Goal: Information Seeking & Learning: Understand process/instructions

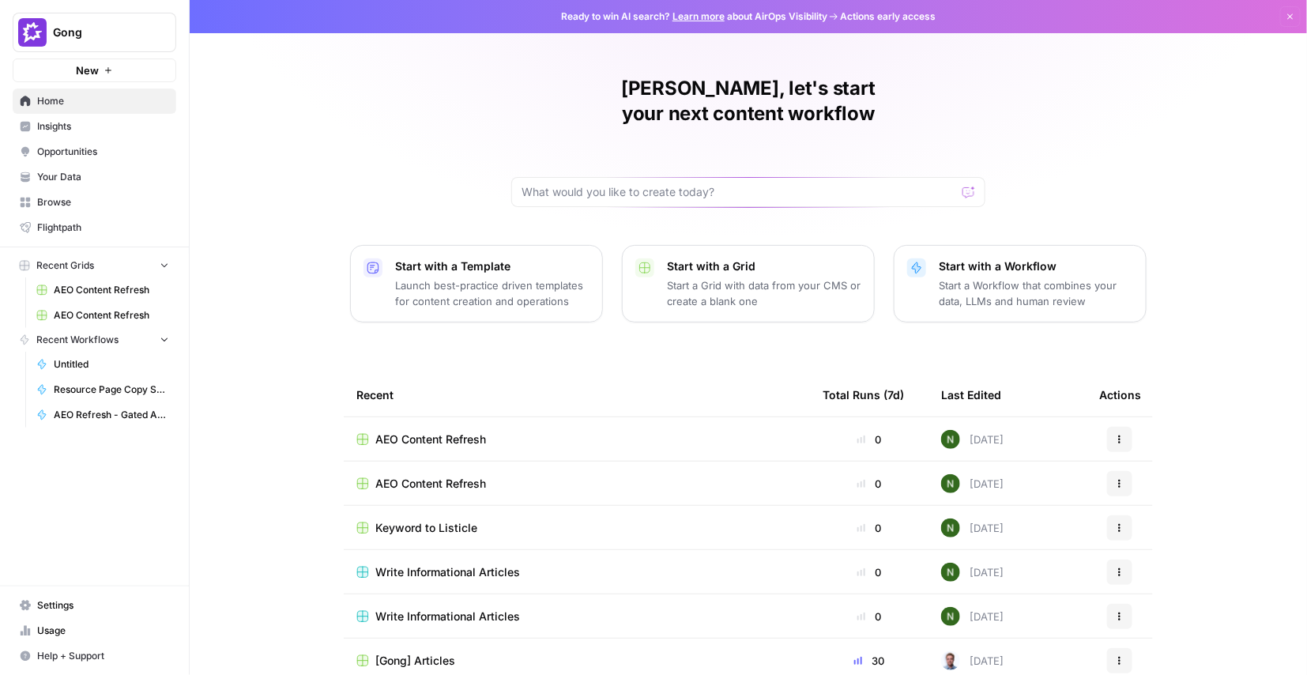
click at [353, 130] on div "Nick, let's start your next content workflow Start with a Template Launch best-…" at bounding box center [749, 376] width 1118 height 753
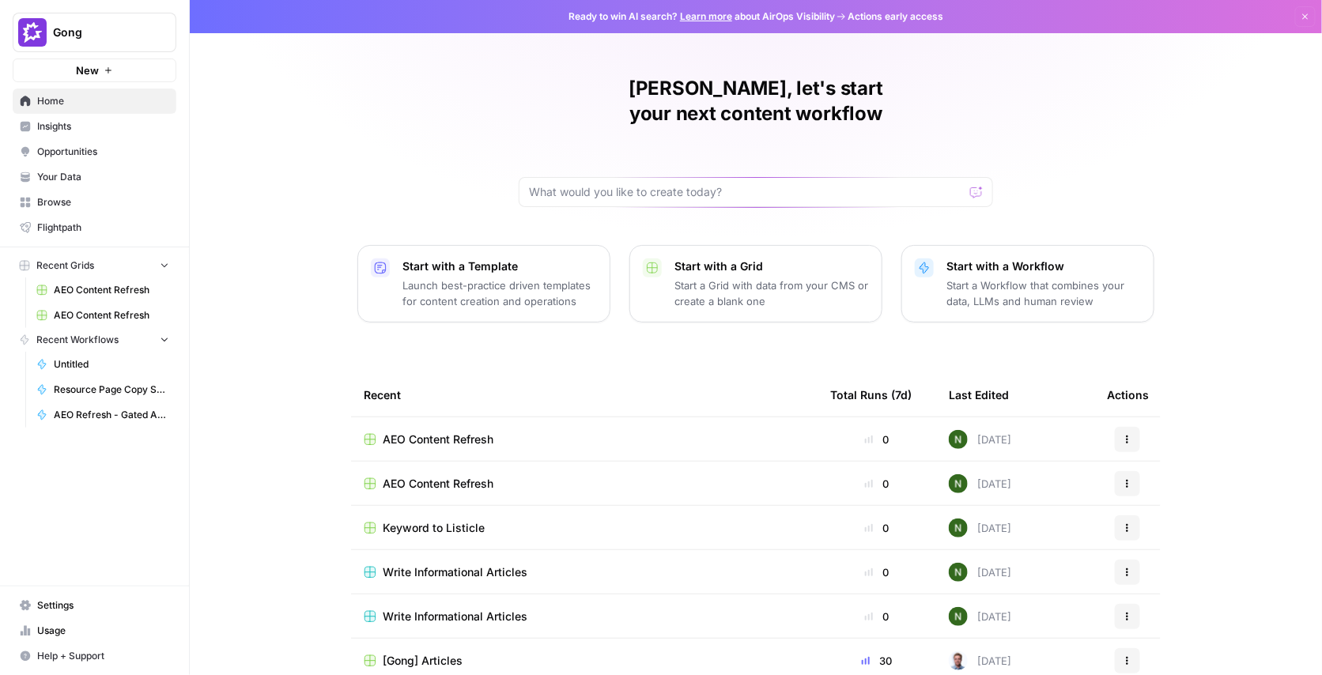
click at [324, 36] on div "Nick, let's start your next content workflow Start with a Template Launch best-…" at bounding box center [756, 376] width 1132 height 753
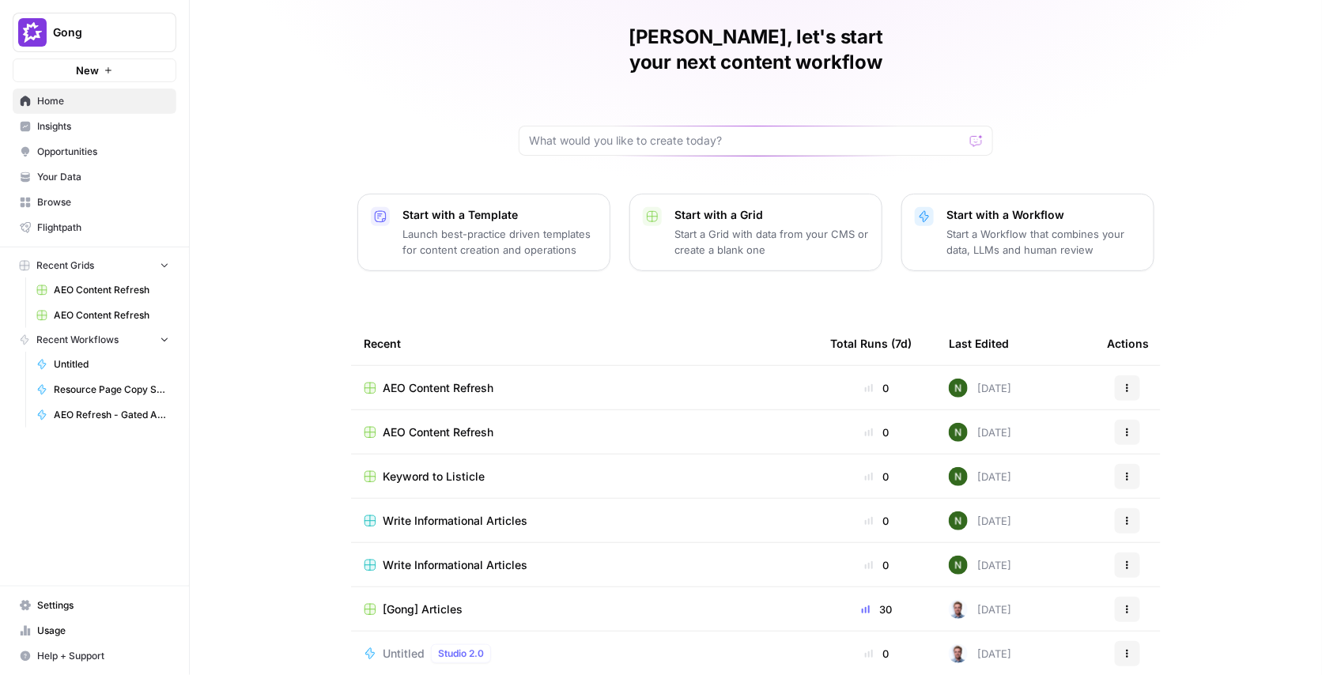
click at [118, 130] on span "Insights" at bounding box center [103, 126] width 132 height 14
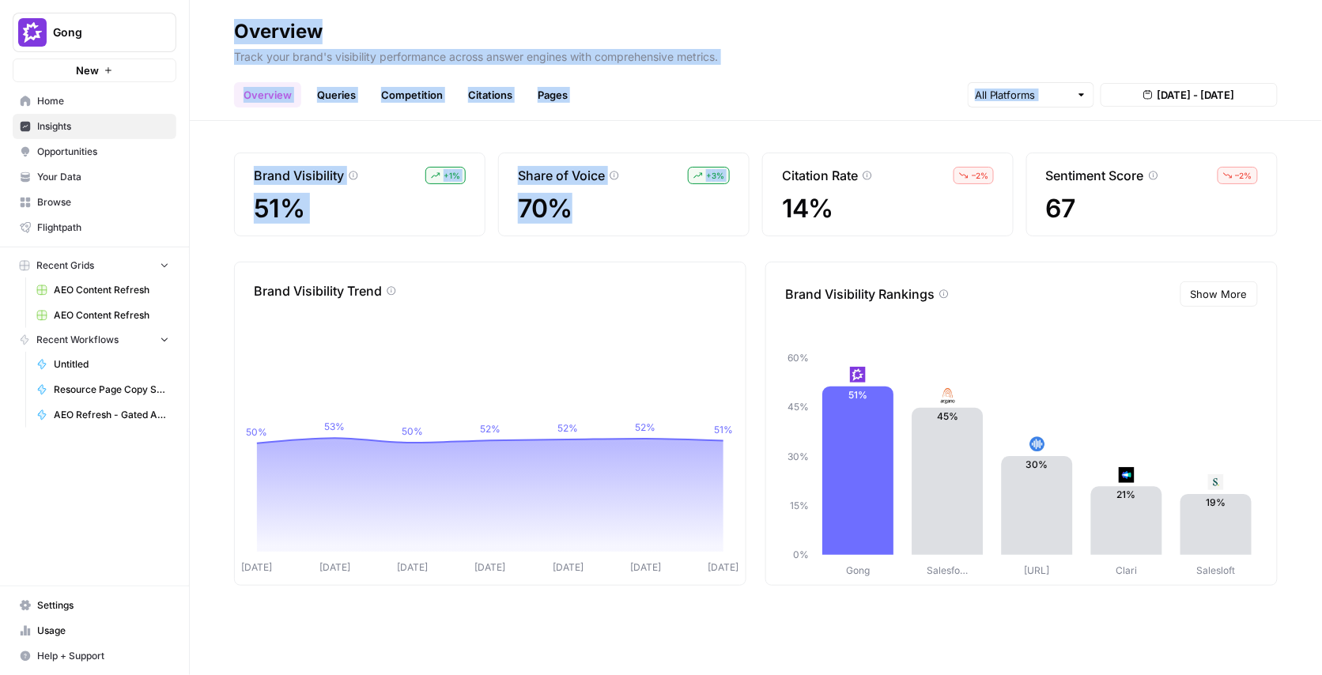
drag, startPoint x: 234, startPoint y: 27, endPoint x: 685, endPoint y: 118, distance: 459.7
click at [640, 201] on div "Overview Track your brand's visibility performance across answer engines with c…" at bounding box center [756, 337] width 1132 height 675
click at [690, 110] on header "Overview Track your brand's visibility performance across answer engines with c…" at bounding box center [756, 60] width 1132 height 121
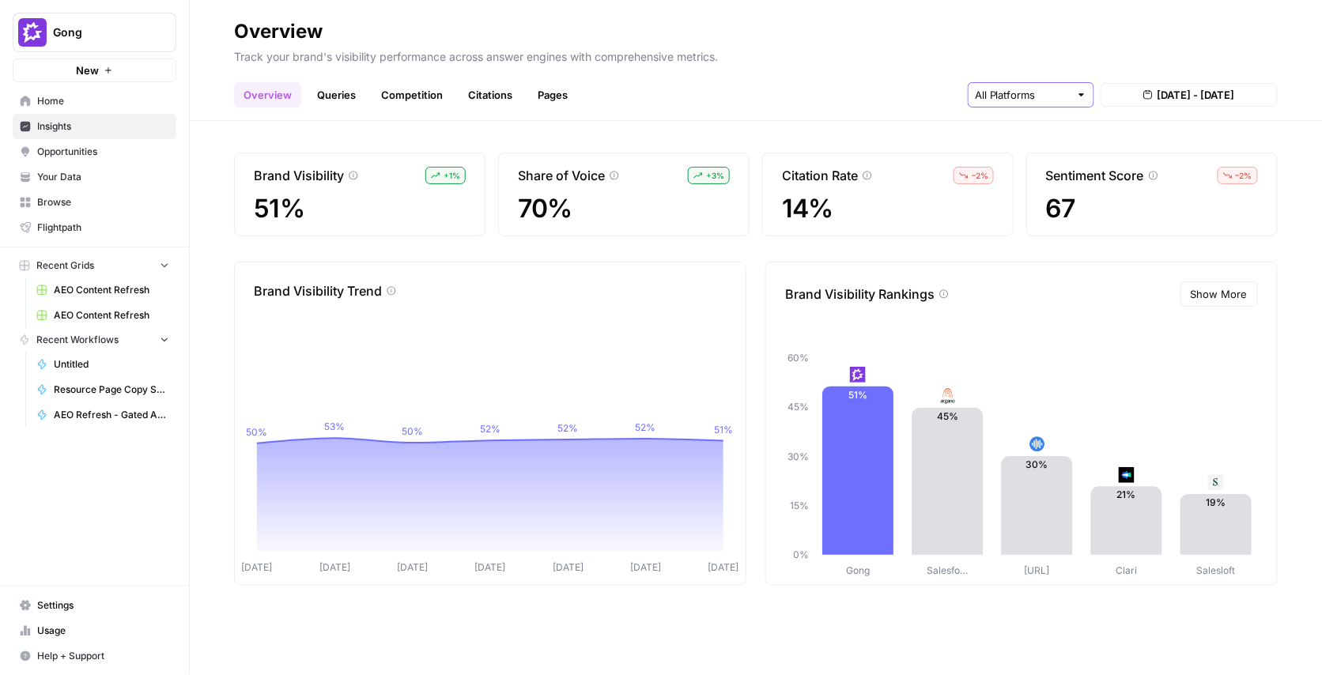
click at [1059, 93] on input "text" at bounding box center [1022, 95] width 95 height 16
click at [1154, 61] on p "Track your brand's visibility performance across answer engines with comprehens…" at bounding box center [755, 54] width 1043 height 21
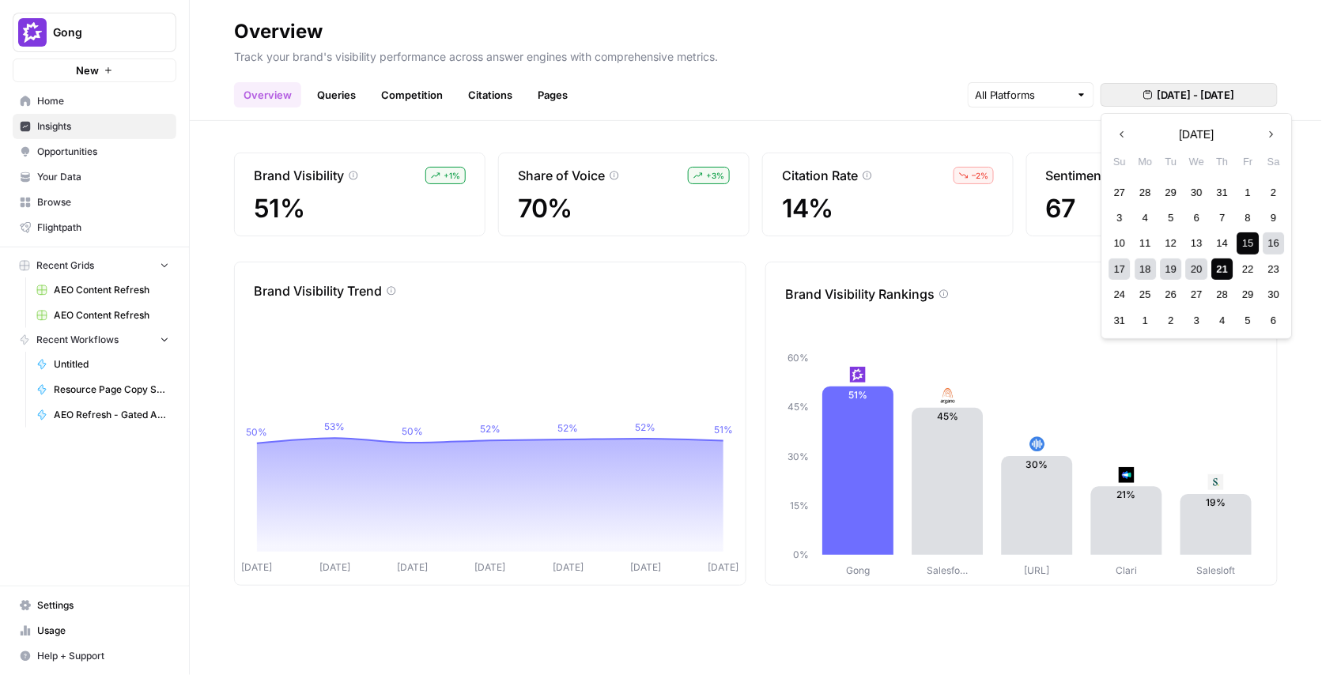
click at [1157, 92] on span "Aug 15, 2025 - Aug 21, 2025" at bounding box center [1195, 95] width 77 height 16
click at [1169, 216] on div "5" at bounding box center [1170, 217] width 21 height 21
click at [1250, 214] on div "8" at bounding box center [1247, 217] width 21 height 21
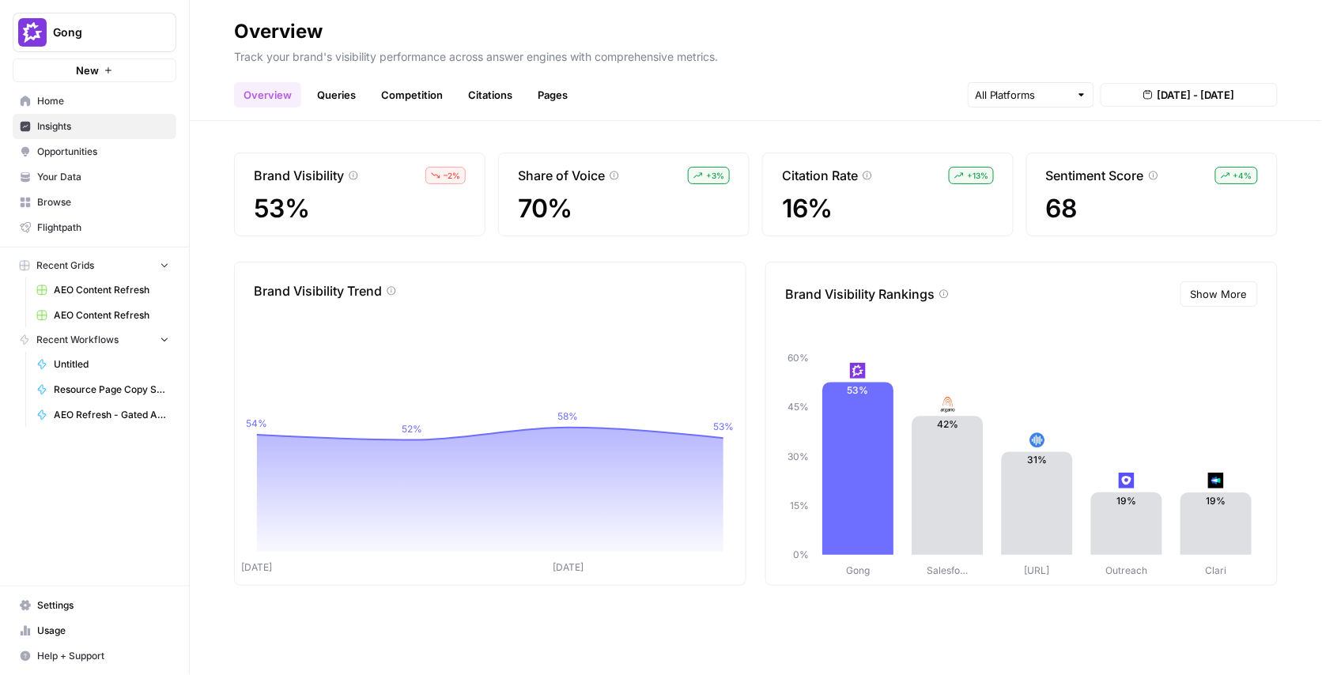
click at [340, 97] on link "Queries" at bounding box center [337, 94] width 58 height 25
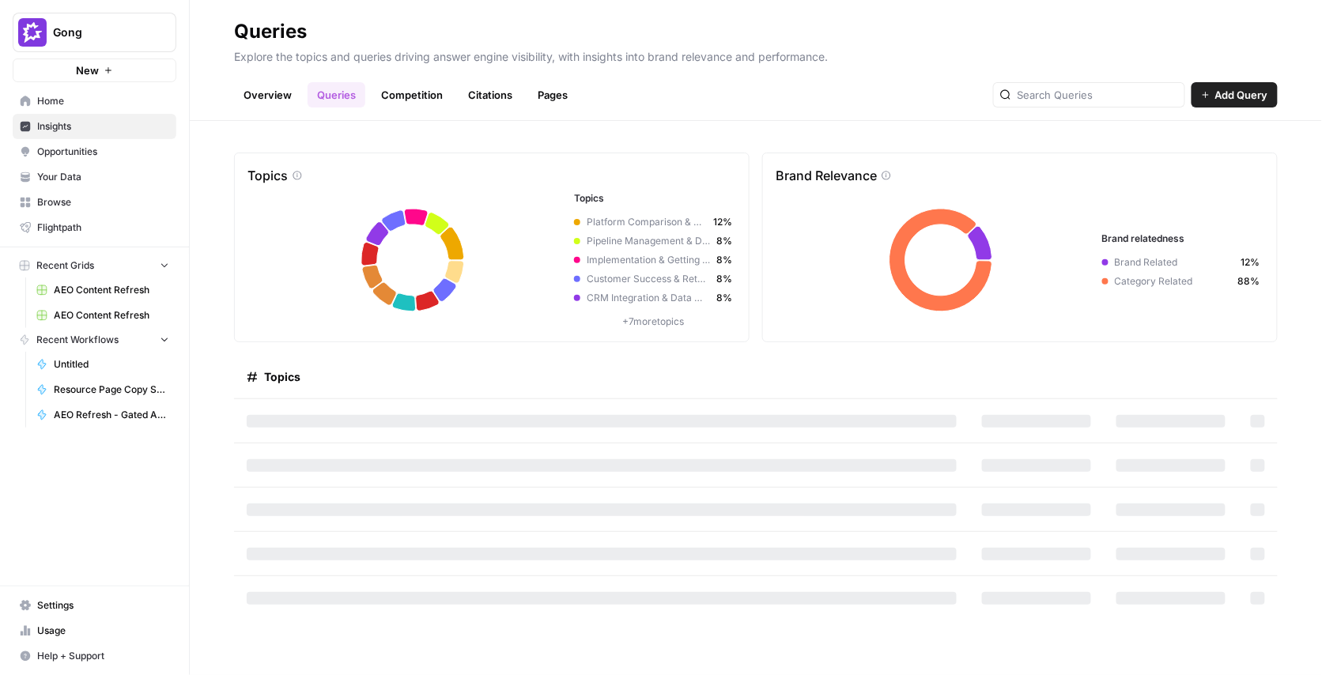
click at [403, 96] on link "Competition" at bounding box center [412, 94] width 81 height 25
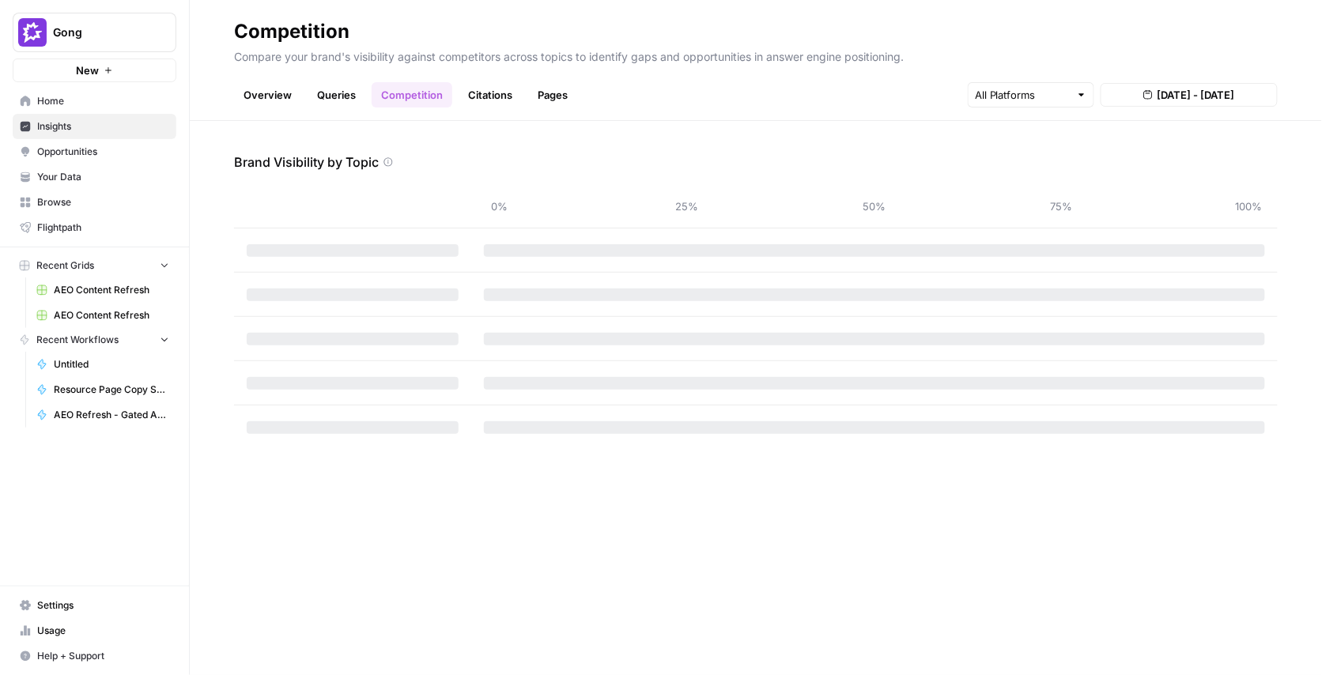
click at [88, 149] on span "Opportunities" at bounding box center [103, 152] width 132 height 14
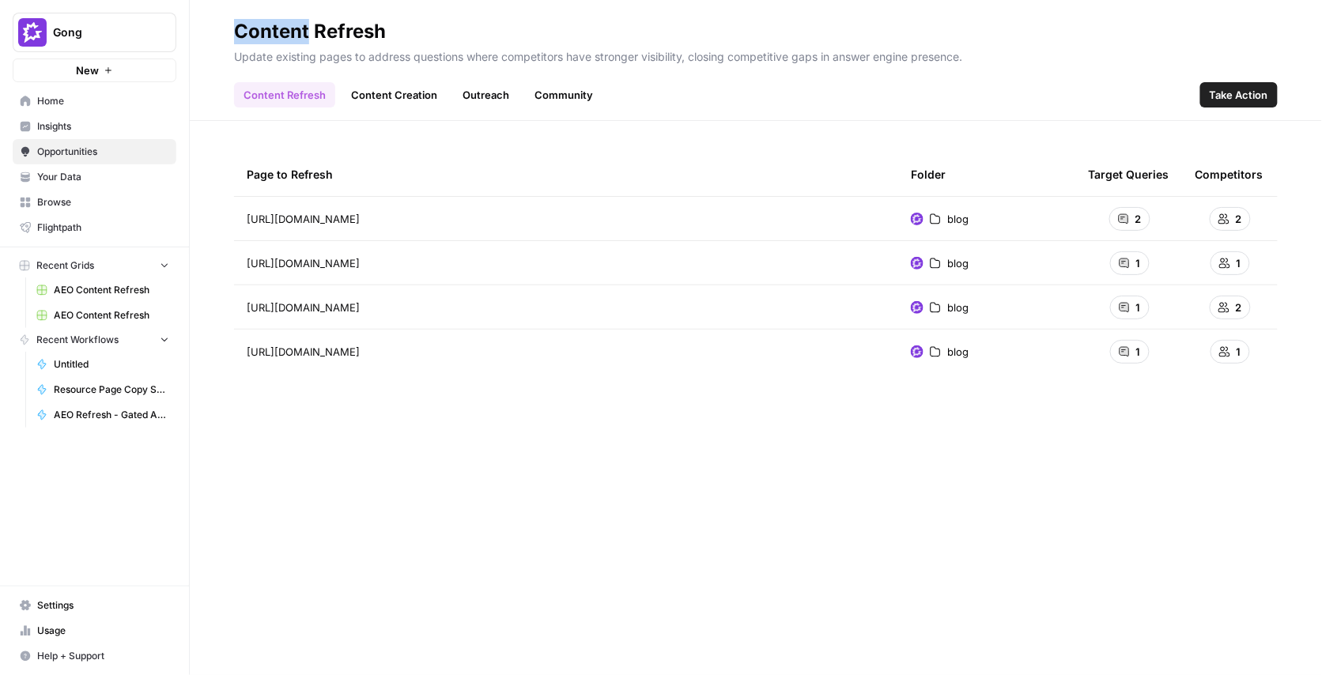
drag, startPoint x: 237, startPoint y: 25, endPoint x: 352, endPoint y: 39, distance: 115.4
click at [352, 39] on div "Content Refresh" at bounding box center [310, 31] width 152 height 25
click at [387, 88] on link "Content Creation" at bounding box center [393, 94] width 105 height 25
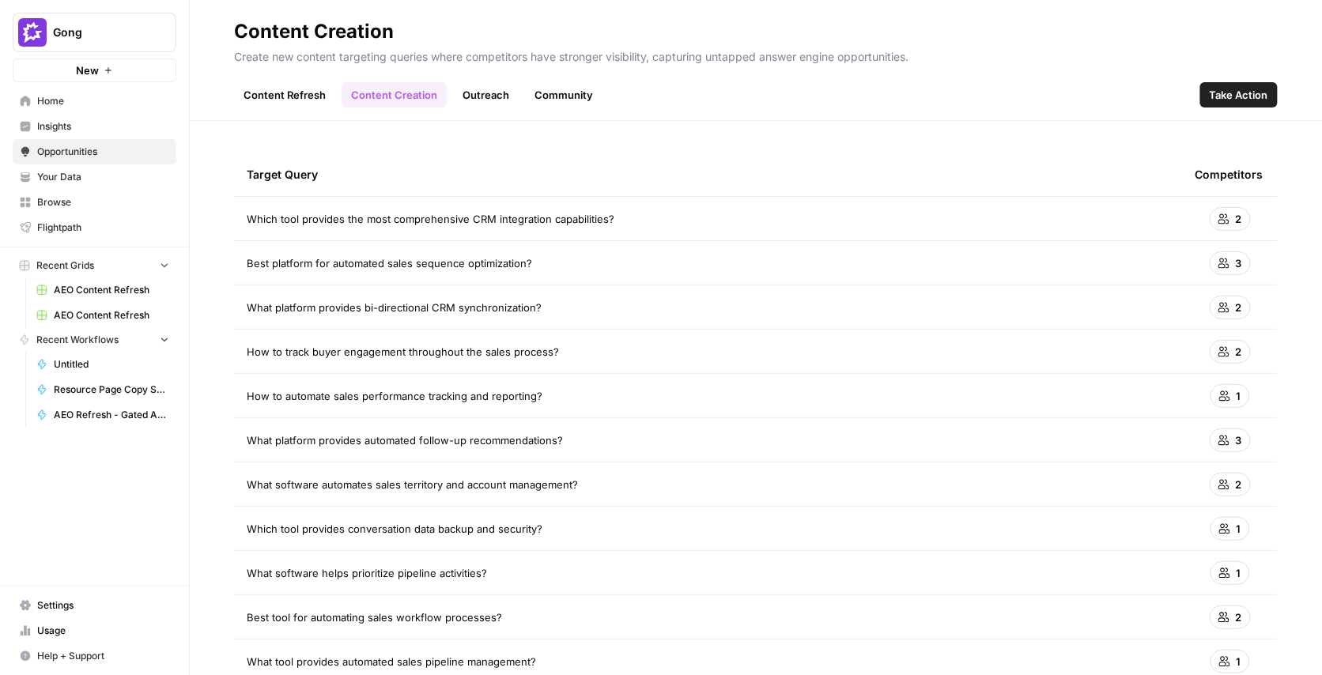
click at [484, 93] on link "Outreach" at bounding box center [486, 94] width 66 height 25
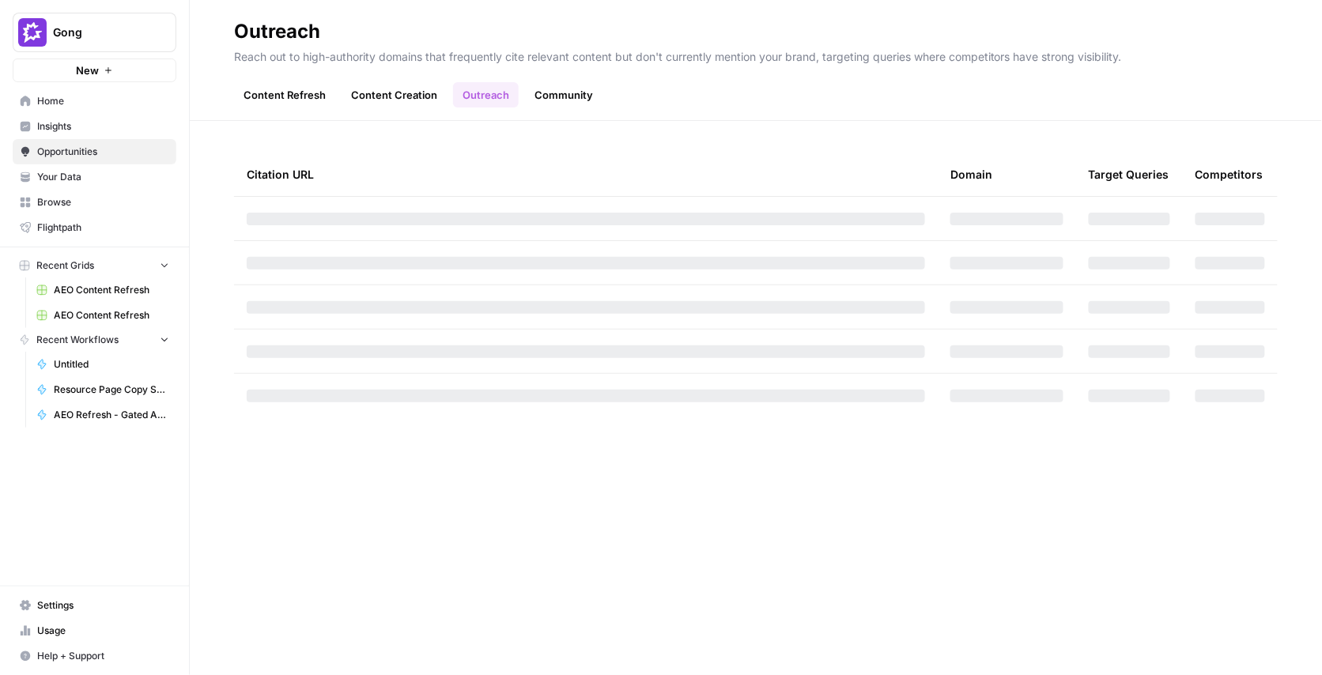
click at [556, 95] on link "Community" at bounding box center [563, 94] width 77 height 25
click at [491, 92] on link "Outreach" at bounding box center [486, 94] width 66 height 25
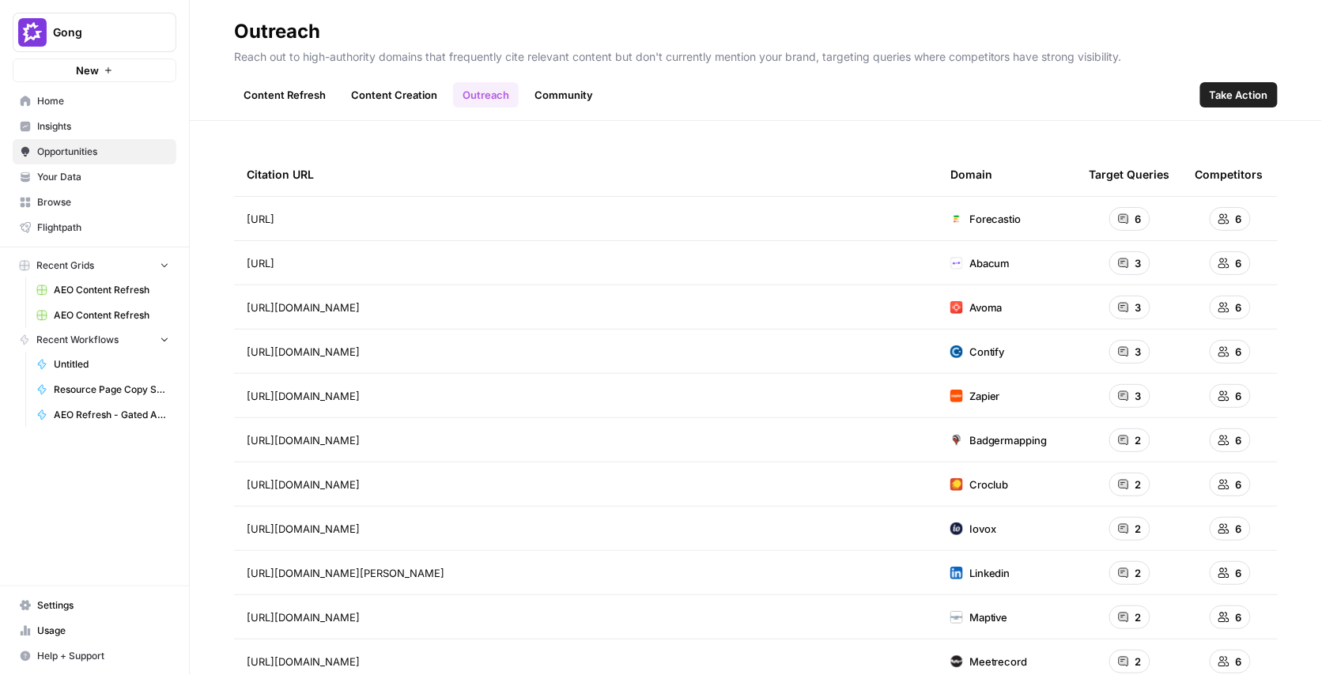
click at [553, 94] on link "Community" at bounding box center [563, 94] width 77 height 25
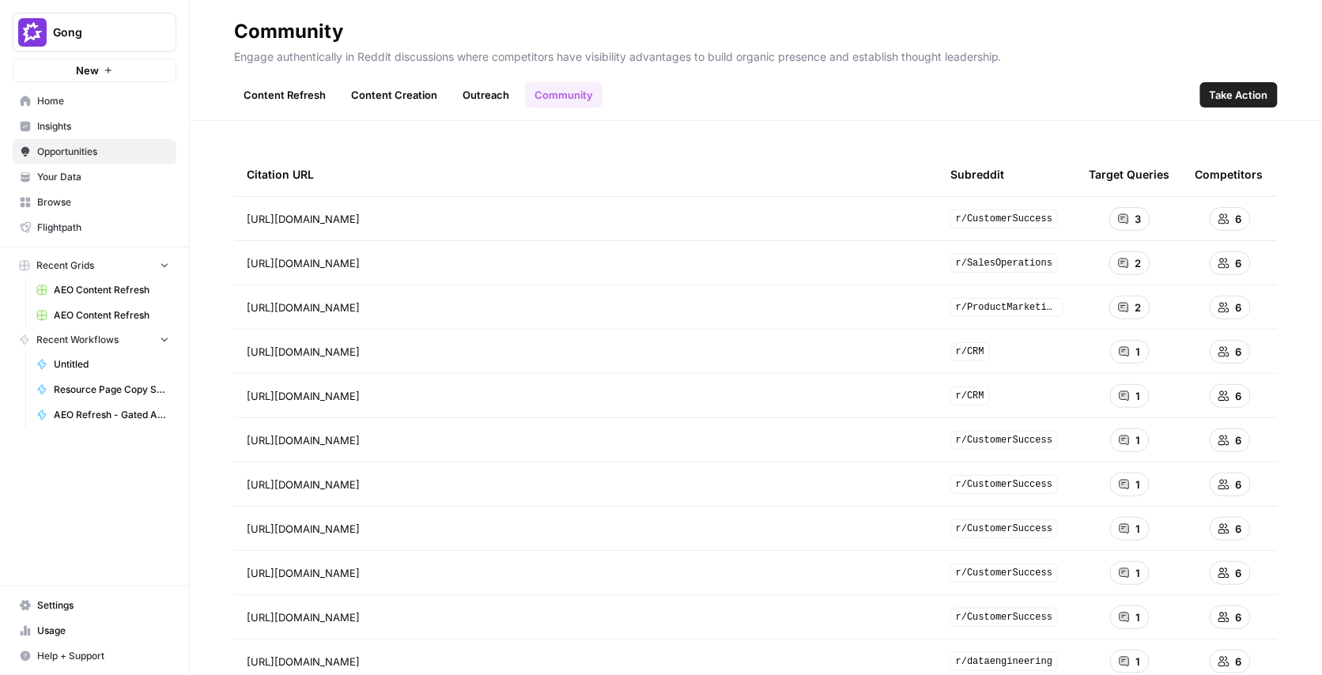
click at [497, 96] on link "Outreach" at bounding box center [486, 94] width 66 height 25
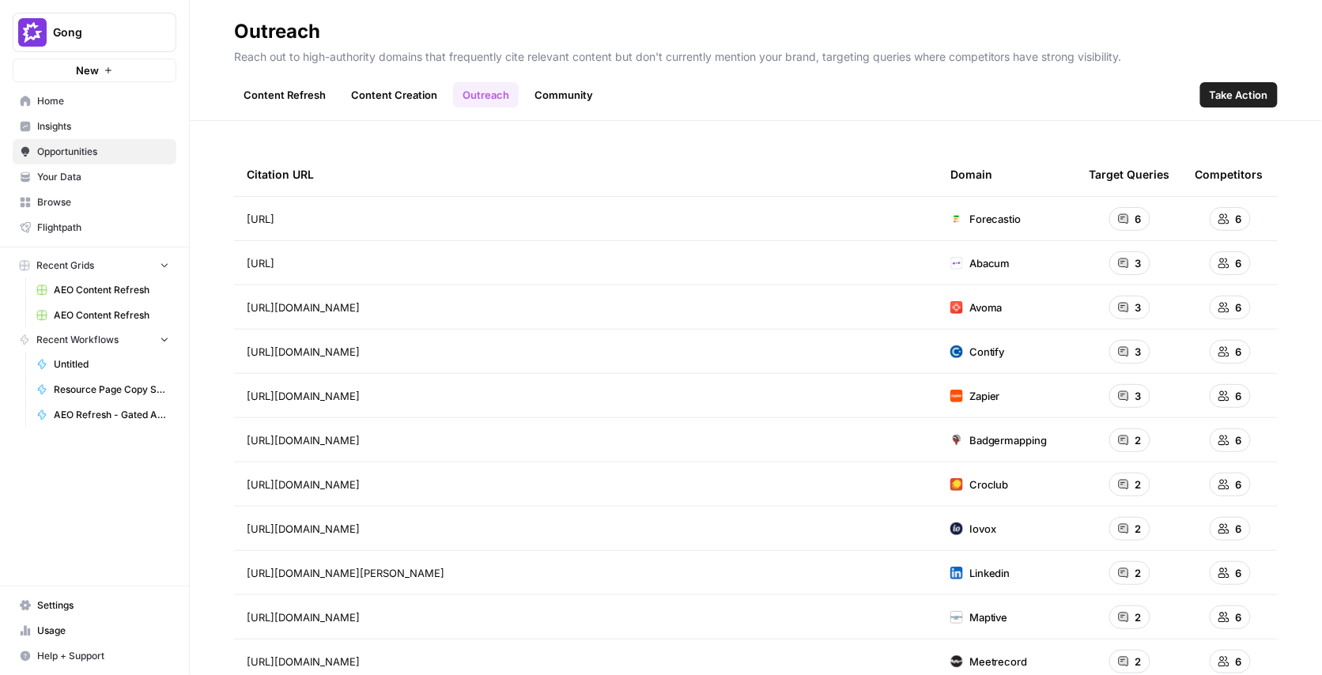
click at [546, 119] on header "Outreach Reach out to high-authority domains that frequently cite relevant cont…" at bounding box center [756, 60] width 1132 height 121
click at [551, 89] on link "Community" at bounding box center [563, 94] width 77 height 25
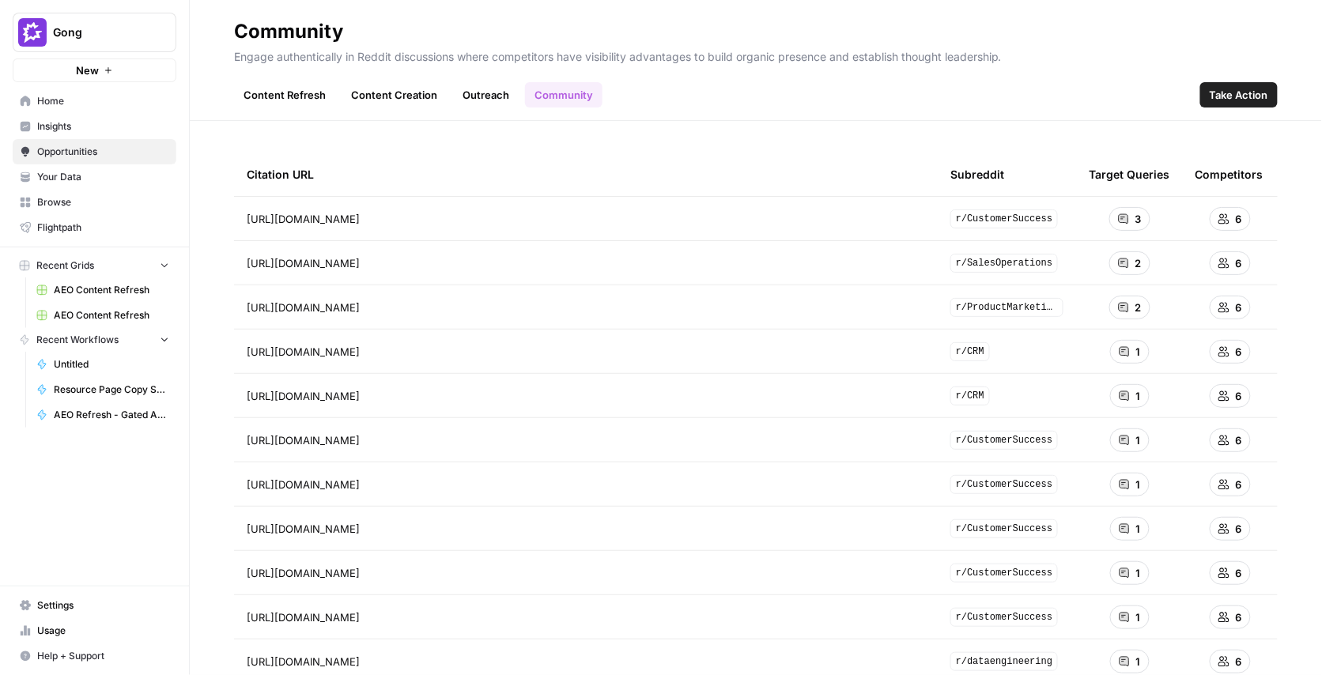
click at [492, 107] on link "Outreach" at bounding box center [486, 94] width 66 height 25
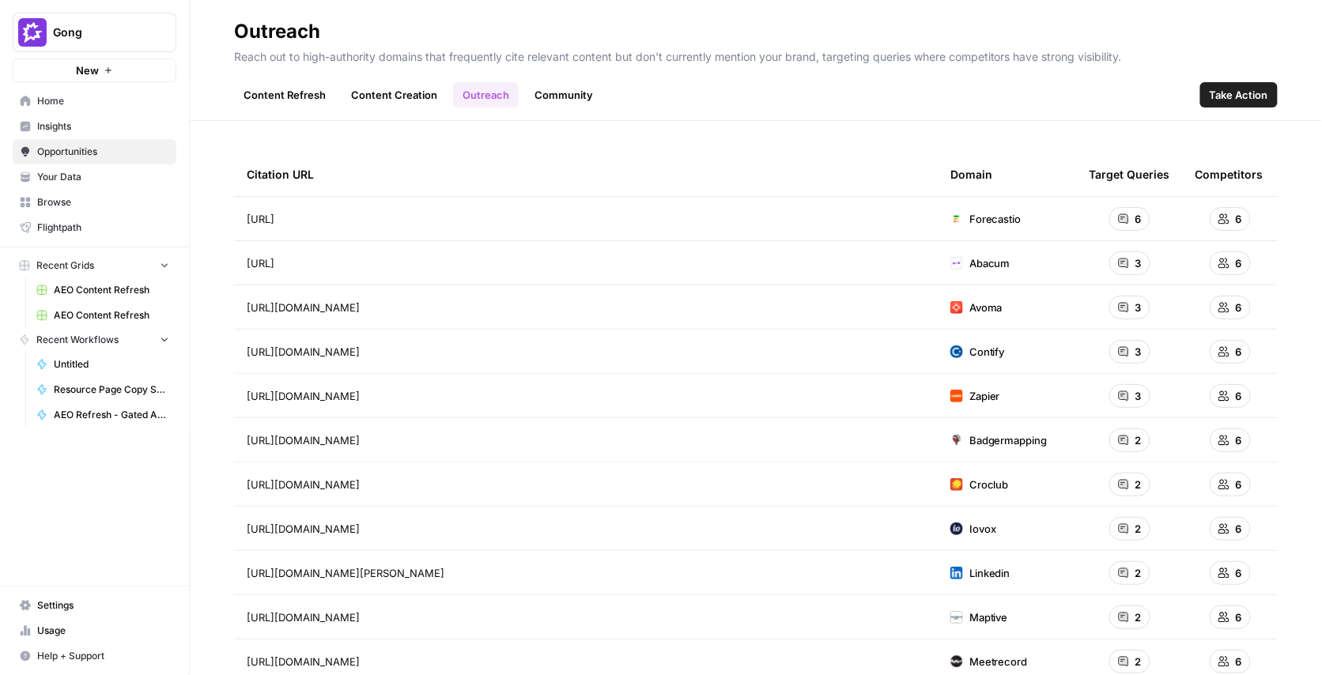
click at [547, 95] on link "Community" at bounding box center [563, 94] width 77 height 25
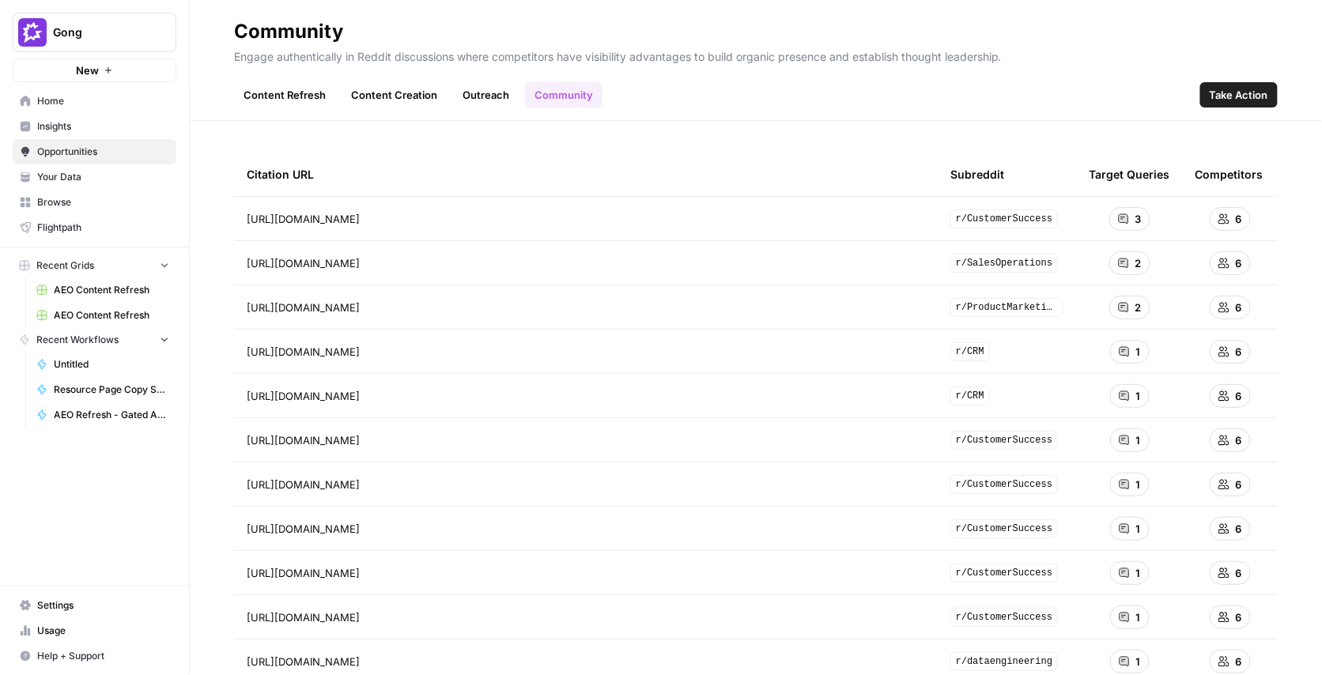
click at [472, 96] on link "Outreach" at bounding box center [486, 94] width 66 height 25
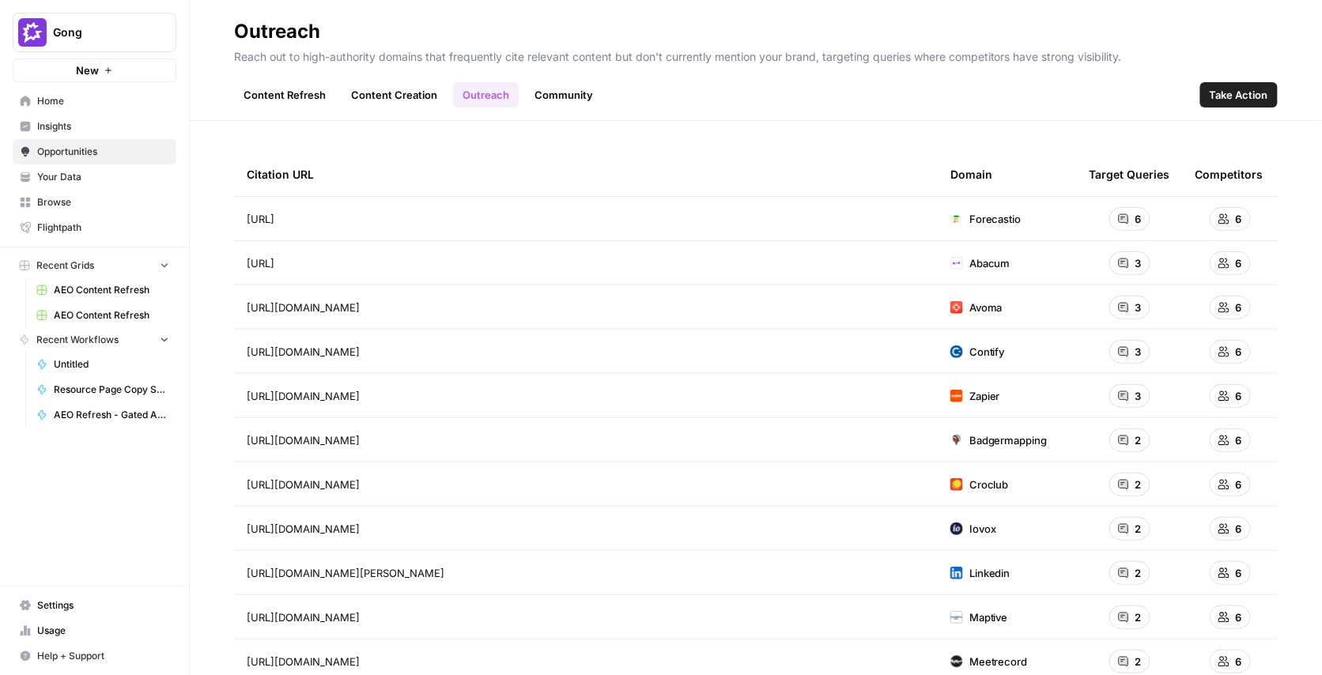
click at [290, 96] on link "Content Refresh" at bounding box center [284, 94] width 101 height 25
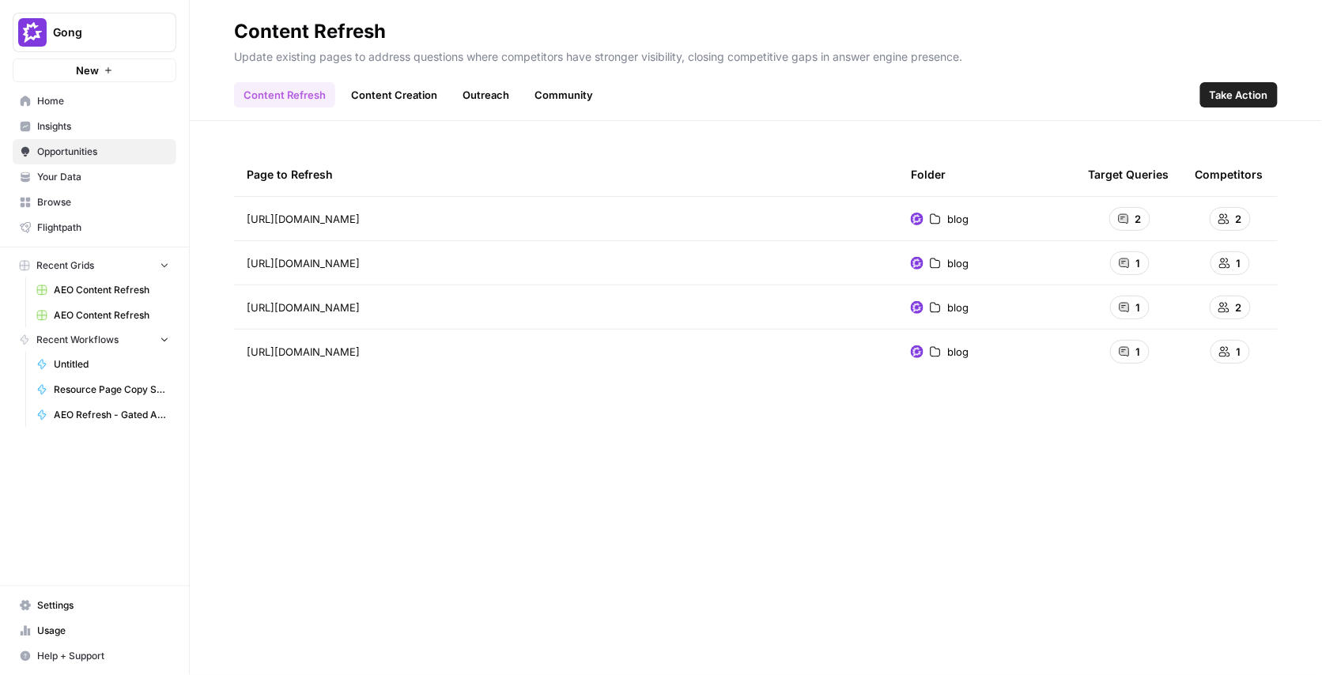
click at [360, 219] on span "https://www.gong.io/blog/conversation-intelligence-software/" at bounding box center [303, 219] width 113 height 16
click at [360, 220] on span "https://www.gong.io/blog/conversation-intelligence-software/" at bounding box center [303, 219] width 113 height 16
click at [387, 214] on icon "Go to page https://www.gong.io/blog/conversation-intelligence-software/" at bounding box center [382, 218] width 9 height 9
click at [583, 132] on div "Page to Refresh Folder Target Queries Competitors https://www.gong.io/blog/conv…" at bounding box center [756, 398] width 1132 height 554
click at [496, 502] on div "Page to Refresh Folder Target Queries Competitors https://www.gong.io/blog/conv…" at bounding box center [755, 398] width 1043 height 491
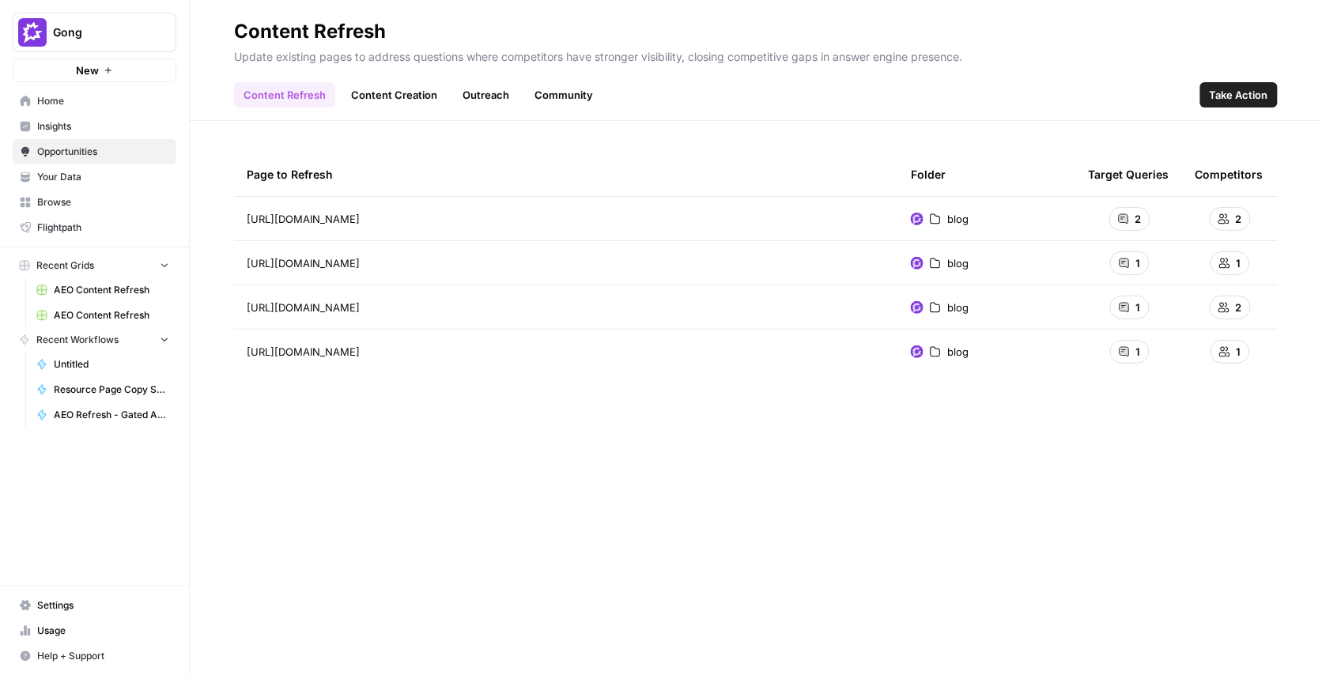
click at [406, 97] on link "Content Creation" at bounding box center [393, 94] width 105 height 25
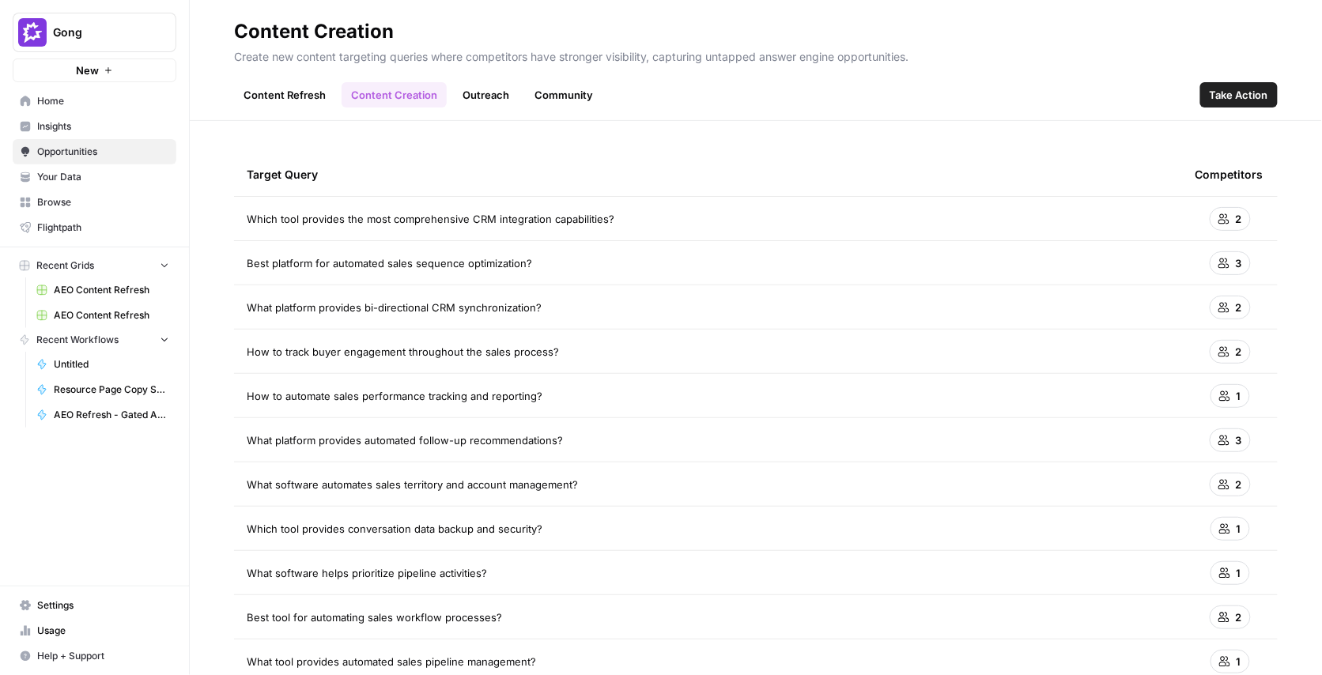
click at [1049, 95] on div "Content Refresh Content Creation Outreach Community Take Action" at bounding box center [755, 89] width 1043 height 38
click at [1240, 104] on button "Take Action" at bounding box center [1238, 94] width 77 height 25
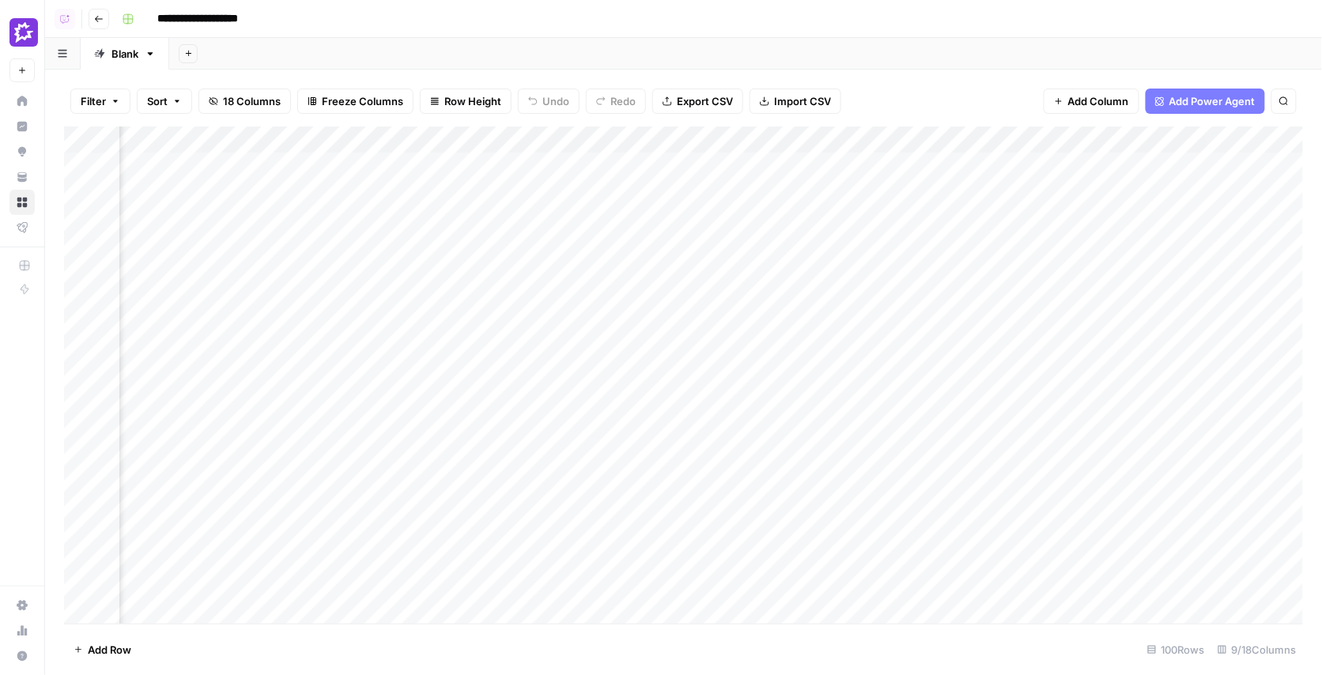
scroll to position [0, 243]
click at [772, 141] on div "Add Column" at bounding box center [684, 375] width 1240 height 498
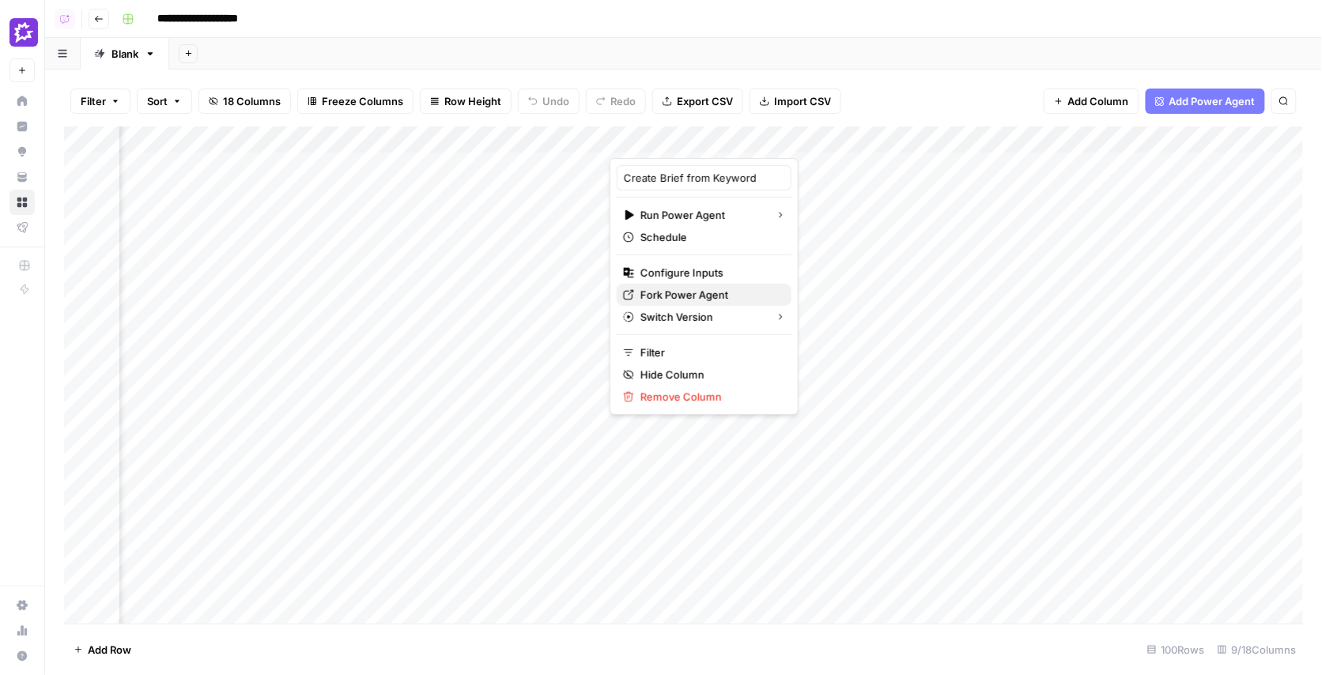
click at [708, 300] on span "Fork Power Agent" at bounding box center [709, 295] width 138 height 16
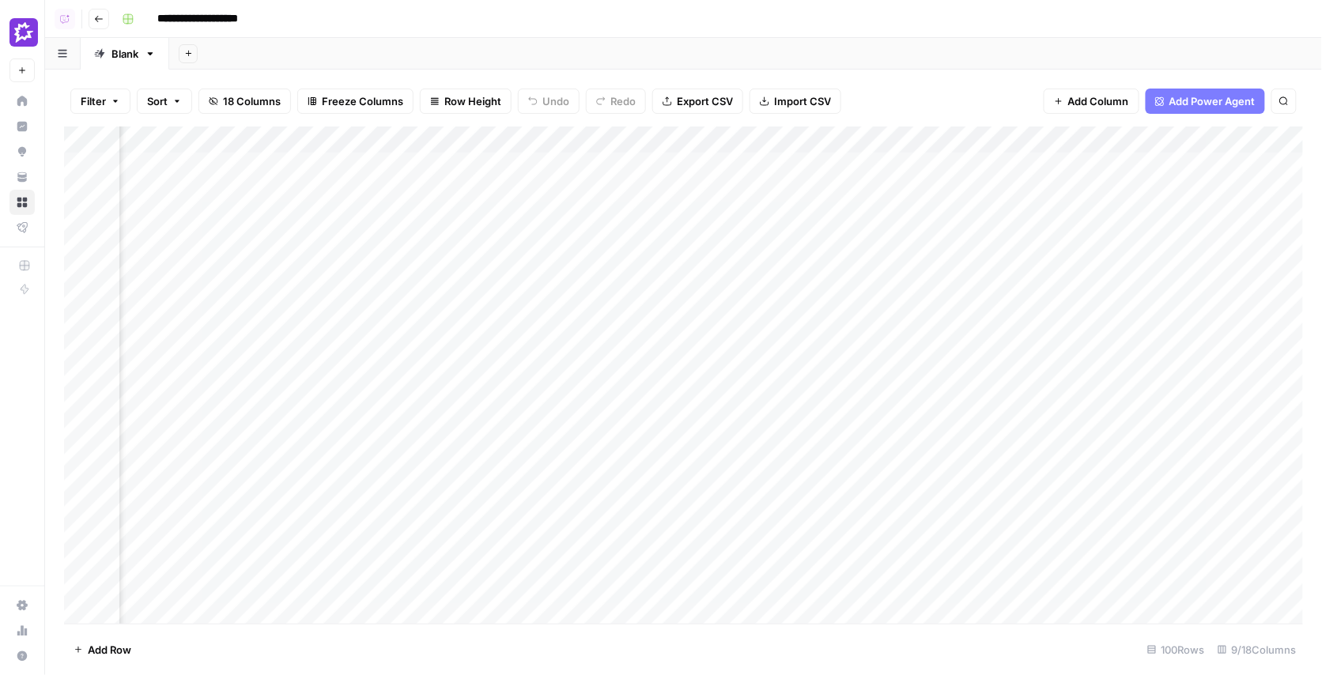
click at [641, 50] on div "Add Sheet" at bounding box center [745, 54] width 1153 height 32
click at [367, 146] on div "Add Column" at bounding box center [684, 375] width 1240 height 498
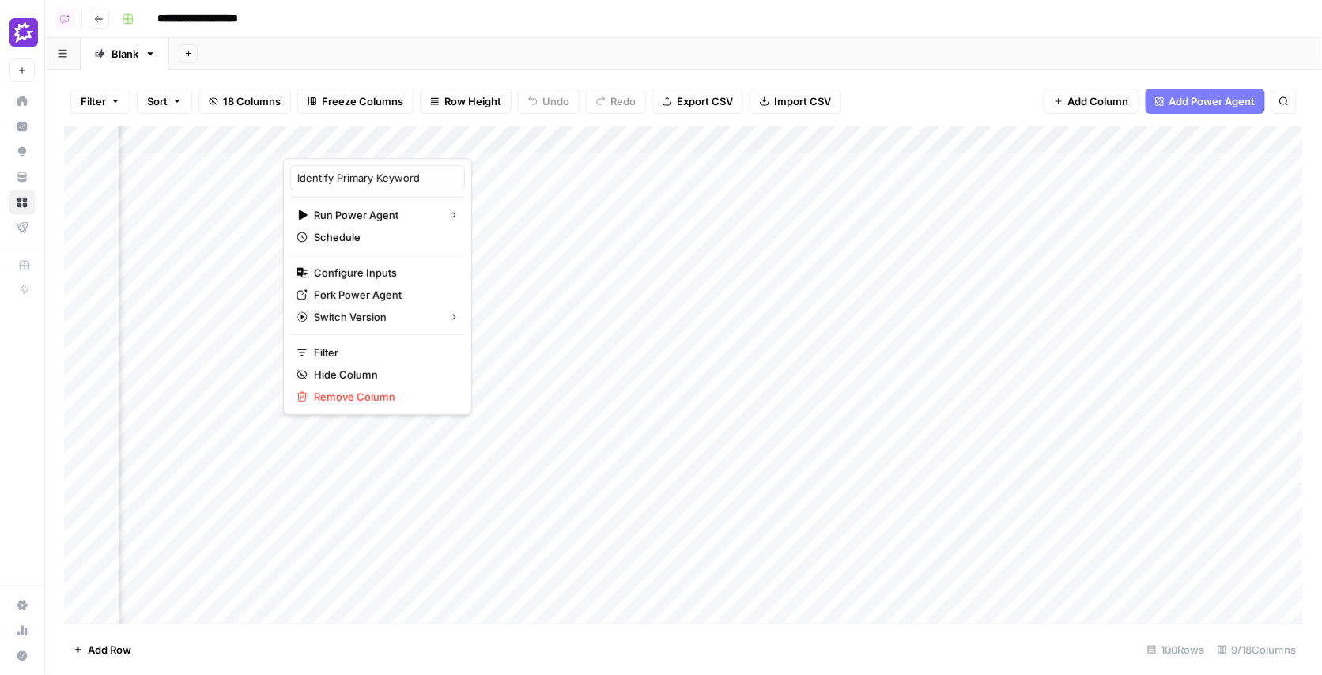
click at [373, 61] on div "Add Sheet" at bounding box center [745, 54] width 1153 height 32
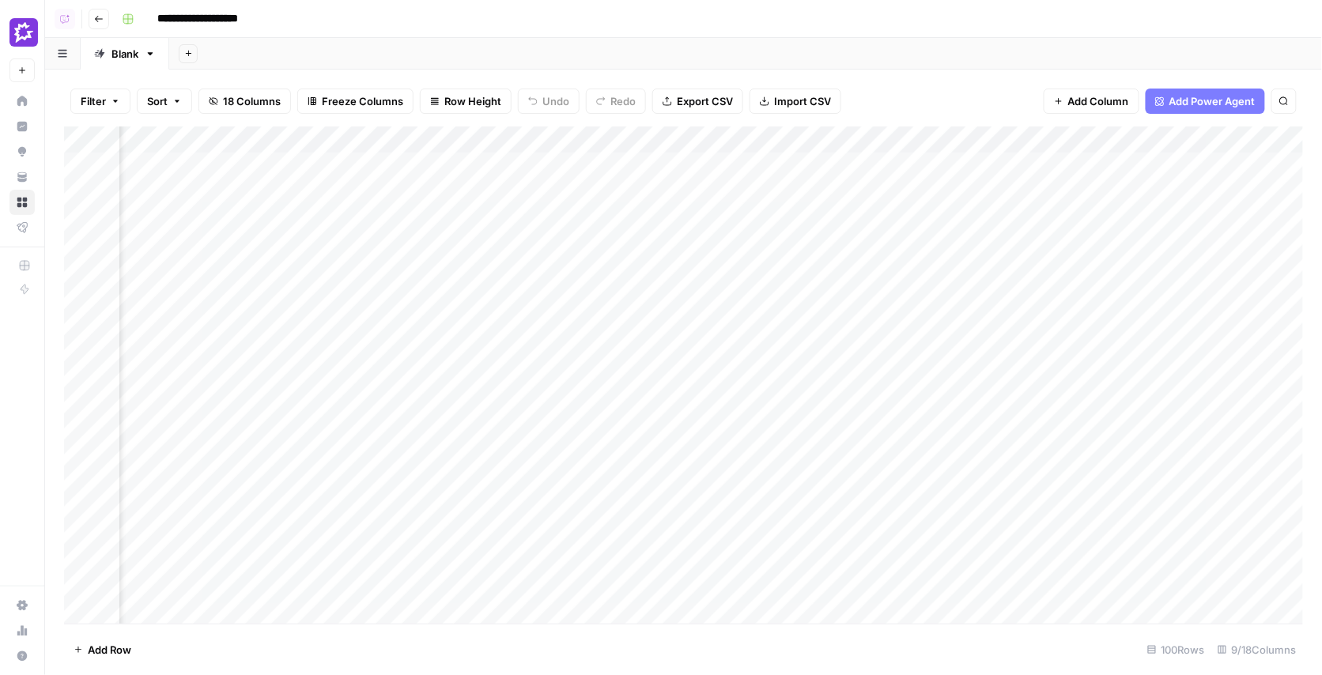
click at [708, 138] on div "Add Column" at bounding box center [684, 375] width 1240 height 498
click at [1055, 140] on div "Add Column" at bounding box center [684, 375] width 1240 height 498
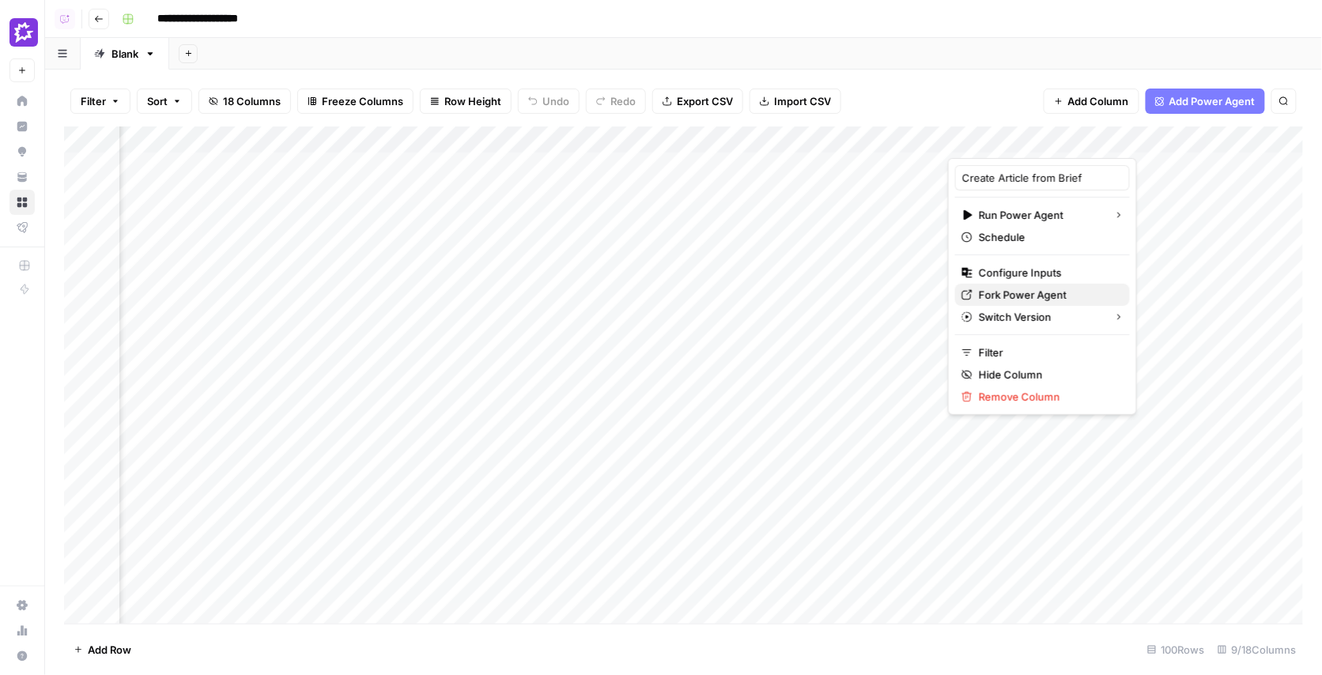
click at [1028, 294] on span "Fork Power Agent" at bounding box center [1048, 295] width 138 height 16
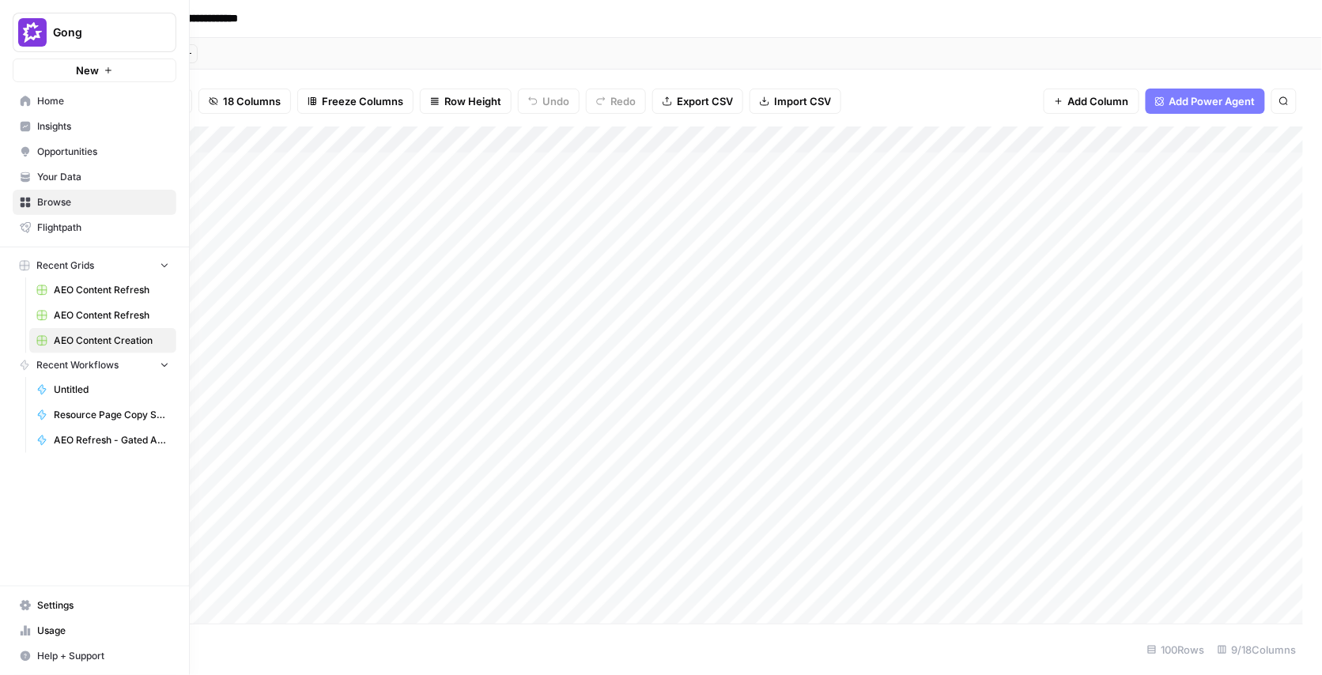
click at [46, 175] on span "Your Data" at bounding box center [103, 177] width 132 height 14
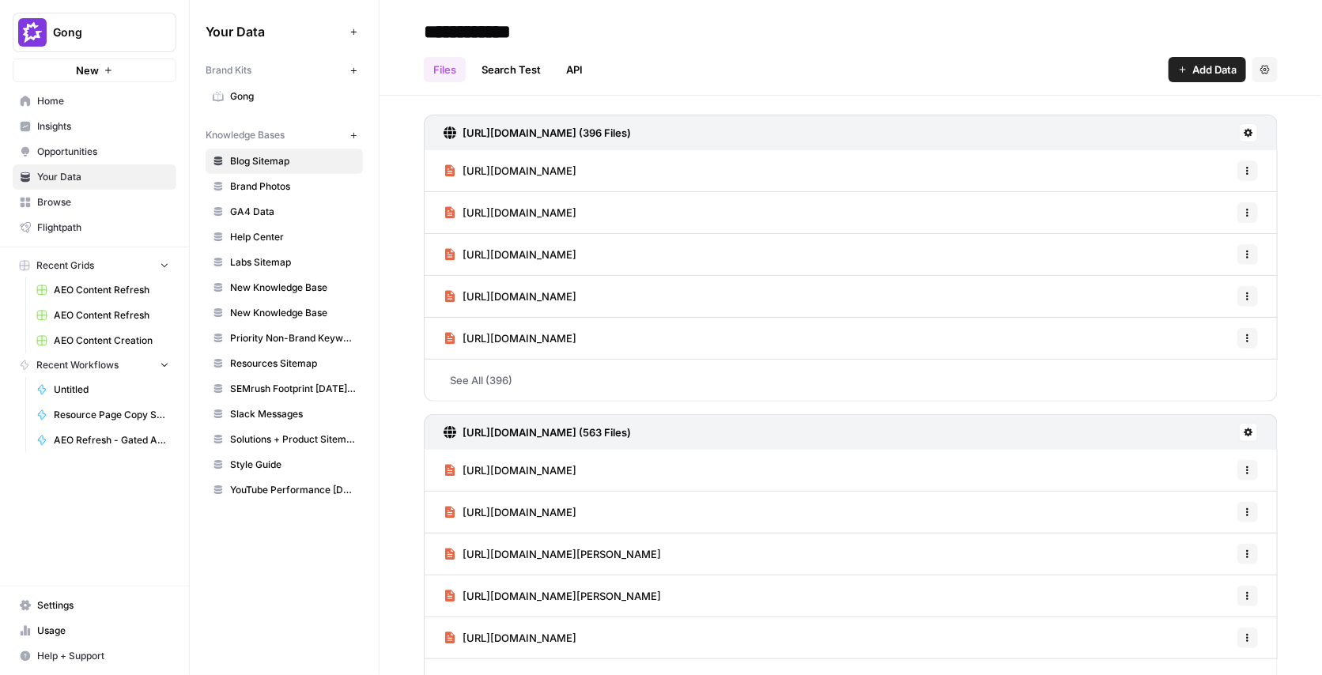
click at [287, 99] on span "Gong" at bounding box center [293, 96] width 126 height 14
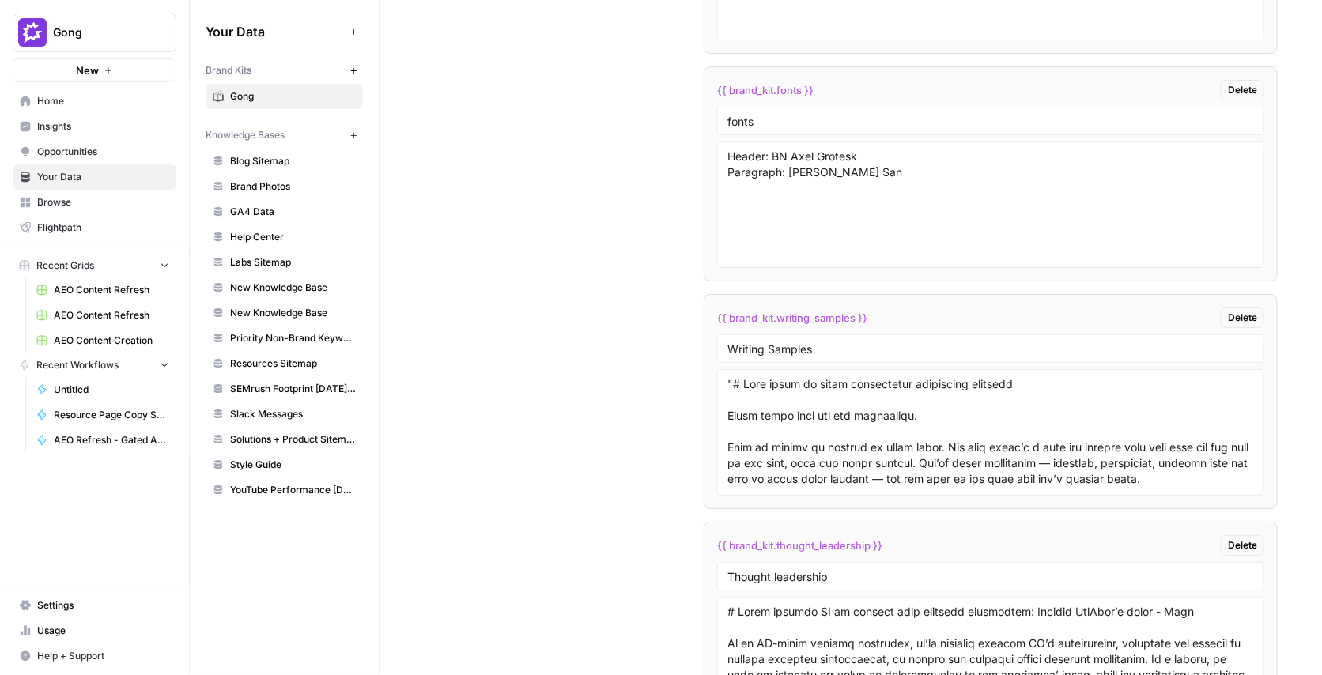
scroll to position [3933, 0]
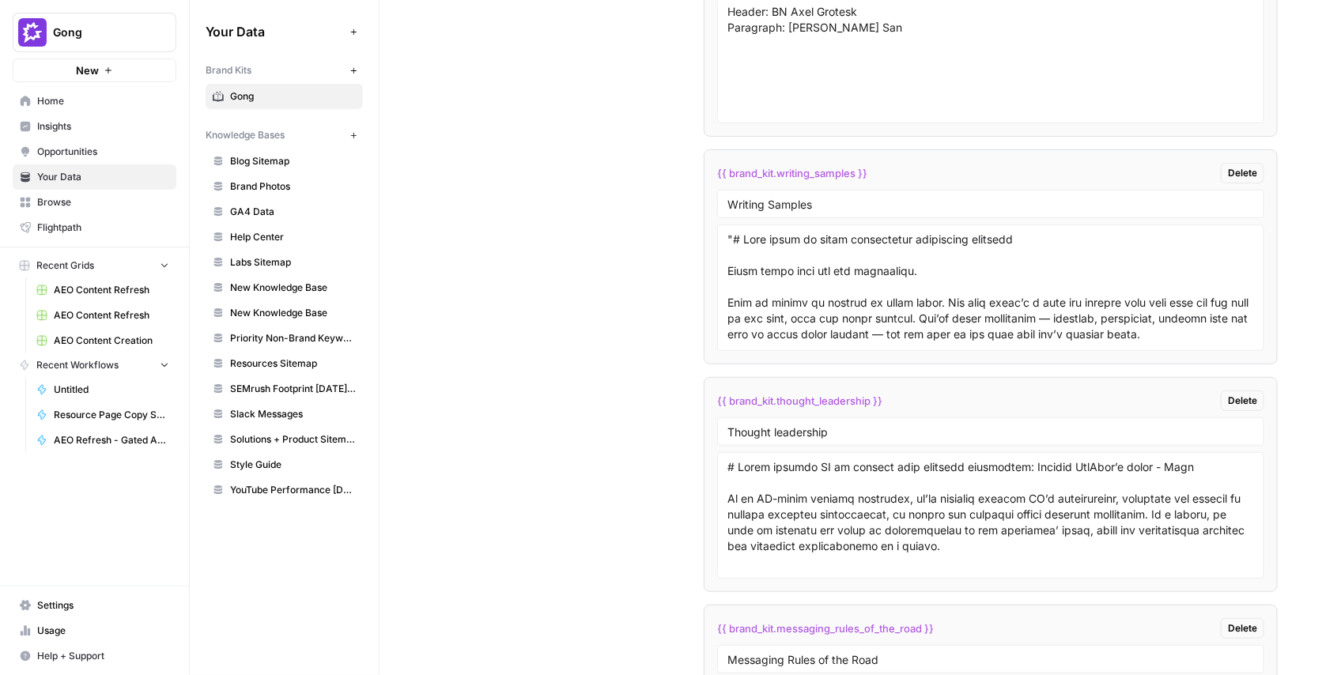
click at [629, 431] on div "Custom Variables Create custom variables that will appear as global brand varia…" at bounding box center [851, 162] width 854 height 1910
click at [70, 96] on span "Home" at bounding box center [103, 101] width 132 height 14
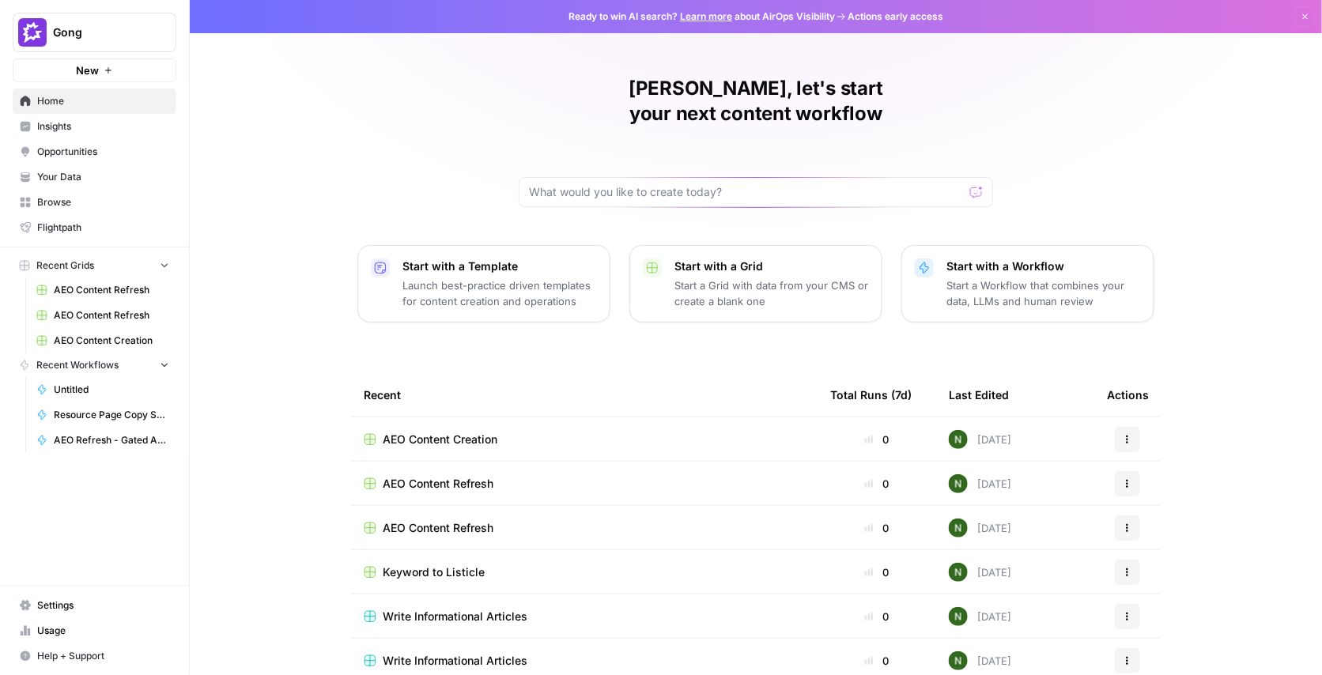
click at [73, 124] on span "Insights" at bounding box center [103, 126] width 132 height 14
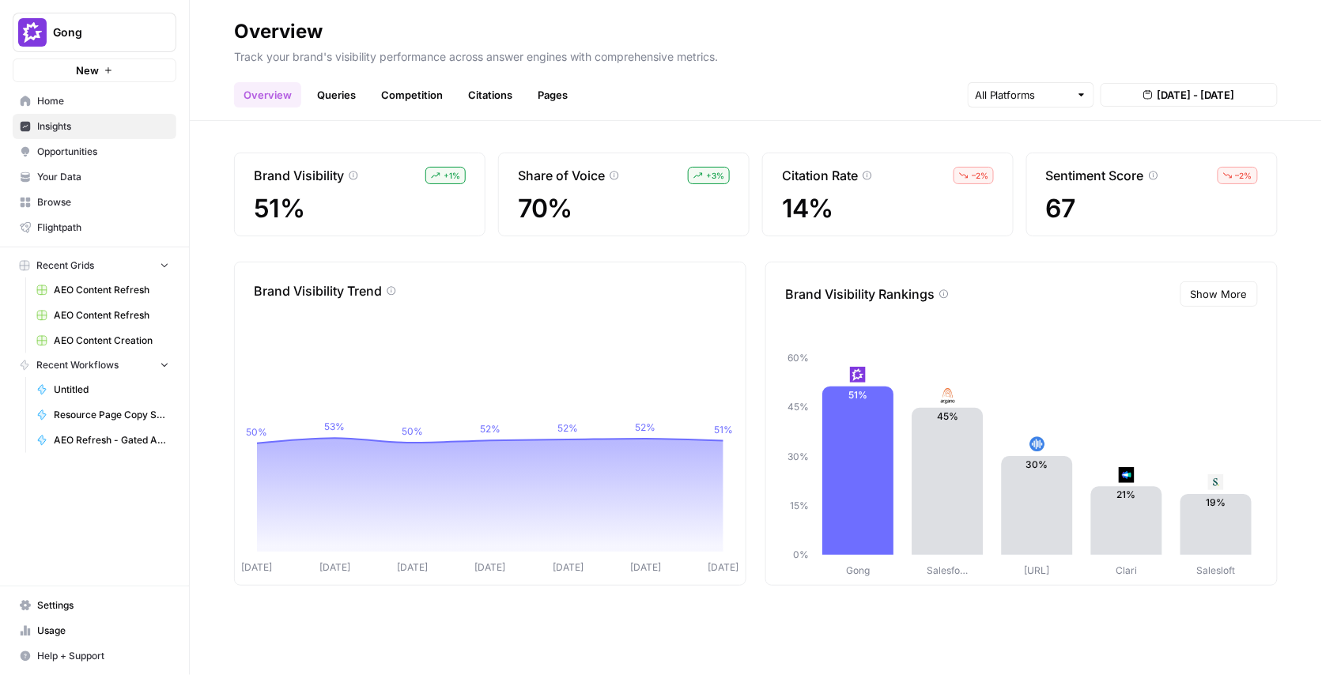
click at [77, 147] on span "Opportunities" at bounding box center [103, 152] width 132 height 14
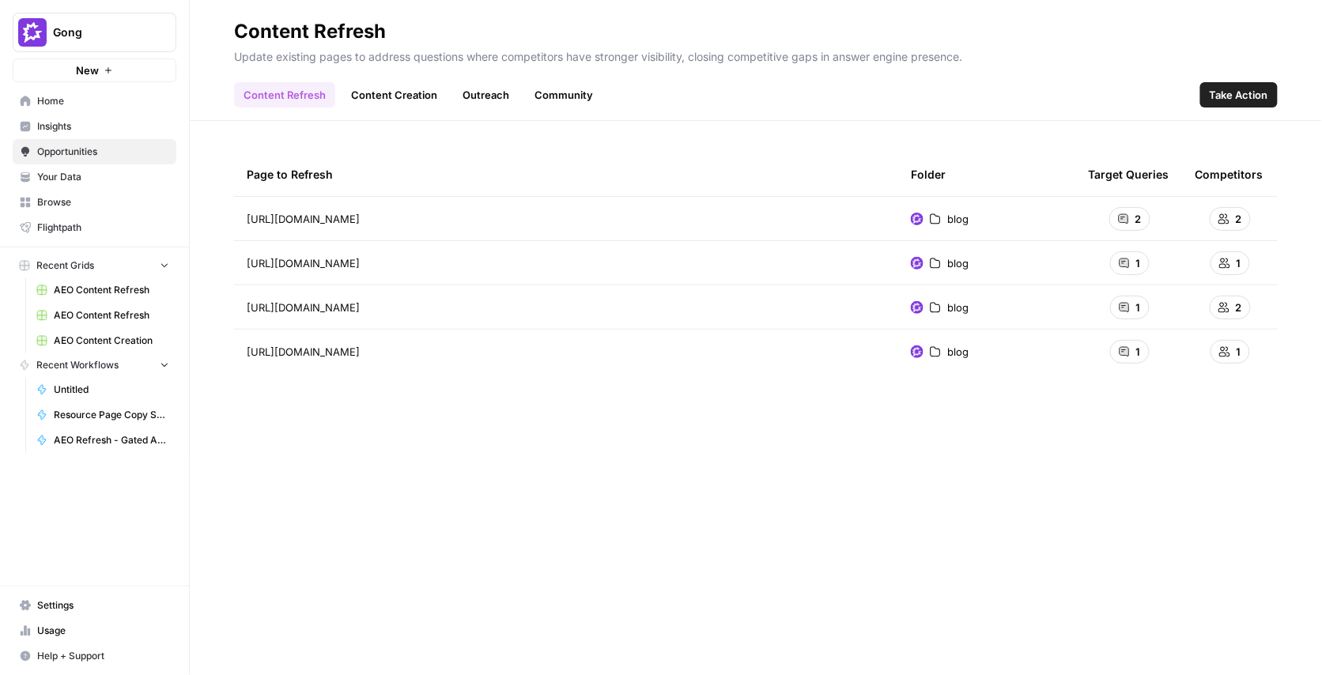
click at [375, 92] on link "Content Creation" at bounding box center [393, 94] width 105 height 25
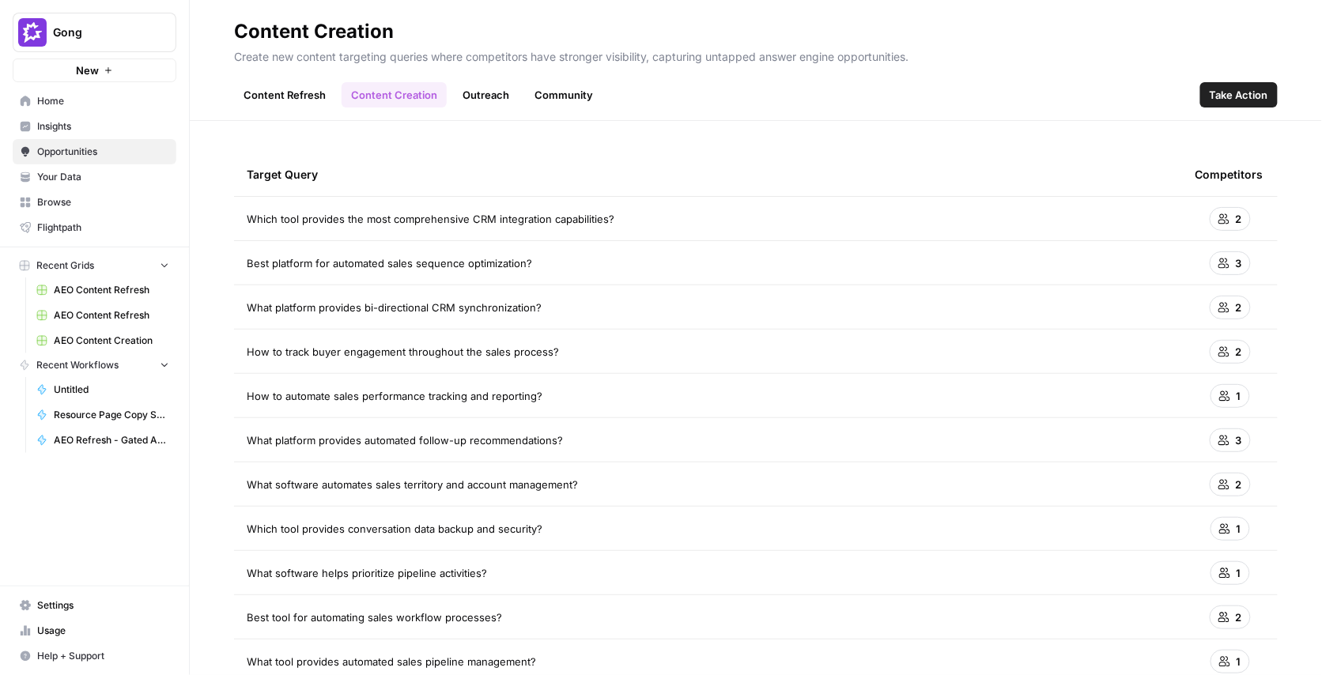
click at [326, 92] on link "Content Refresh" at bounding box center [284, 94] width 101 height 25
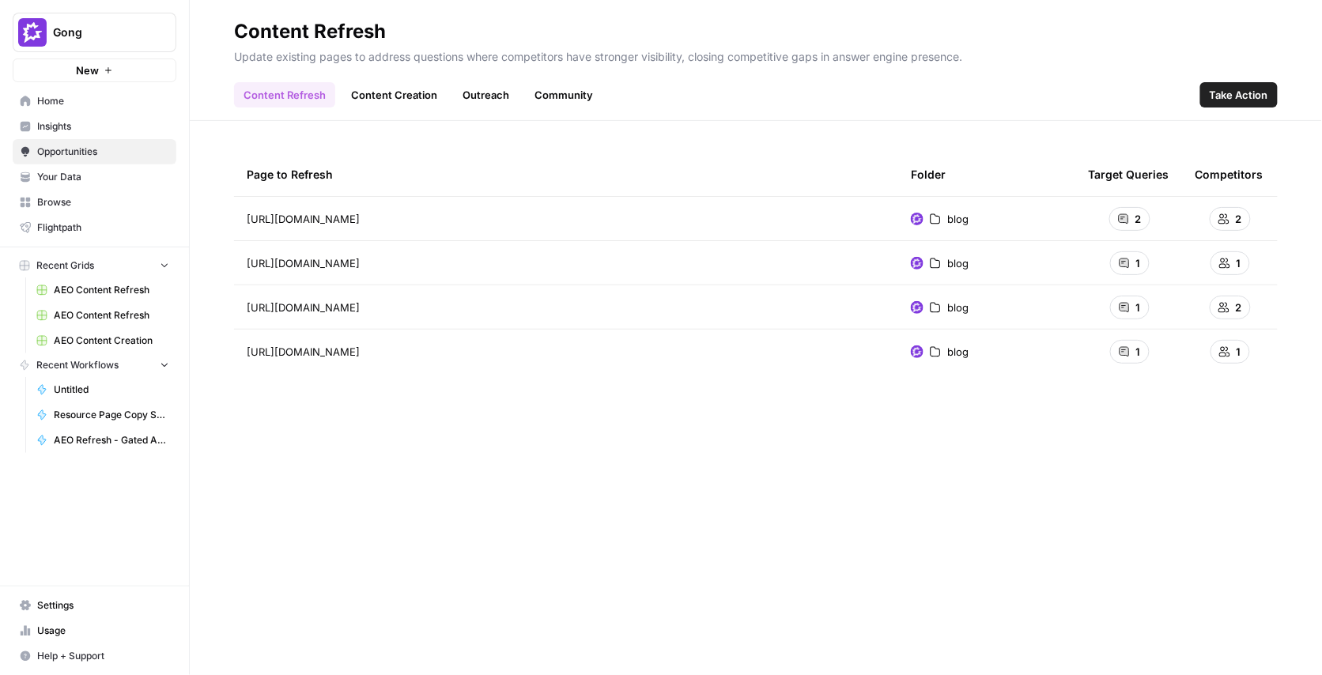
drag, startPoint x: 239, startPoint y: 176, endPoint x: 556, endPoint y: 348, distance: 360.4
click at [556, 348] on table "Page to Refresh Folder Target Queries Competitors https://www.gong.io/blog/conv…" at bounding box center [755, 263] width 1043 height 221
click at [615, 393] on div "Page to Refresh Folder Target Queries Competitors https://www.gong.io/blog/conv…" at bounding box center [755, 398] width 1043 height 491
click at [398, 106] on link "Content Creation" at bounding box center [393, 94] width 105 height 25
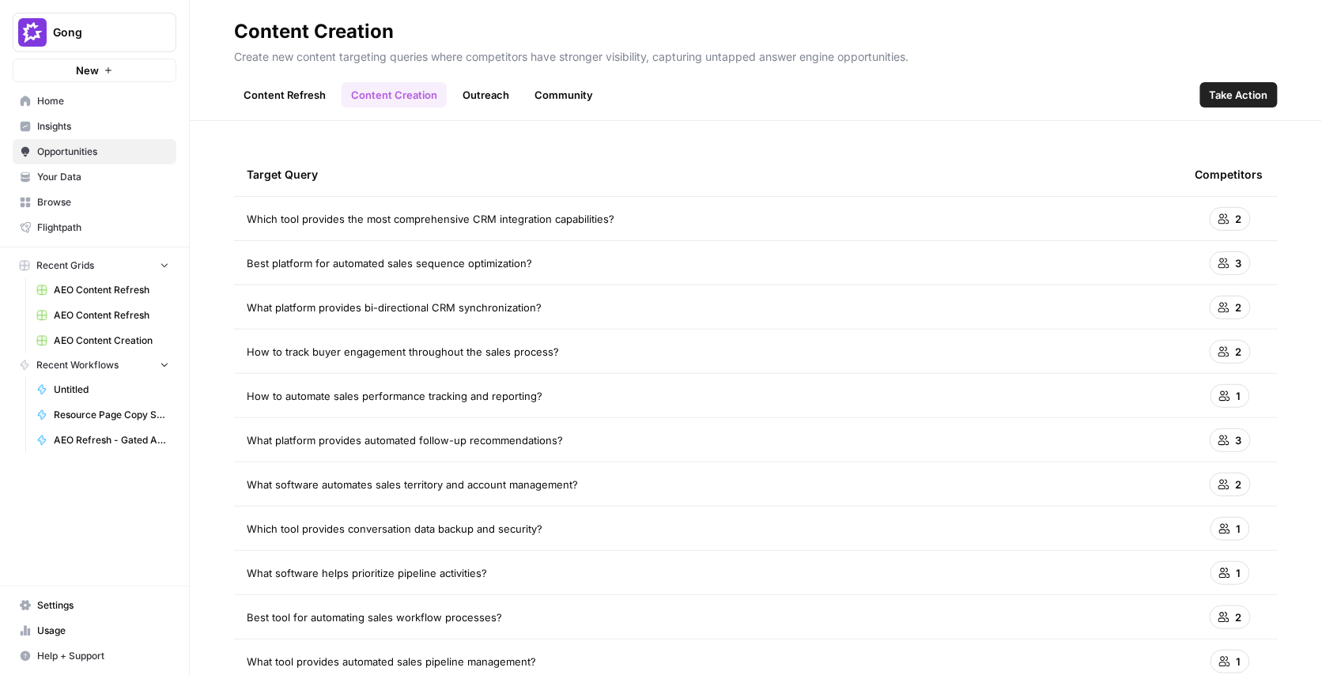
click at [66, 126] on span "Insights" at bounding box center [103, 126] width 132 height 14
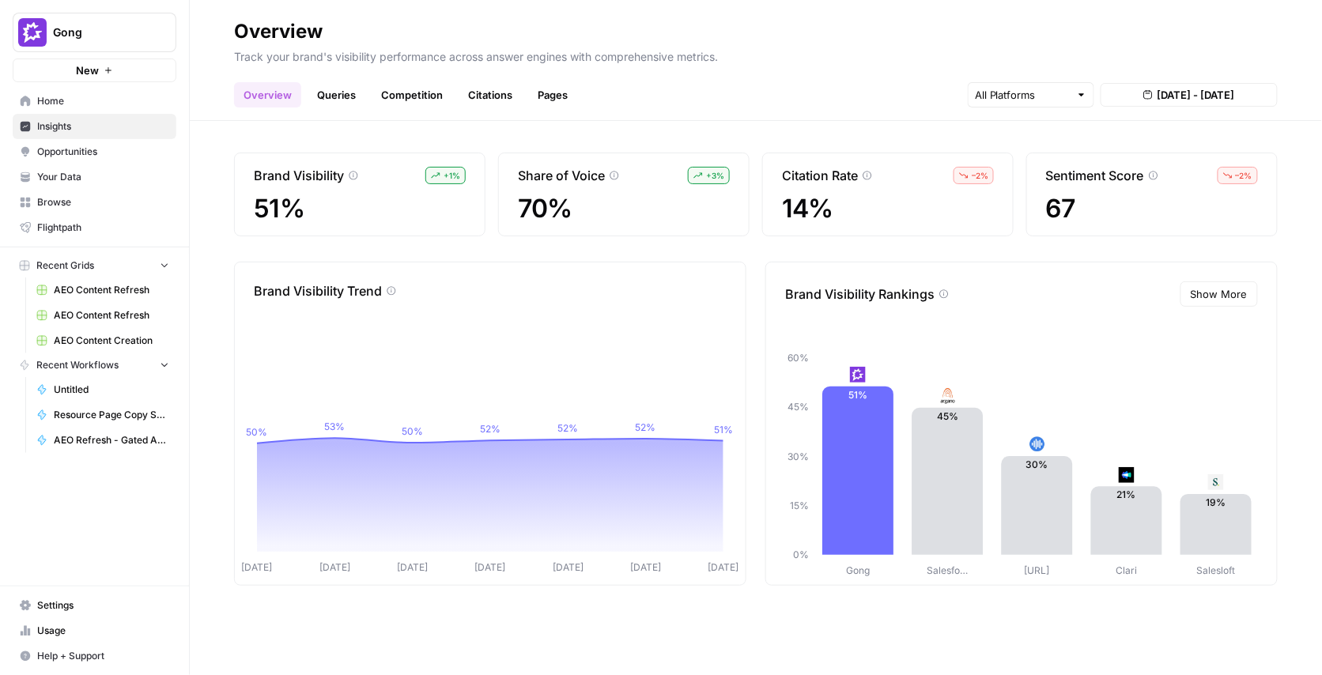
click at [675, 108] on header "Overview Track your brand's visibility performance across answer engines with c…" at bounding box center [756, 60] width 1132 height 121
click at [345, 92] on link "Queries" at bounding box center [337, 94] width 58 height 25
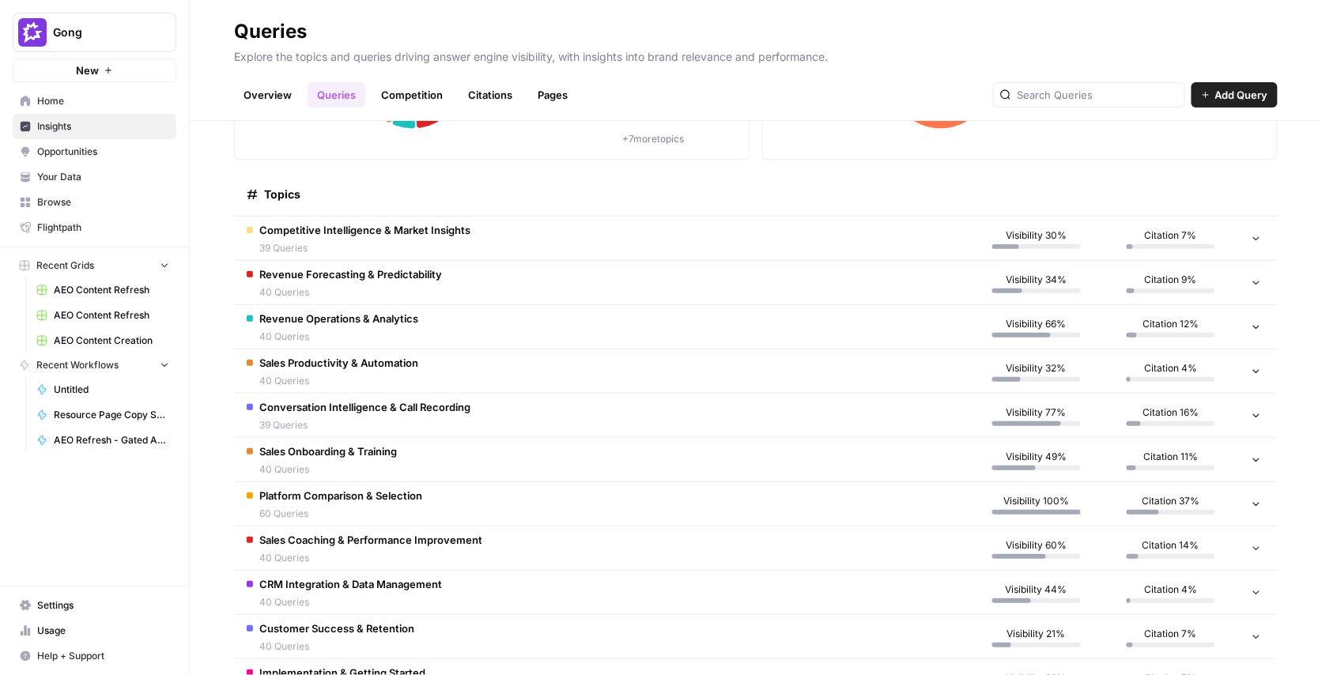
scroll to position [194, 0]
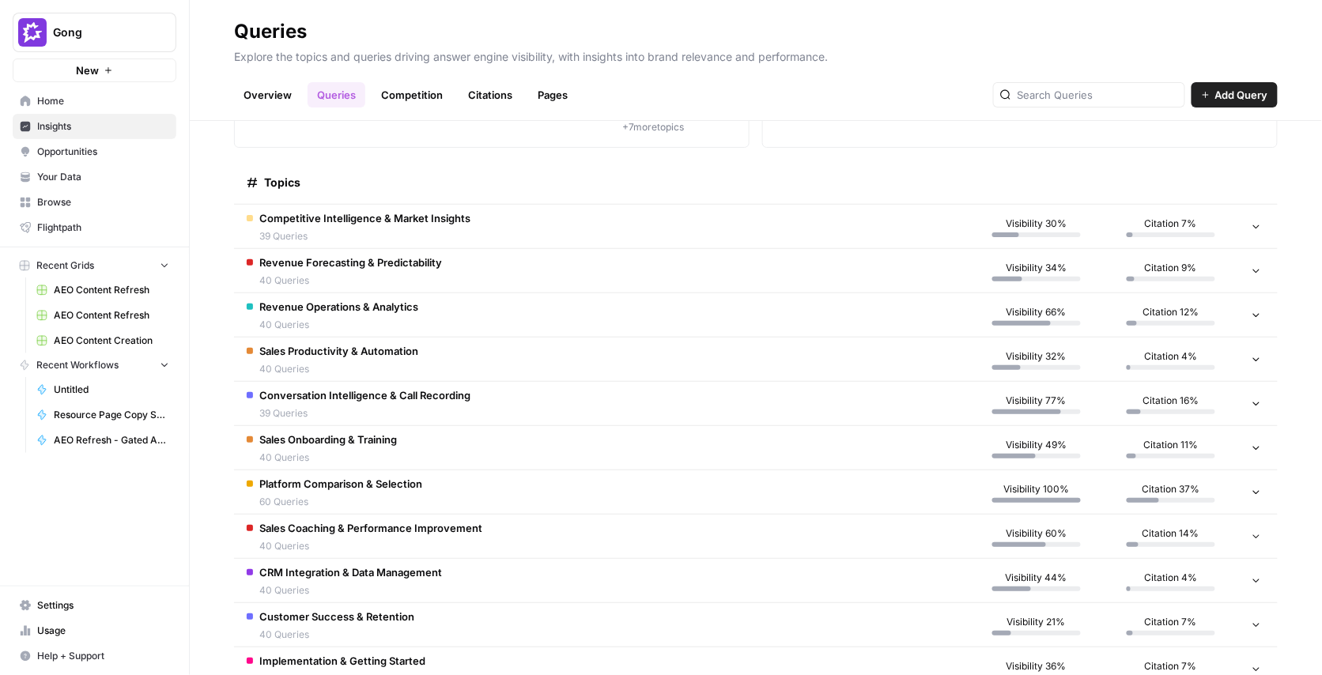
click at [372, 226] on div "Competitive Intelligence & Market Insights 39 Queries" at bounding box center [364, 226] width 211 height 33
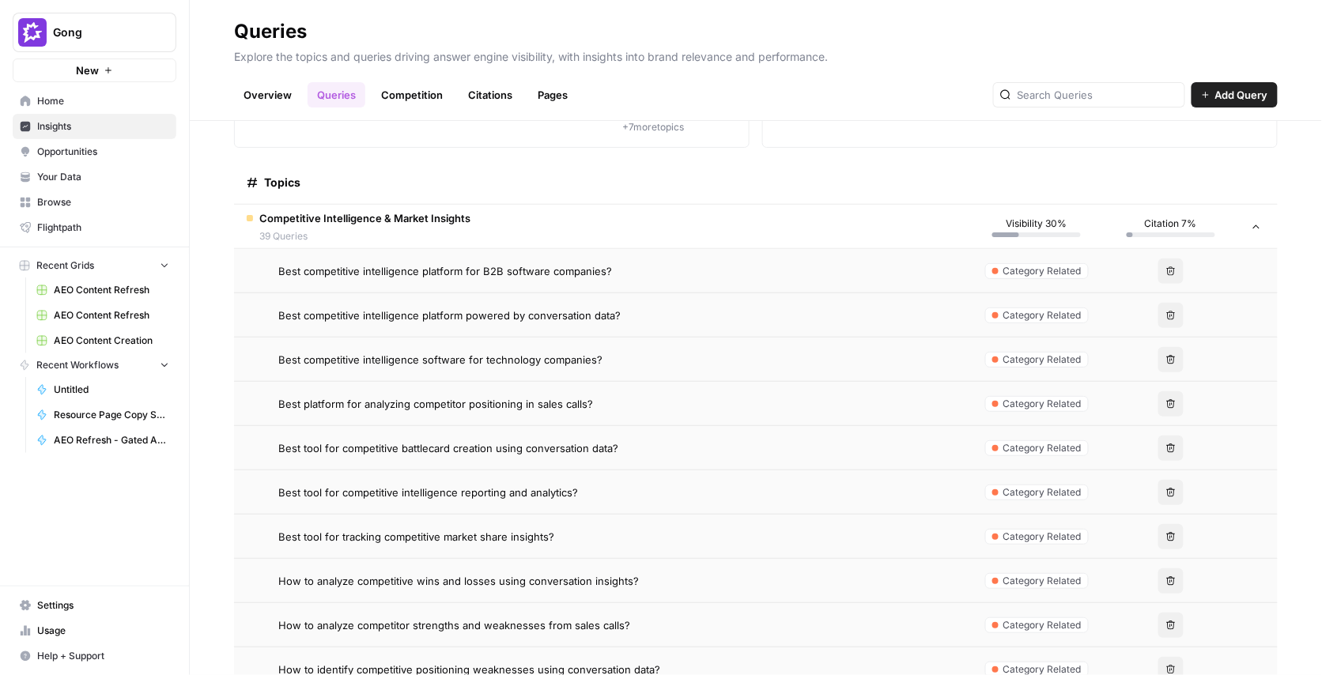
scroll to position [209, 0]
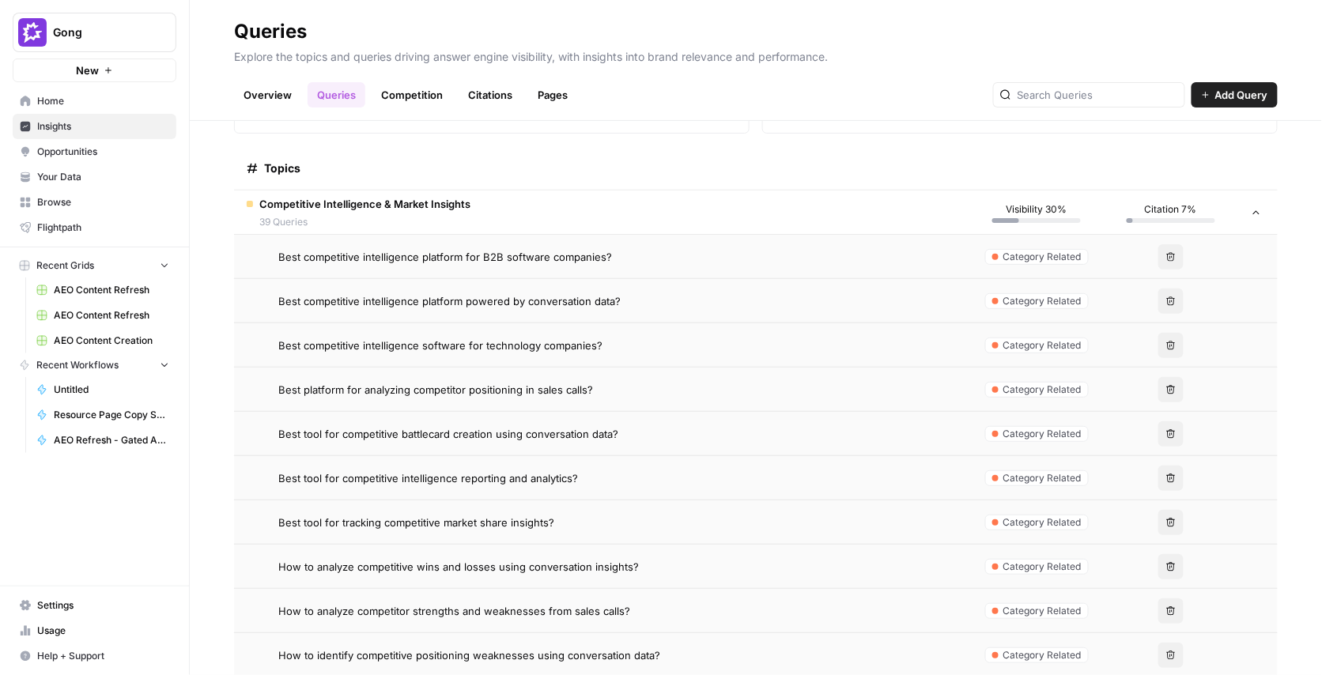
click at [536, 227] on td "Competitive Intelligence & Market Insights 39 Queries" at bounding box center [601, 212] width 735 height 43
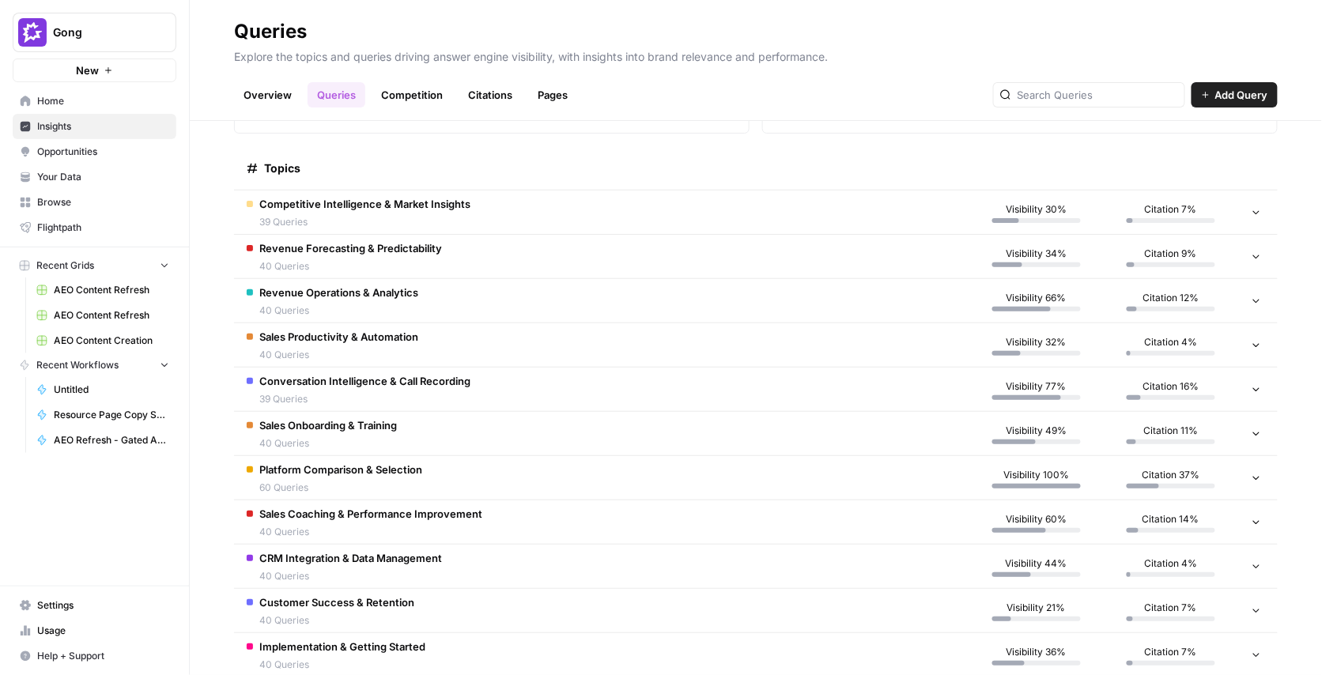
click at [387, 211] on span "Competitive Intelligence & Market Insights" at bounding box center [364, 204] width 211 height 16
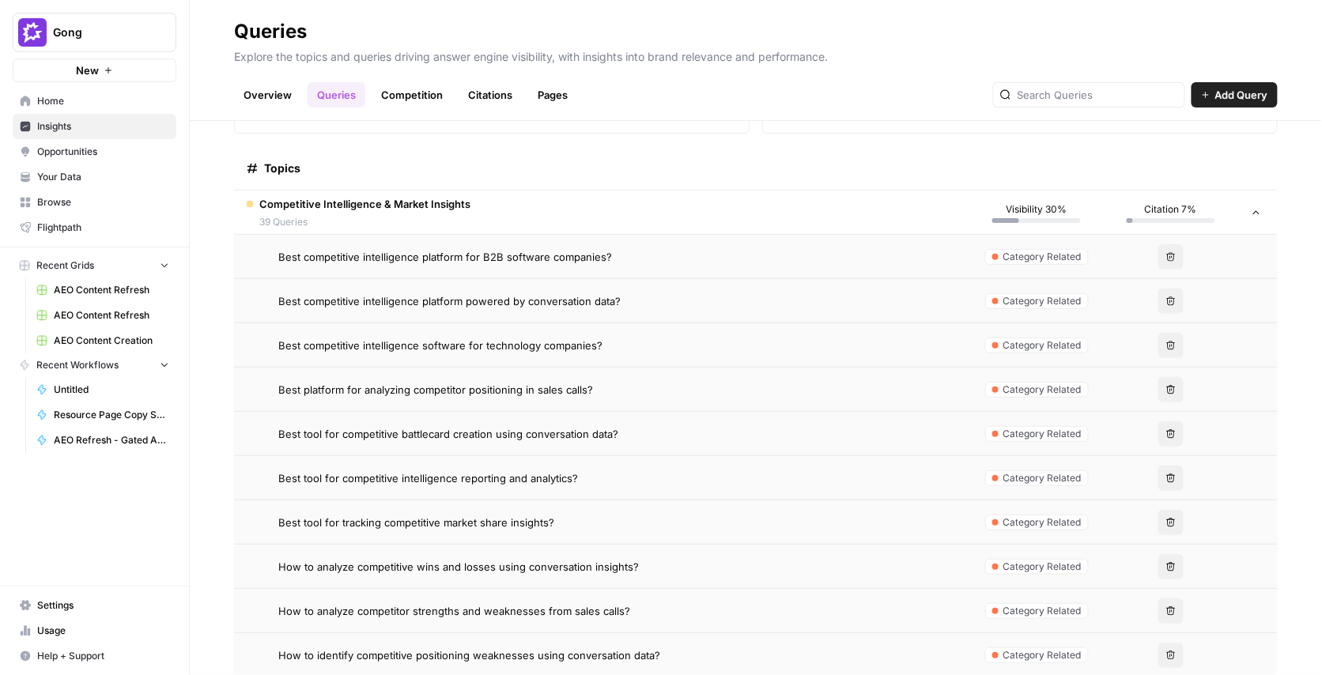
click at [1130, 266] on div "Delete" at bounding box center [1170, 256] width 109 height 25
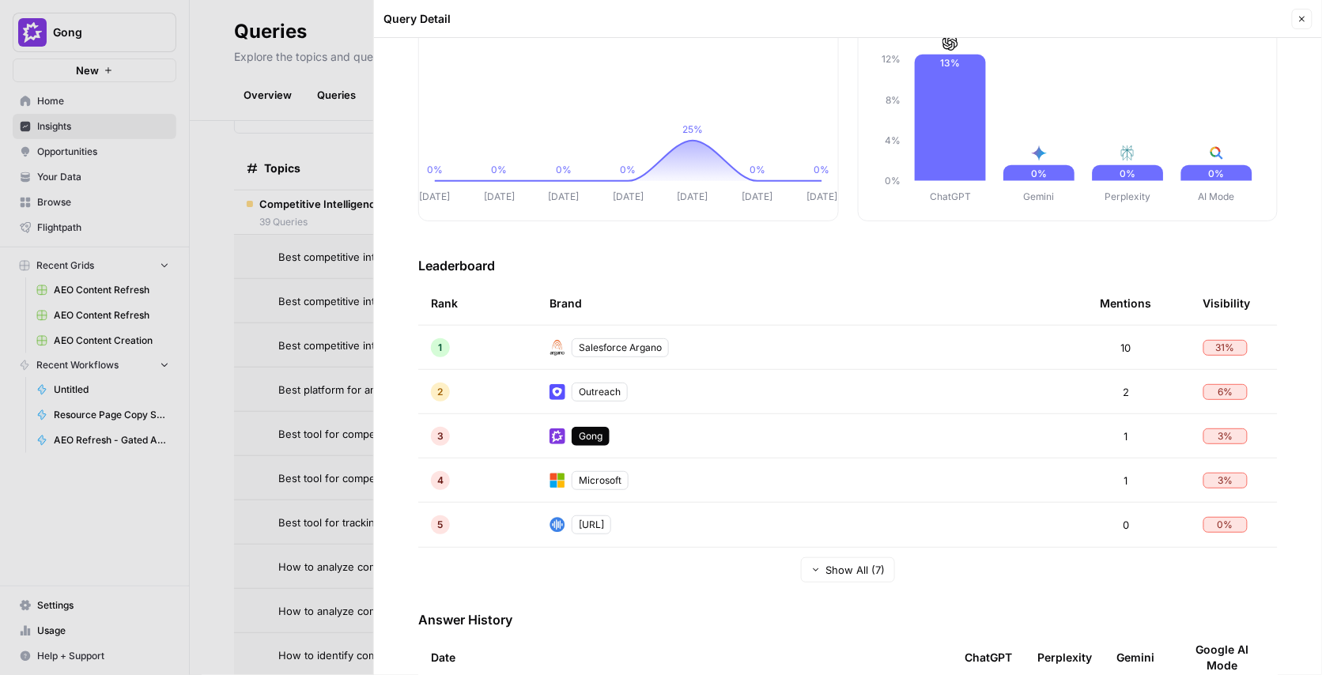
click at [745, 342] on td "Salesforce Argano" at bounding box center [812, 347] width 551 height 43
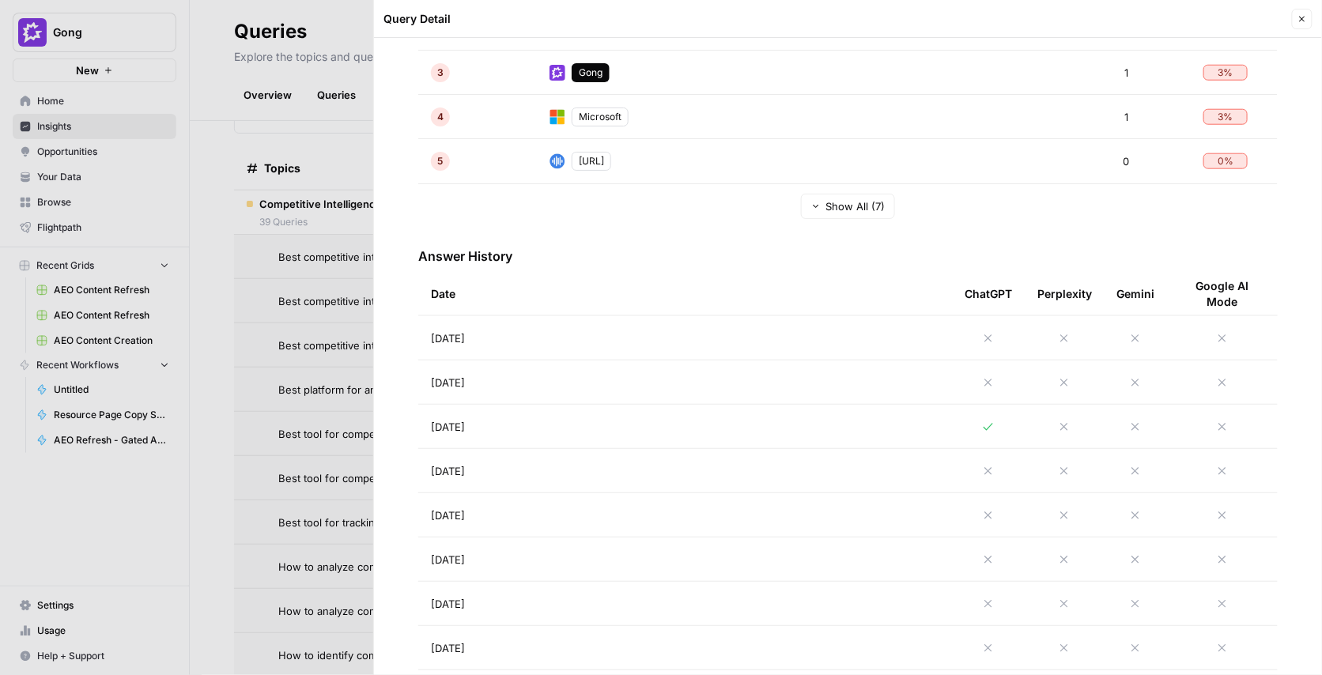
scroll to position [571, 0]
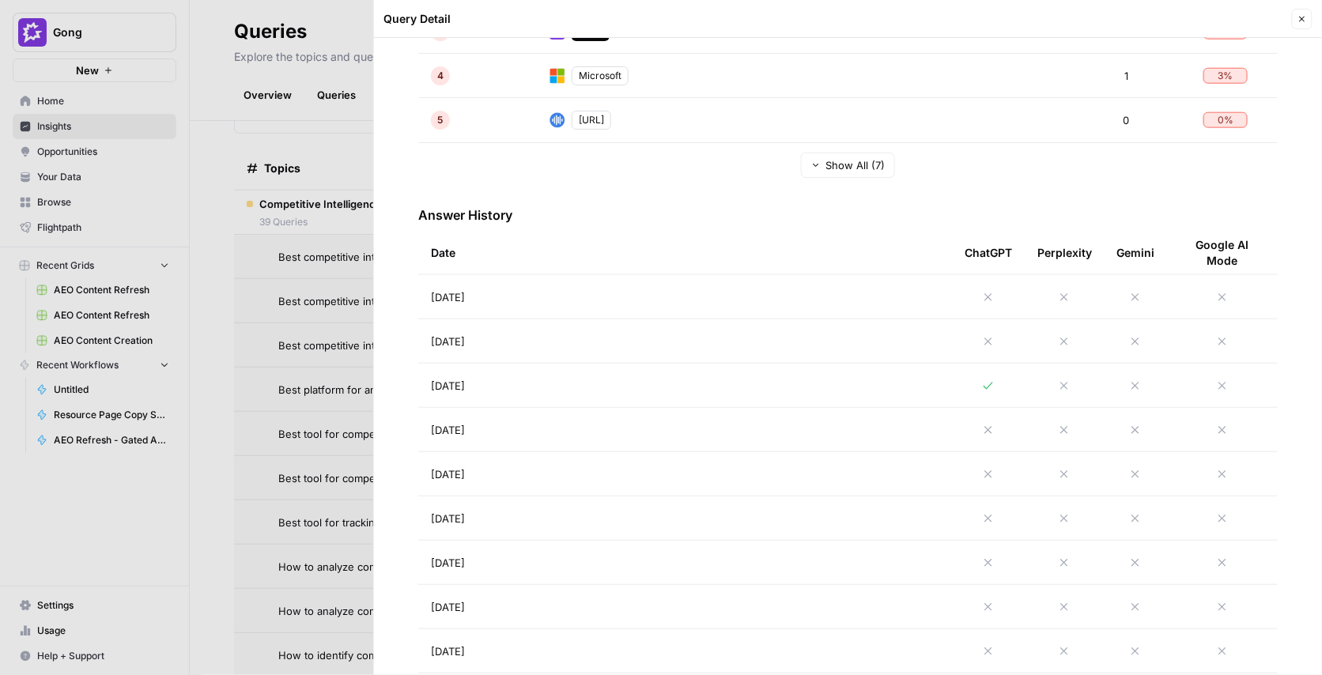
click at [728, 298] on td "Aug 21, 2025" at bounding box center [685, 296] width 534 height 43
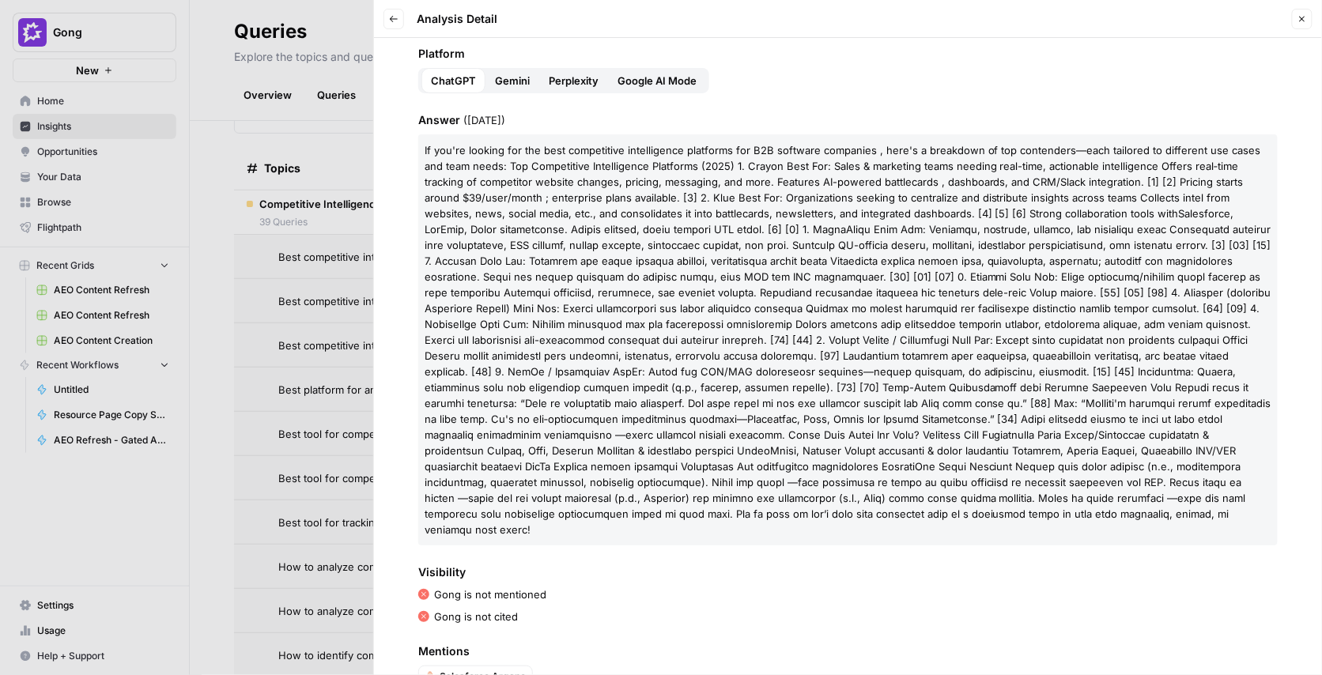
click at [518, 91] on button "Gemini" at bounding box center [512, 80] width 54 height 25
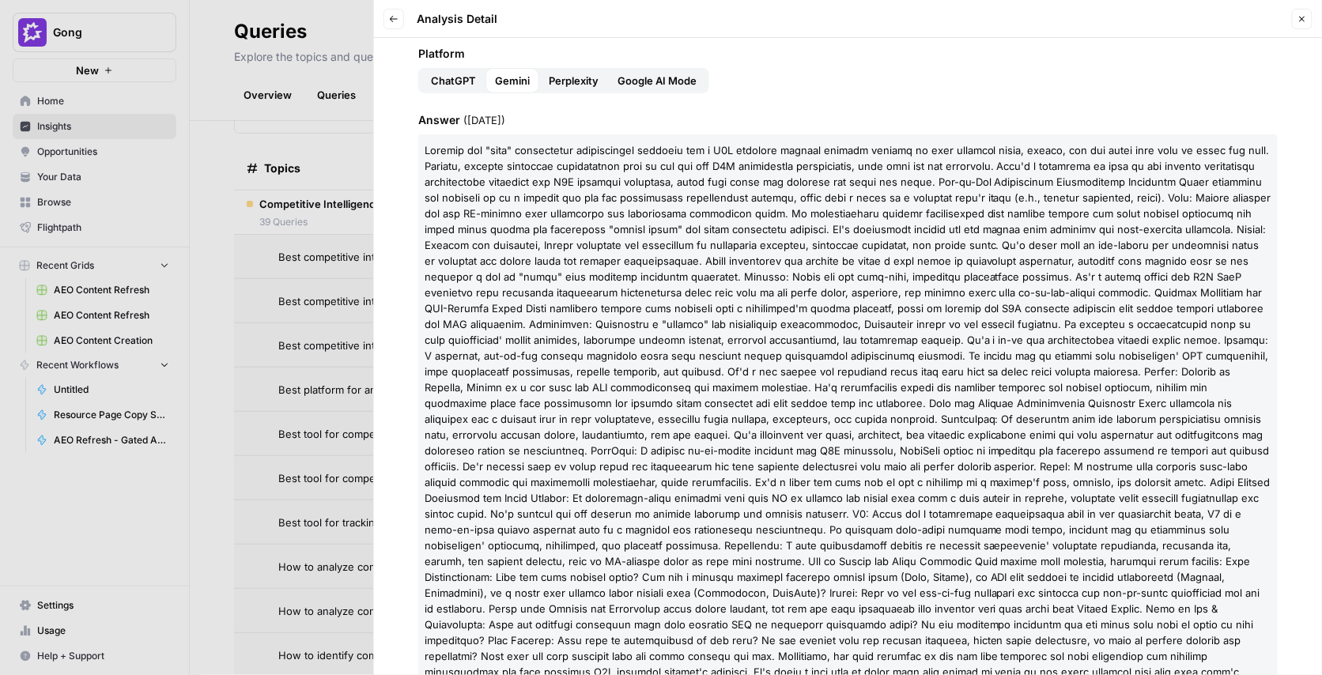
click at [594, 81] on span "Perplexity" at bounding box center [574, 81] width 50 height 16
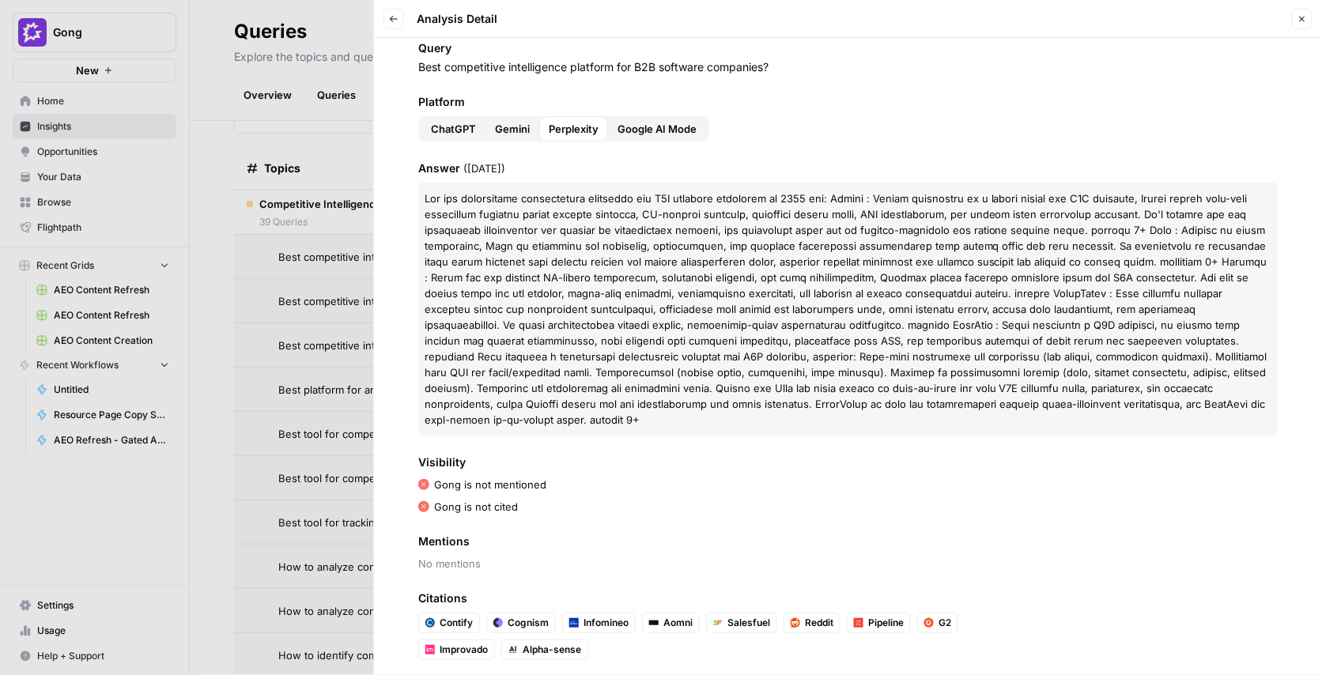
drag, startPoint x: 546, startPoint y: 500, endPoint x: 372, endPoint y: 84, distance: 451.7
click at [372, 84] on div "Queries Explore the topics and queries driving answer engine visibility, with i…" at bounding box center [756, 337] width 1132 height 675
click at [394, 123] on div "Query Best competitive intelligence platform for B2B software companies? Platfo…" at bounding box center [848, 356] width 948 height 637
click at [620, 134] on span "Google AI Mode" at bounding box center [656, 129] width 79 height 16
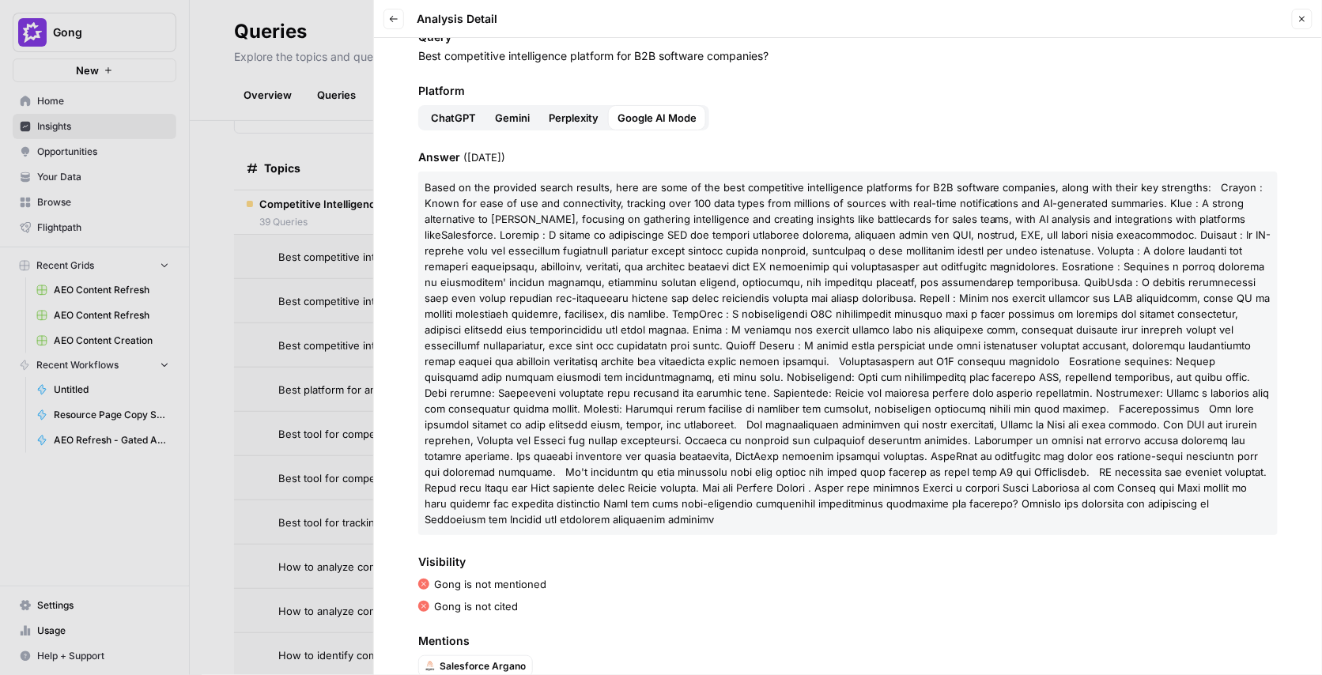
scroll to position [40, 0]
click at [844, 67] on div "Query Best competitive intelligence platform for B2B software companies? Platfo…" at bounding box center [848, 356] width 948 height 637
click at [871, 137] on div "Query Best competitive intelligence platform for B2B software companies? Platfo…" at bounding box center [848, 356] width 948 height 637
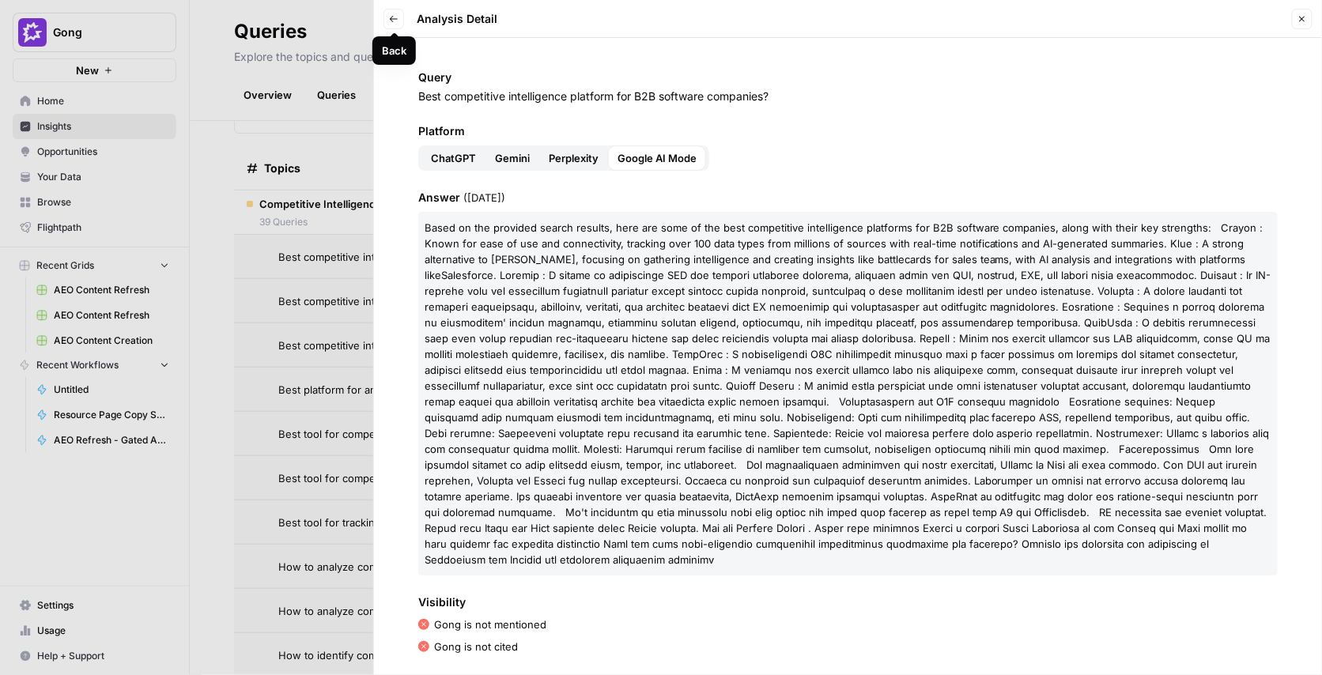
click at [711, 78] on span "Query" at bounding box center [847, 78] width 859 height 16
click at [470, 161] on span "ChatGPT" at bounding box center [453, 158] width 45 height 16
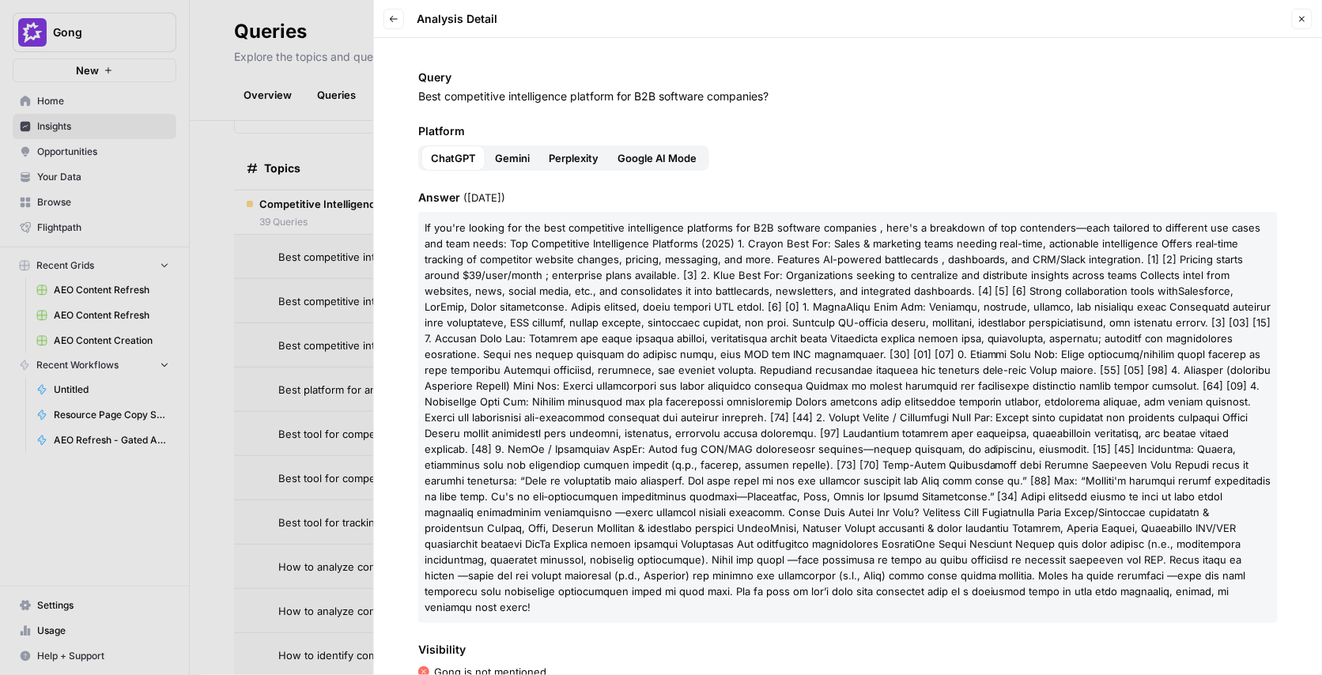
click at [828, 152] on div "Platform ChatGPT Gemini Perplexity Google AI Mode" at bounding box center [847, 146] width 859 height 47
click at [398, 17] on icon "button" at bounding box center [393, 18] width 9 height 9
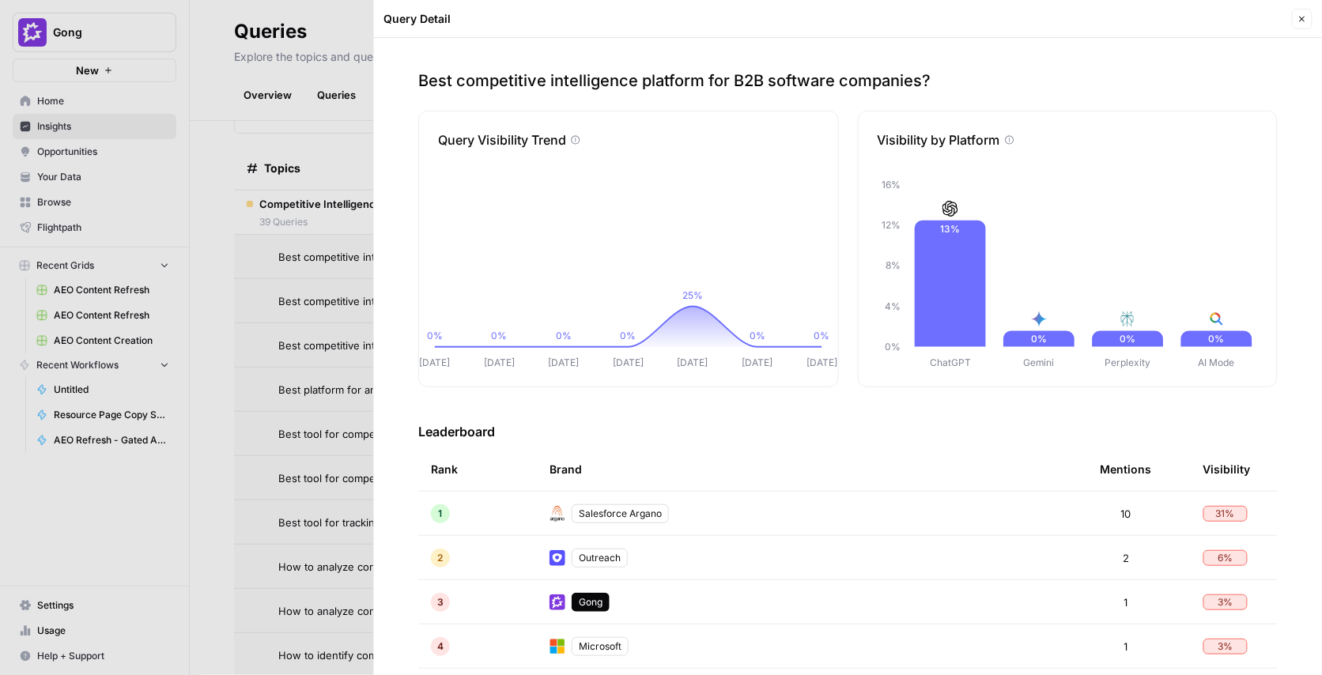
click at [653, 55] on div "Best competitive intelligence platform for B2B software companies? Query Visibi…" at bounding box center [848, 356] width 948 height 637
click at [1307, 19] on span "Close" at bounding box center [1306, 19] width 1 height 1
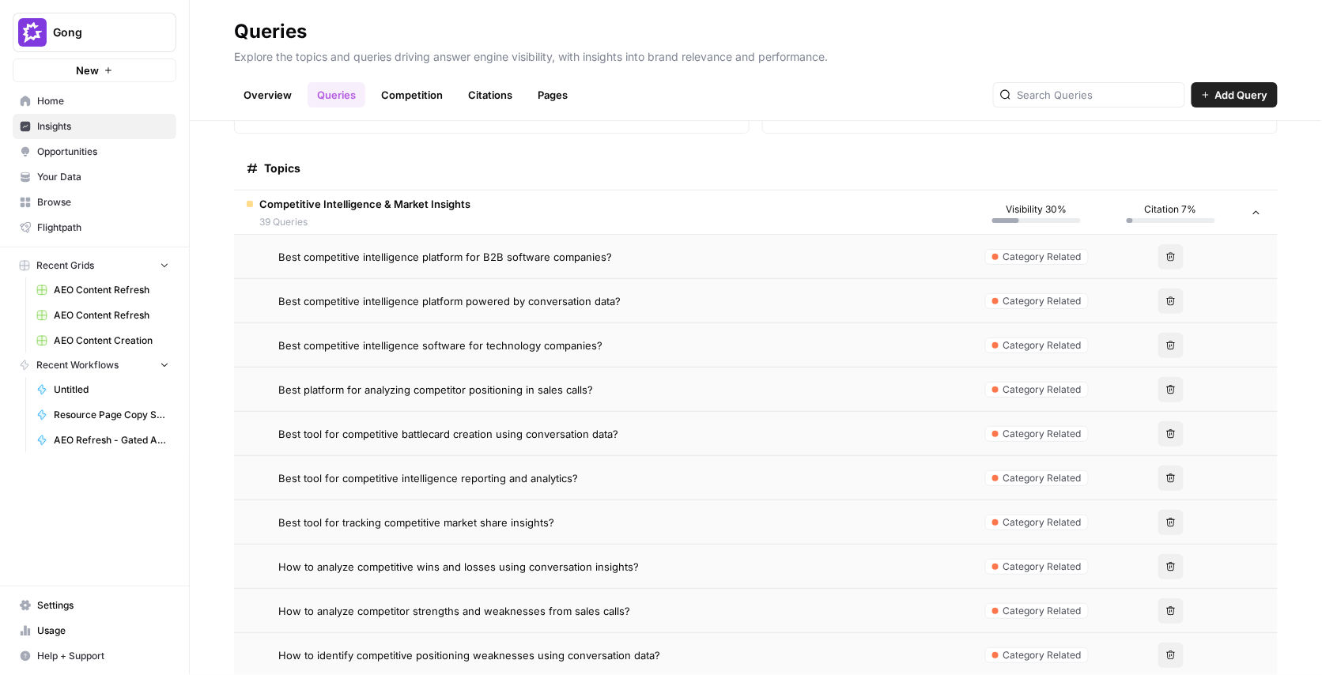
click at [72, 172] on span "Your Data" at bounding box center [103, 177] width 132 height 14
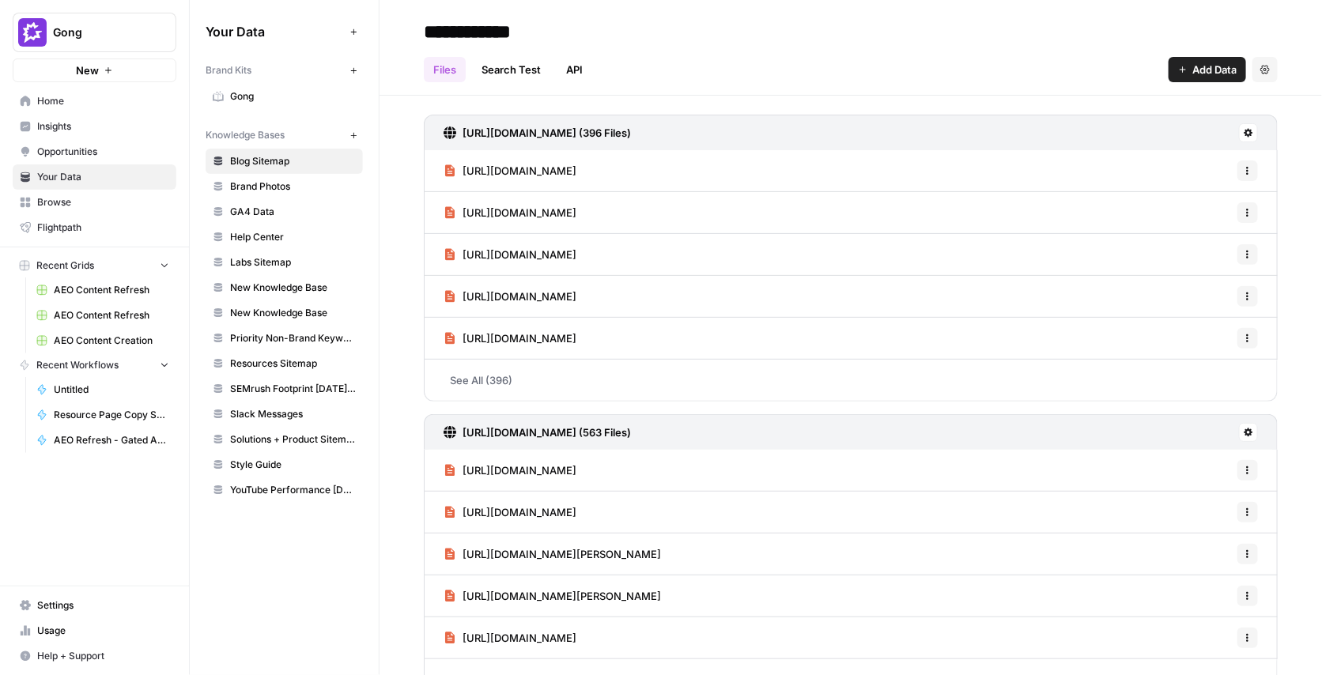
click at [260, 107] on link "Gong" at bounding box center [284, 96] width 157 height 25
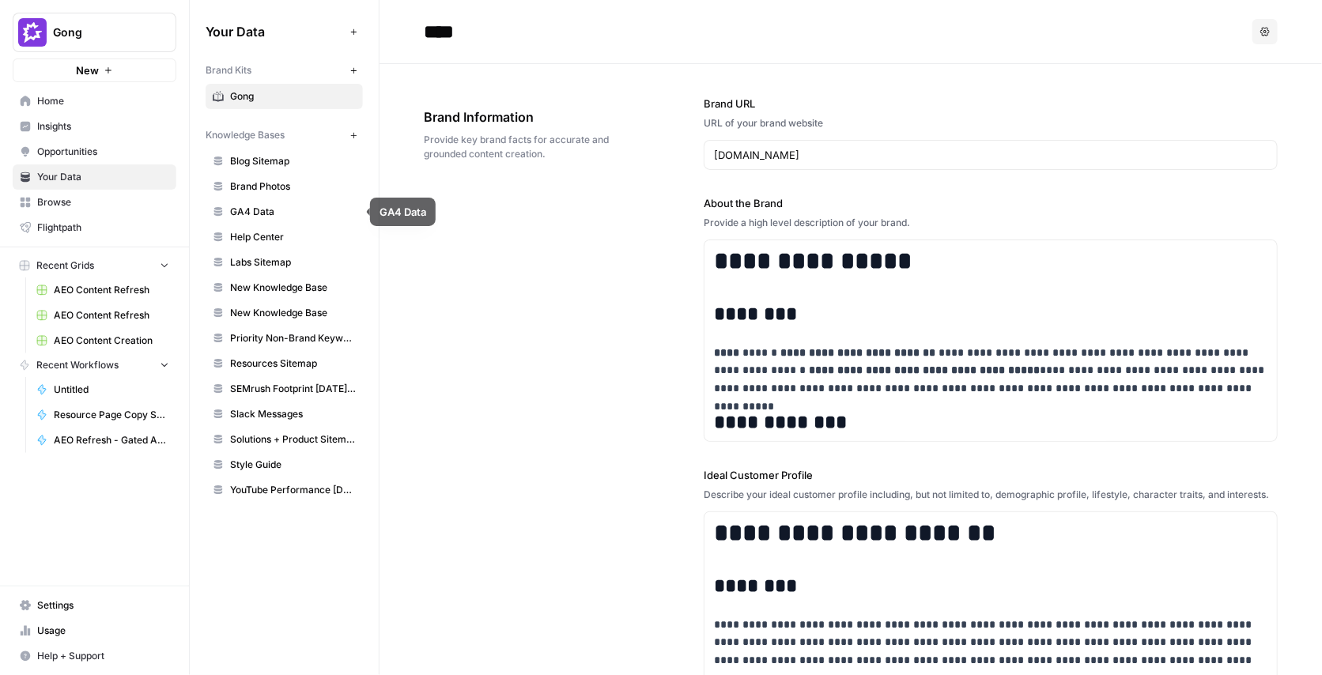
click at [477, 323] on div "**********" at bounding box center [851, 627] width 854 height 1126
click at [47, 625] on span "Usage" at bounding box center [103, 631] width 132 height 14
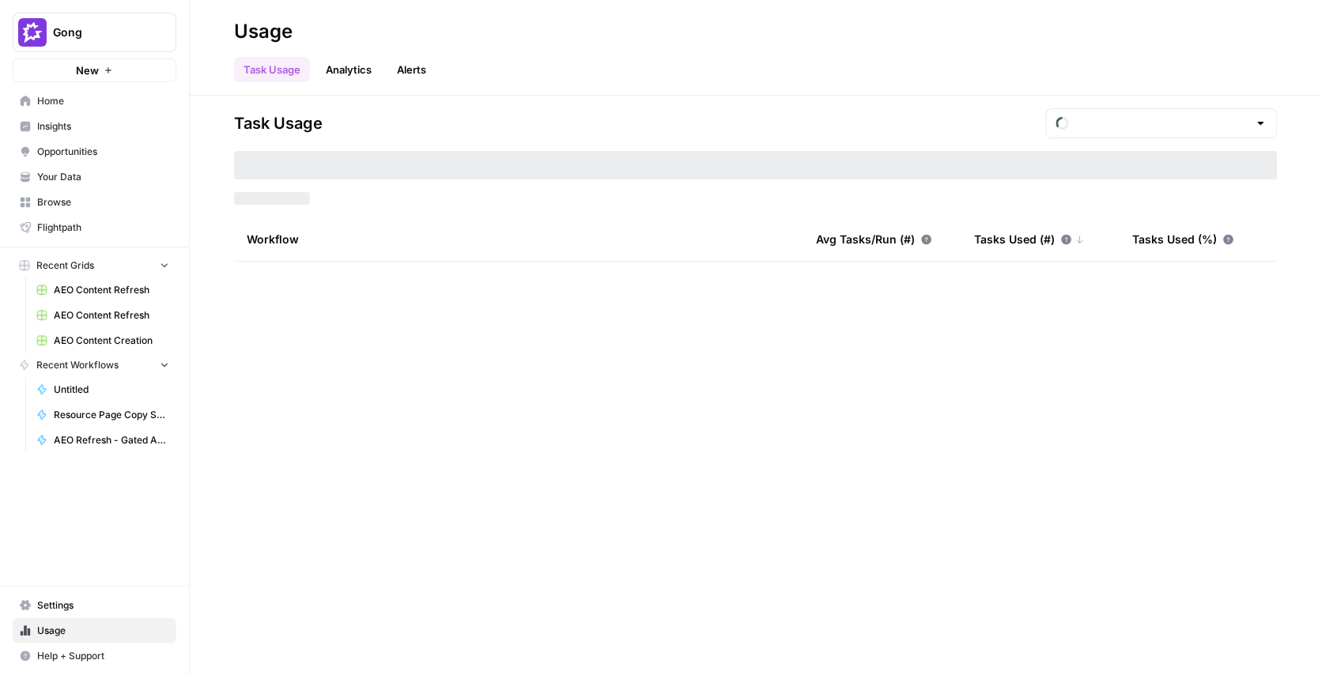
type input "August Tasks"
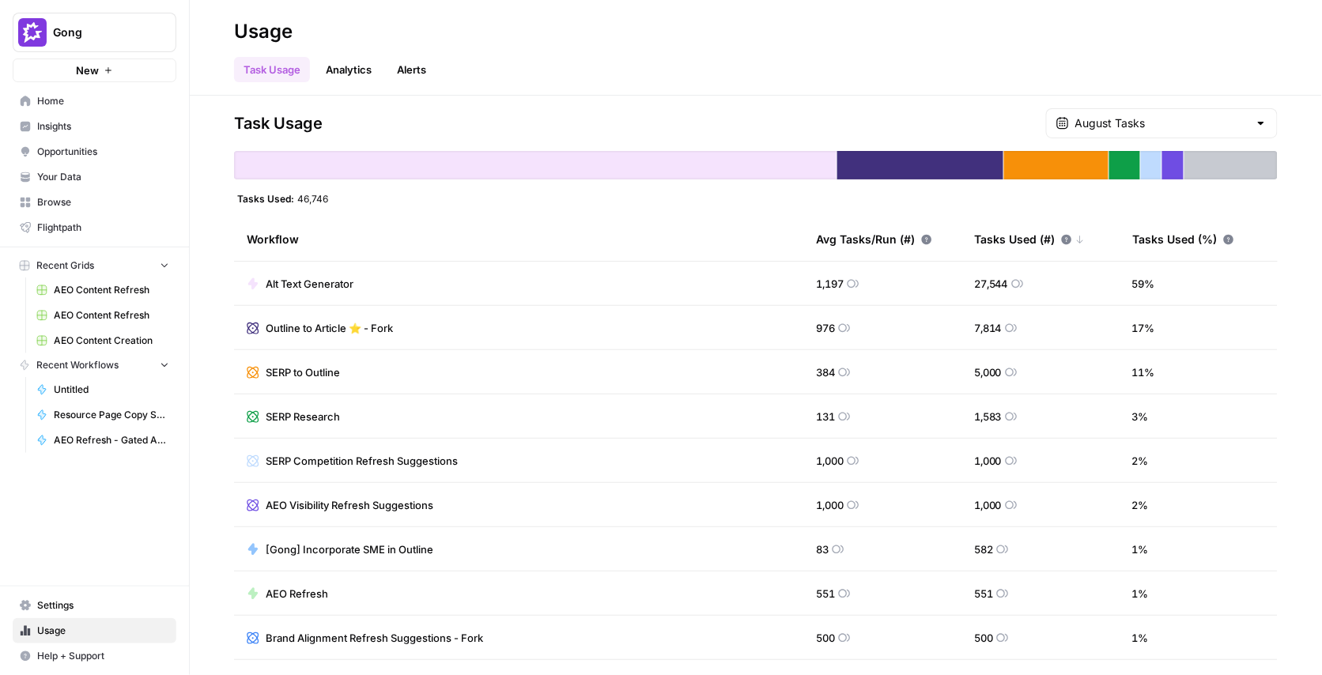
click at [906, 244] on div "Avg Tasks/Run (#)" at bounding box center [874, 238] width 116 height 43
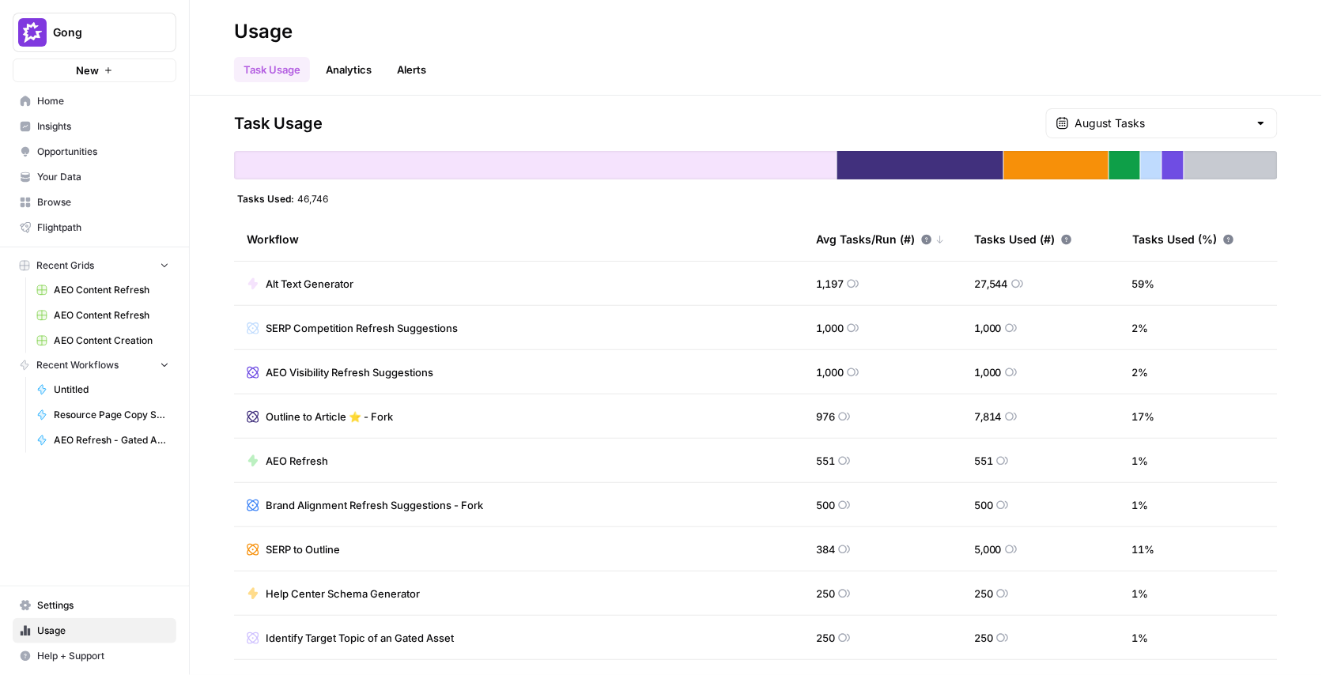
click at [906, 244] on div "Avg Tasks/Run (#)" at bounding box center [880, 238] width 129 height 43
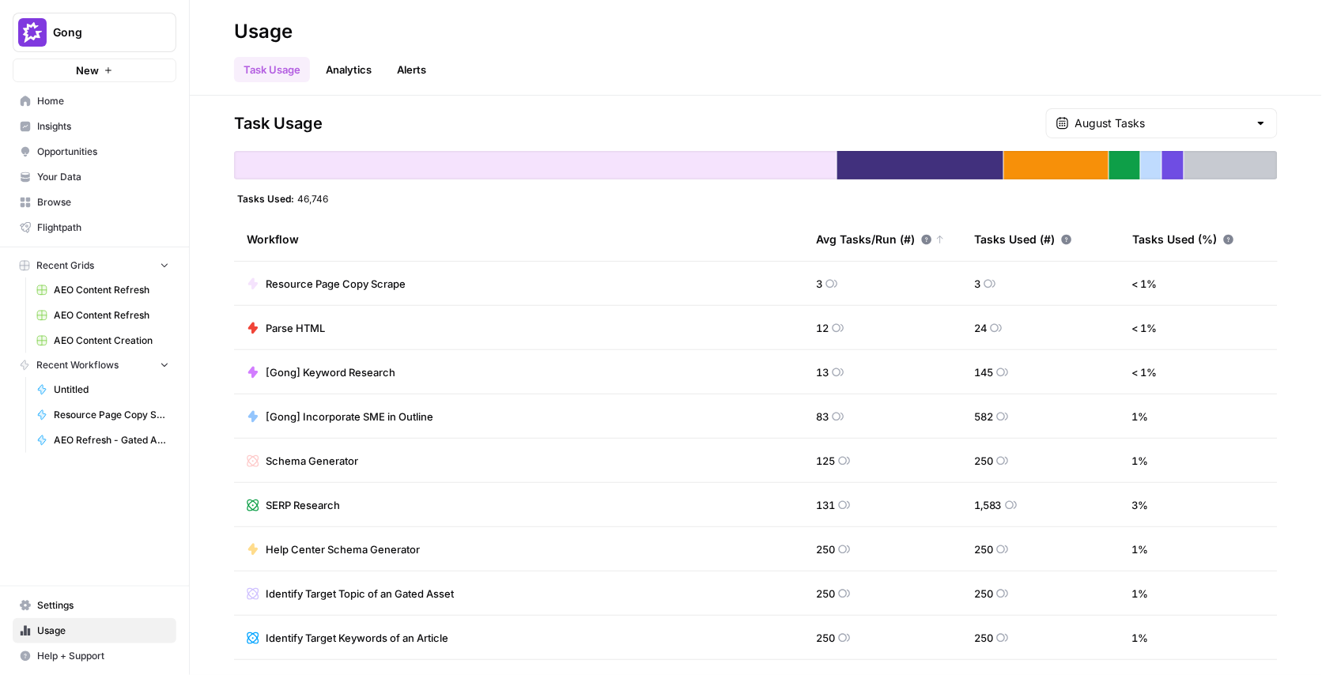
click at [906, 244] on div "Avg Tasks/Run (#)" at bounding box center [880, 238] width 129 height 43
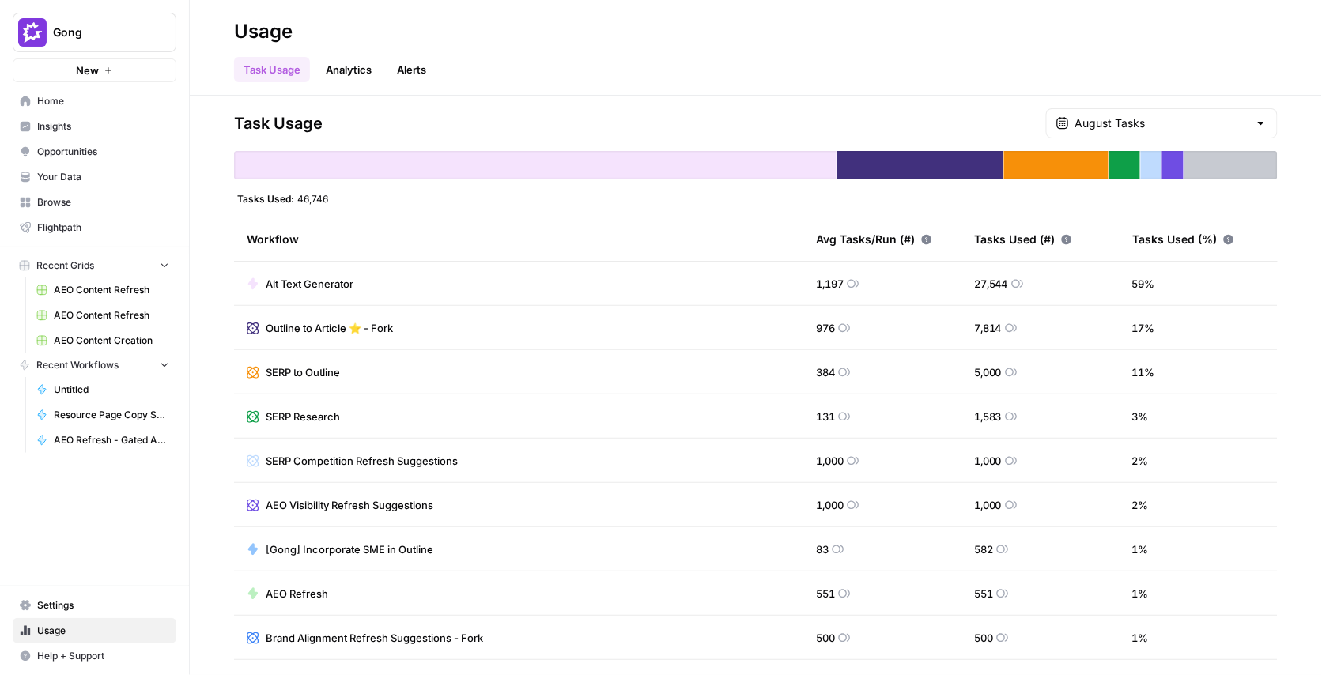
click at [1191, 232] on div "Tasks Used (%)" at bounding box center [1183, 238] width 102 height 43
click at [845, 243] on div "Avg Tasks/Run (#)" at bounding box center [874, 238] width 116 height 43
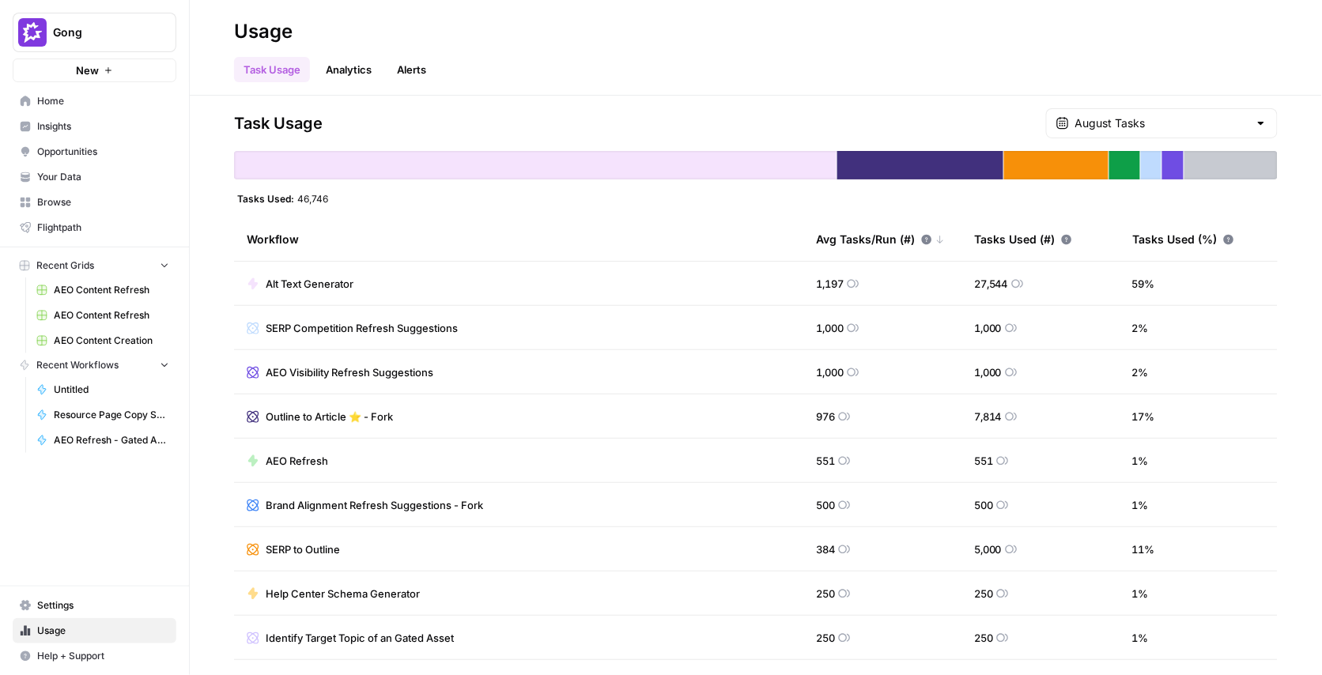
click at [845, 243] on div "Avg Tasks/Run (#)" at bounding box center [880, 238] width 129 height 43
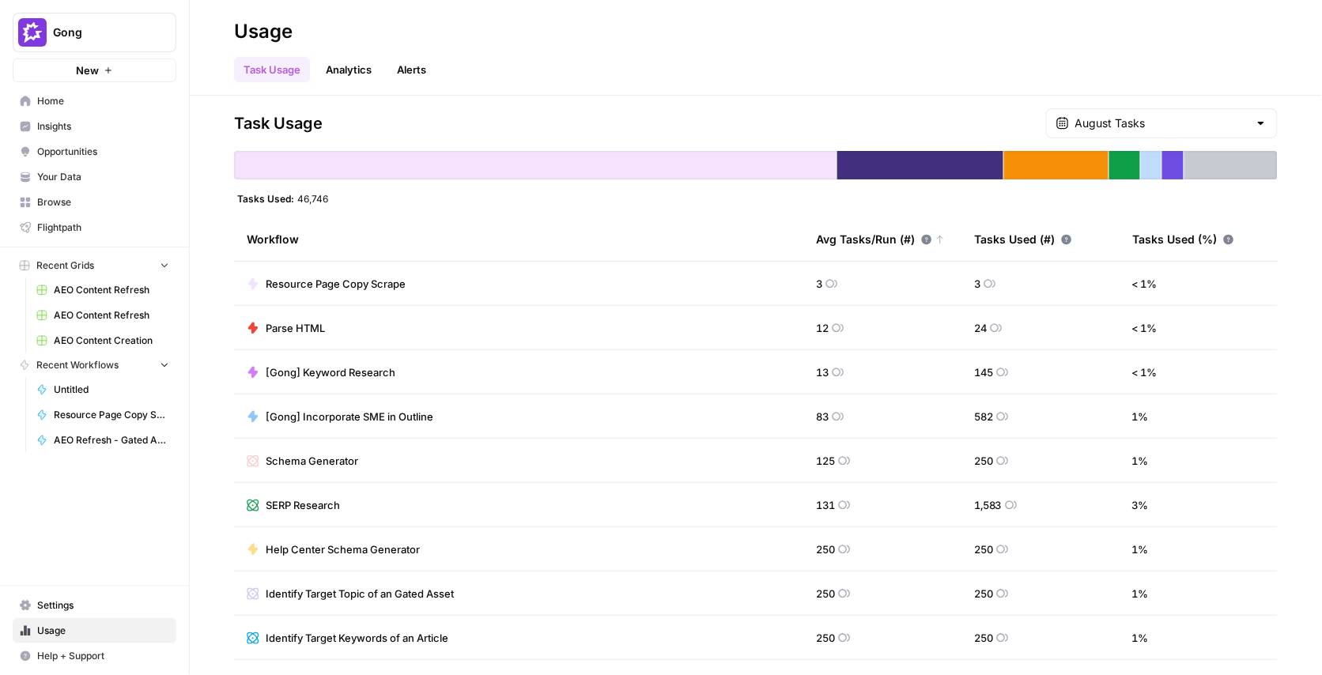
click at [862, 236] on div "Avg Tasks/Run (#)" at bounding box center [880, 238] width 129 height 43
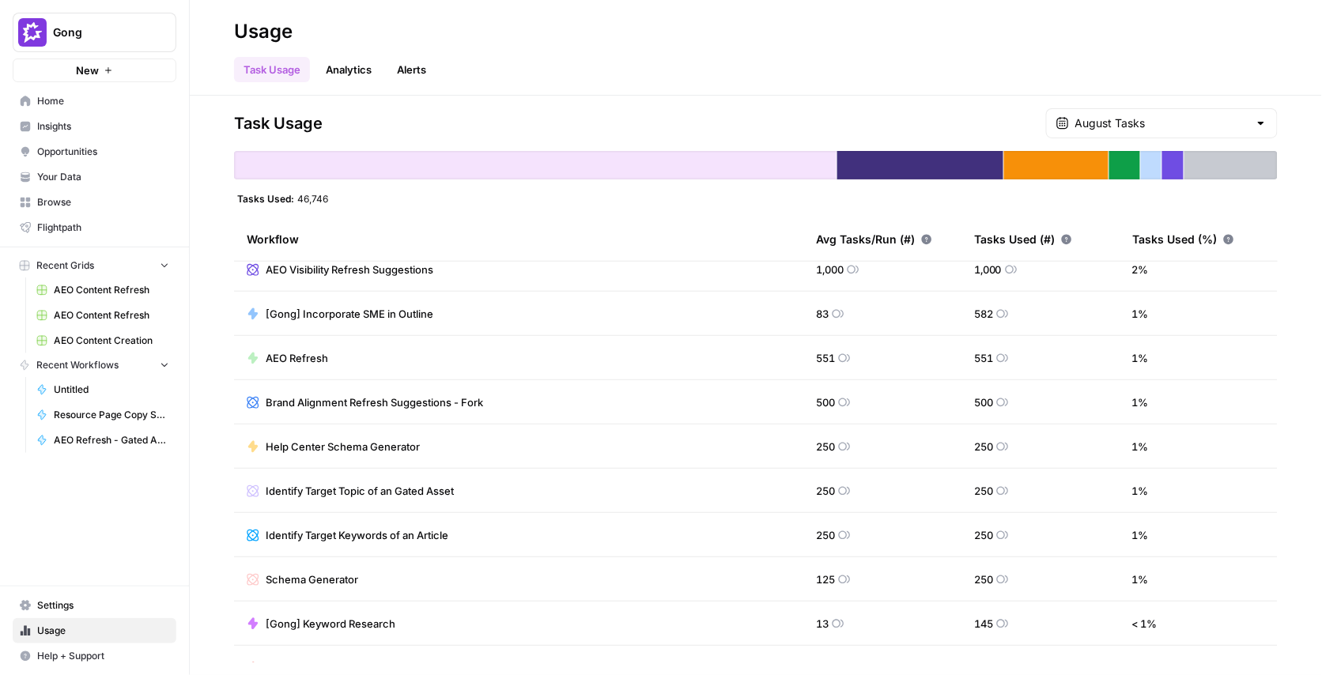
scroll to position [307, 0]
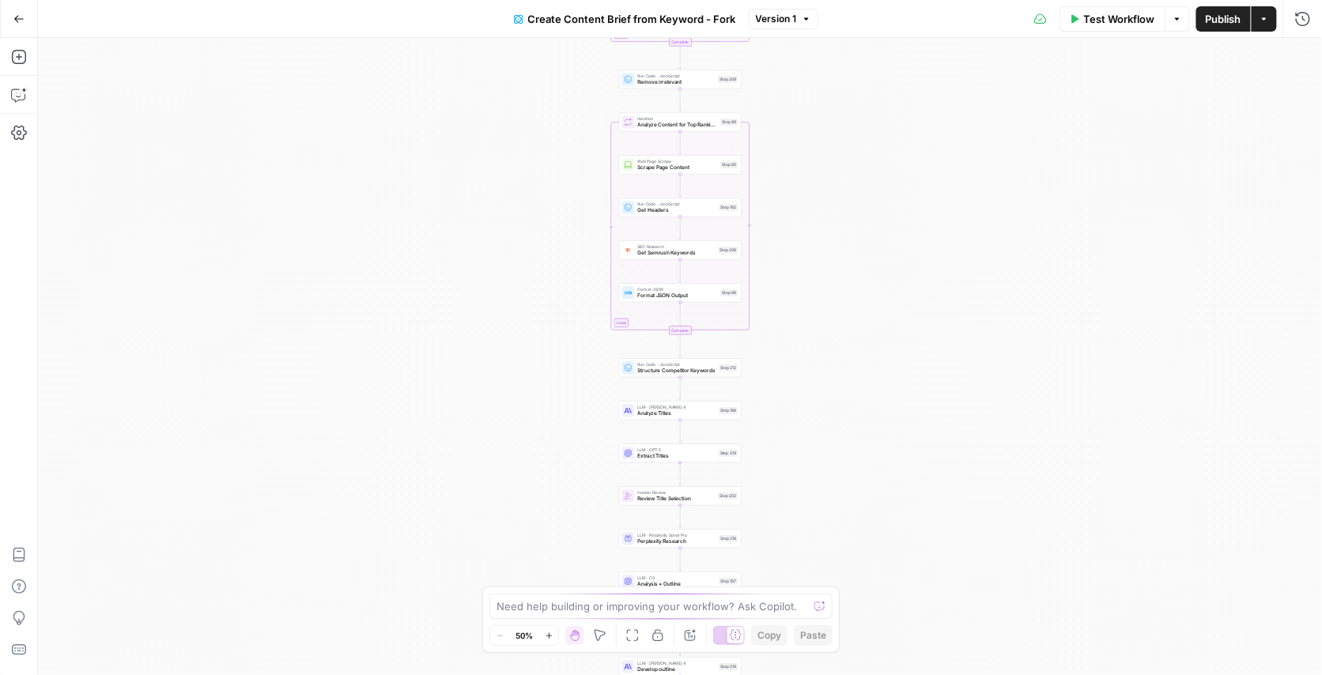
click at [839, 151] on div "Workflow Set Inputs Inputs Google Search Perform Google Search Step 51 Loop Ite…" at bounding box center [680, 356] width 1284 height 637
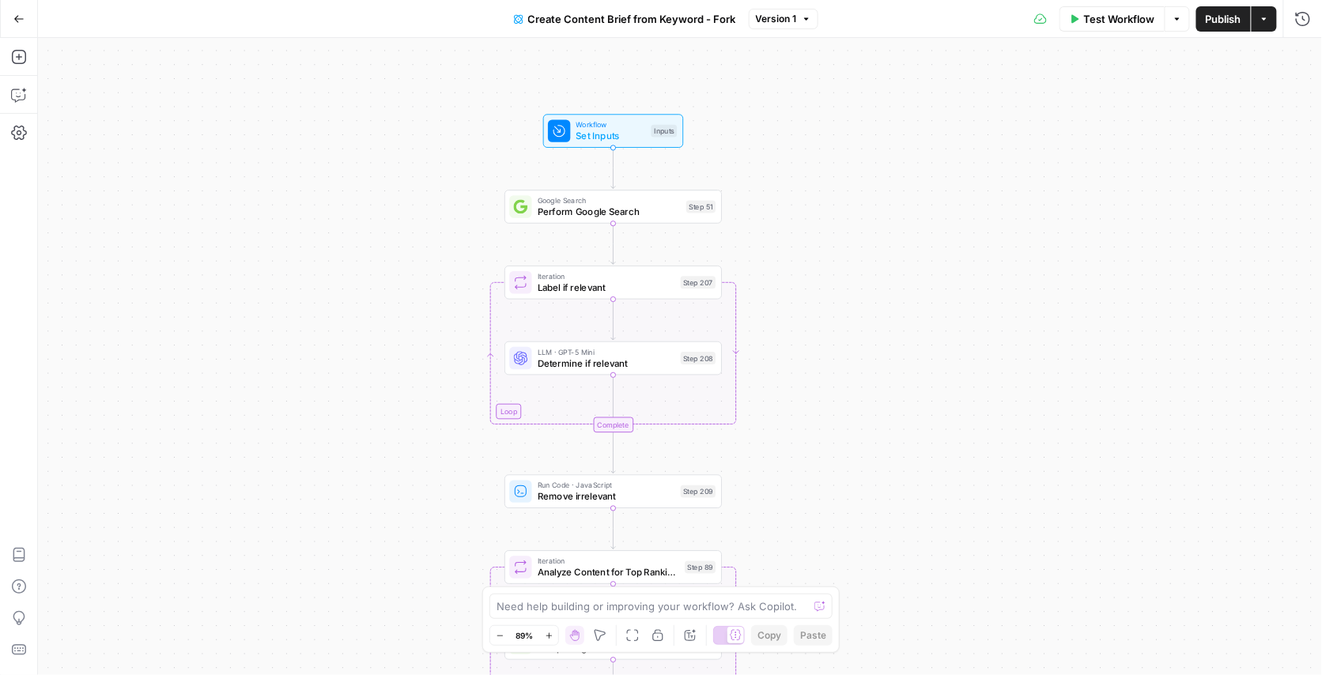
click at [970, 217] on div "Workflow Set Inputs Inputs Google Search Perform Google Search Step 51 Loop Ite…" at bounding box center [680, 356] width 1284 height 637
click at [875, 298] on div "Workflow Set Inputs Inputs Google Search Perform Google Search Step 51 Loop Ite…" at bounding box center [680, 356] width 1284 height 637
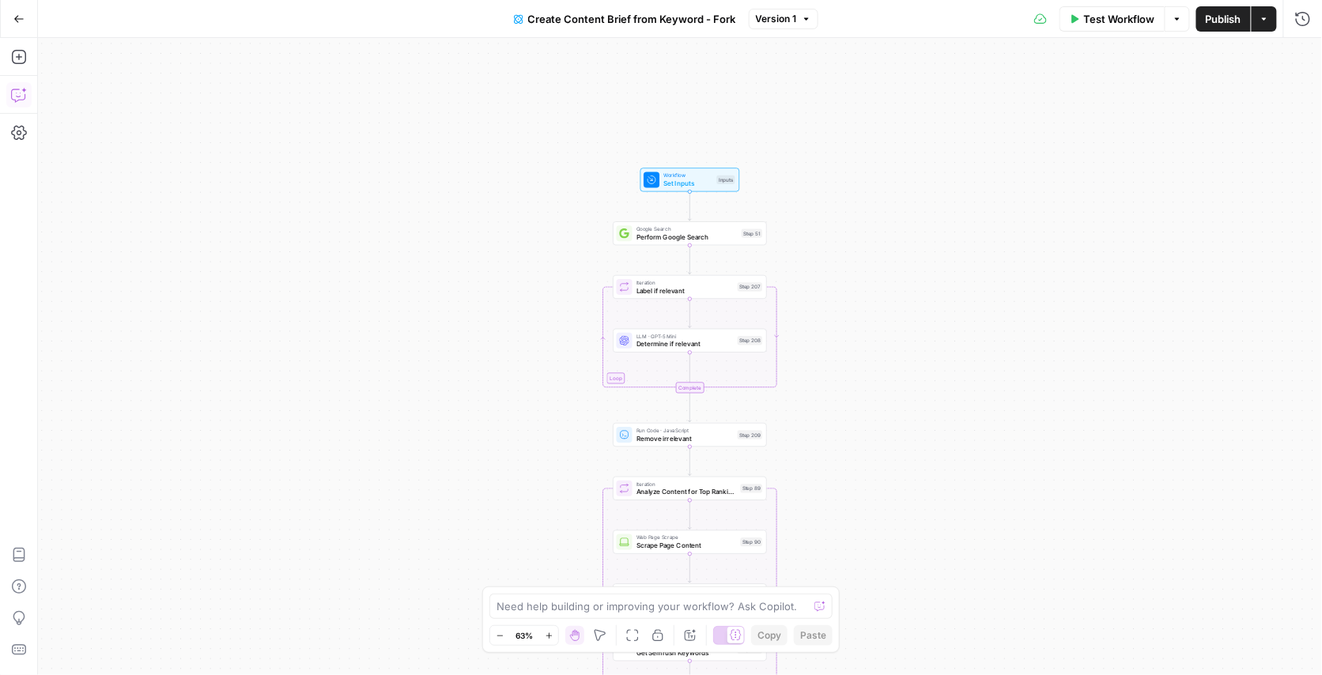
click at [21, 87] on icon "button" at bounding box center [19, 95] width 16 height 16
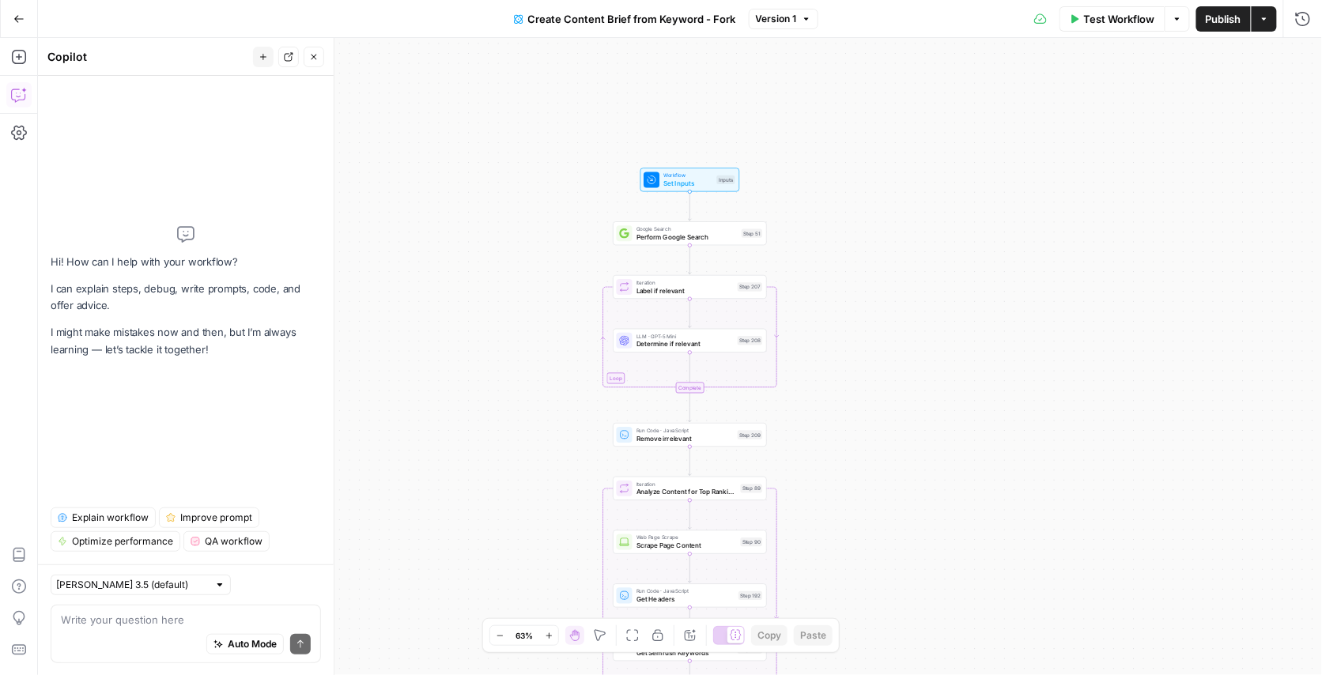
click at [186, 409] on div "Hi! How can I help with your workflow? I can explain steps, debug, write prompt…" at bounding box center [186, 292] width 270 height 406
click at [142, 617] on textarea at bounding box center [186, 620] width 250 height 16
type textarea "how many tasks is each step"
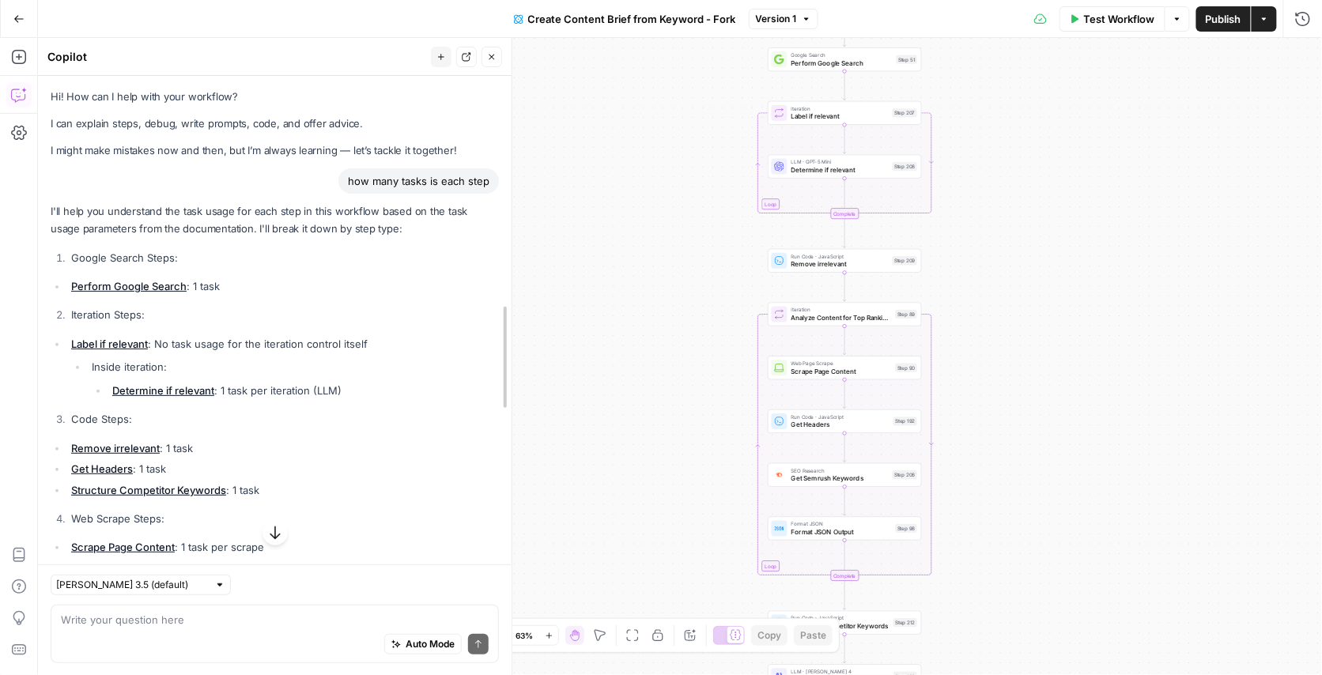
drag, startPoint x: 332, startPoint y: 300, endPoint x: 578, endPoint y: 327, distance: 247.3
click at [578, 327] on body "Gong New Home Insights Opportunities Your Data Browse Flightpath Recent Grids A…" at bounding box center [661, 337] width 1322 height 675
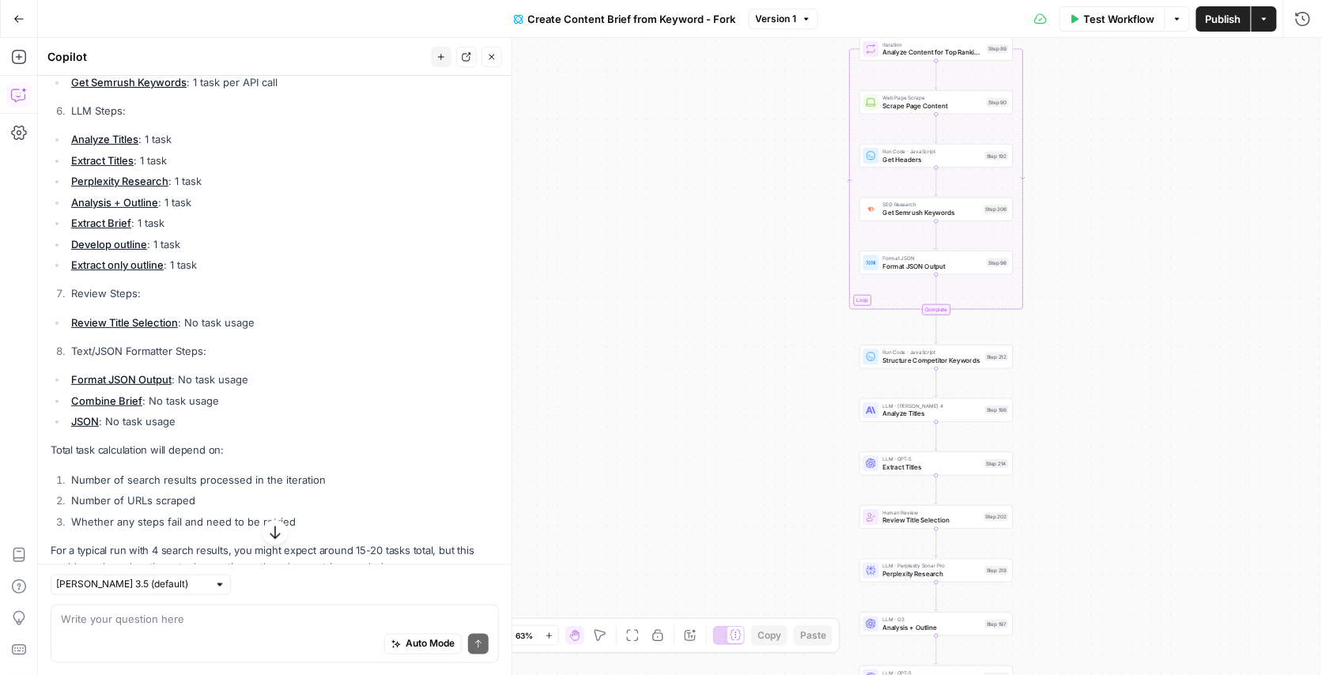
scroll to position [616, 0]
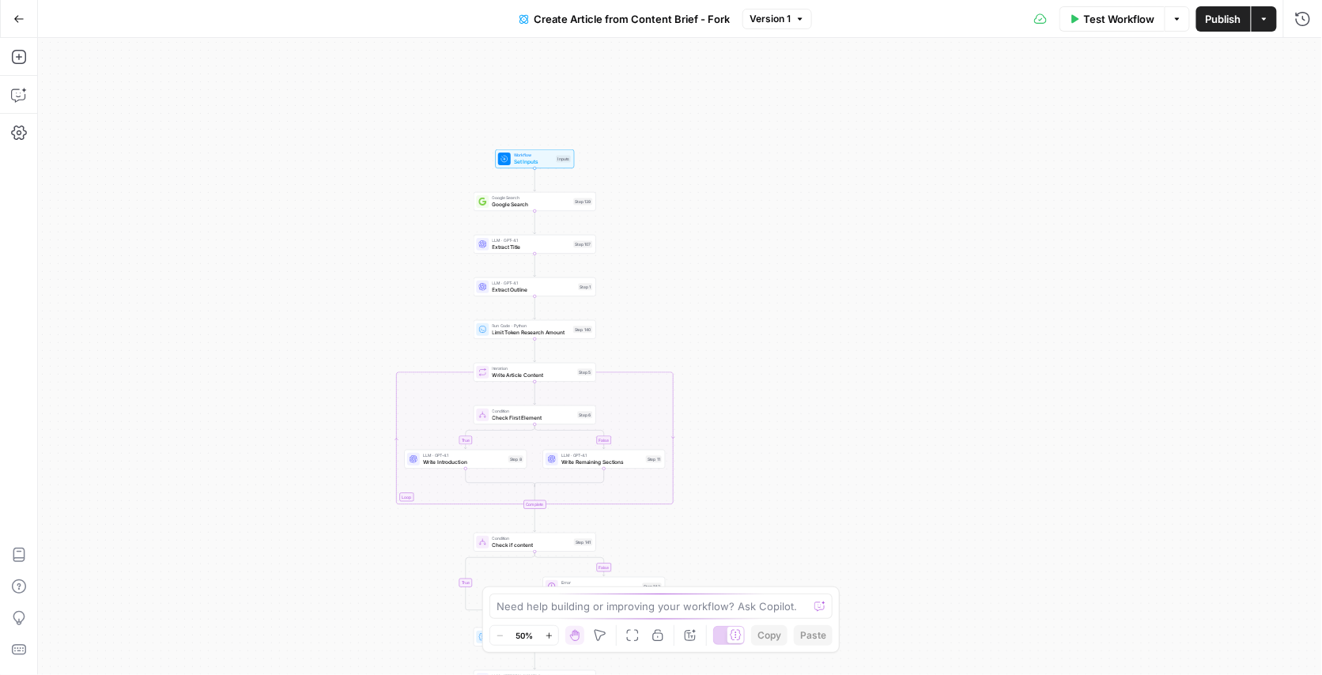
drag, startPoint x: 826, startPoint y: 162, endPoint x: 696, endPoint y: 294, distance: 185.0
click at [696, 294] on div "true false true false Workflow Set Inputs Inputs Google Search Google Search St…" at bounding box center [680, 356] width 1284 height 637
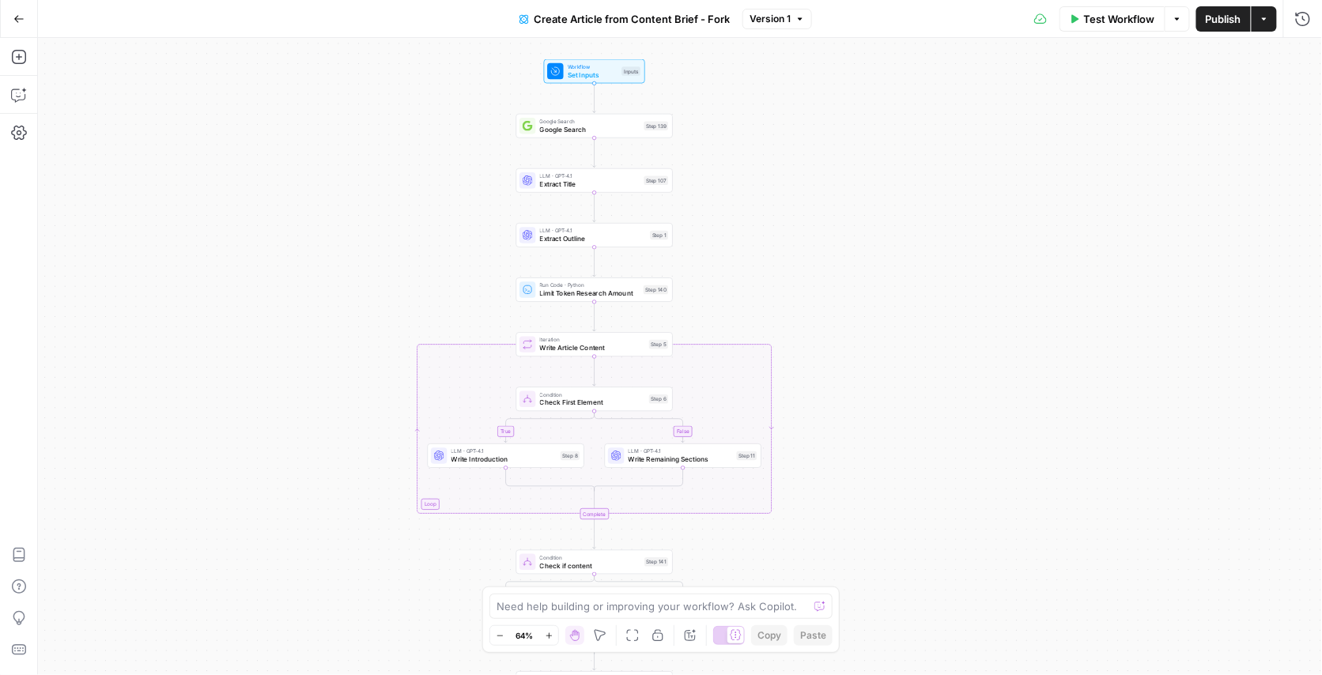
drag, startPoint x: 759, startPoint y: 304, endPoint x: 770, endPoint y: 210, distance: 94.7
click at [770, 210] on div "true false true false Workflow Set Inputs Inputs Google Search Google Search St…" at bounding box center [680, 356] width 1284 height 637
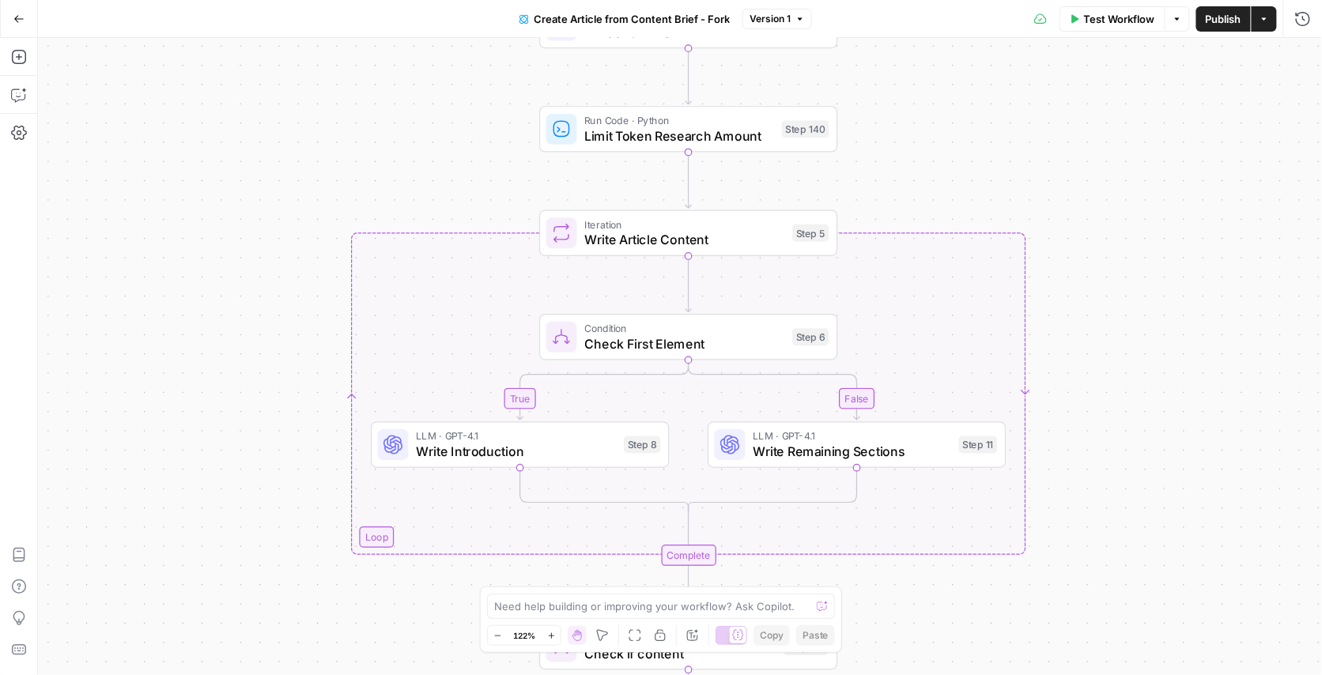
drag, startPoint x: 1010, startPoint y: 393, endPoint x: 1107, endPoint y: 403, distance: 97.0
click at [1107, 403] on div "true false true false Workflow Set Inputs Inputs Google Search Google Search St…" at bounding box center [680, 356] width 1284 height 637
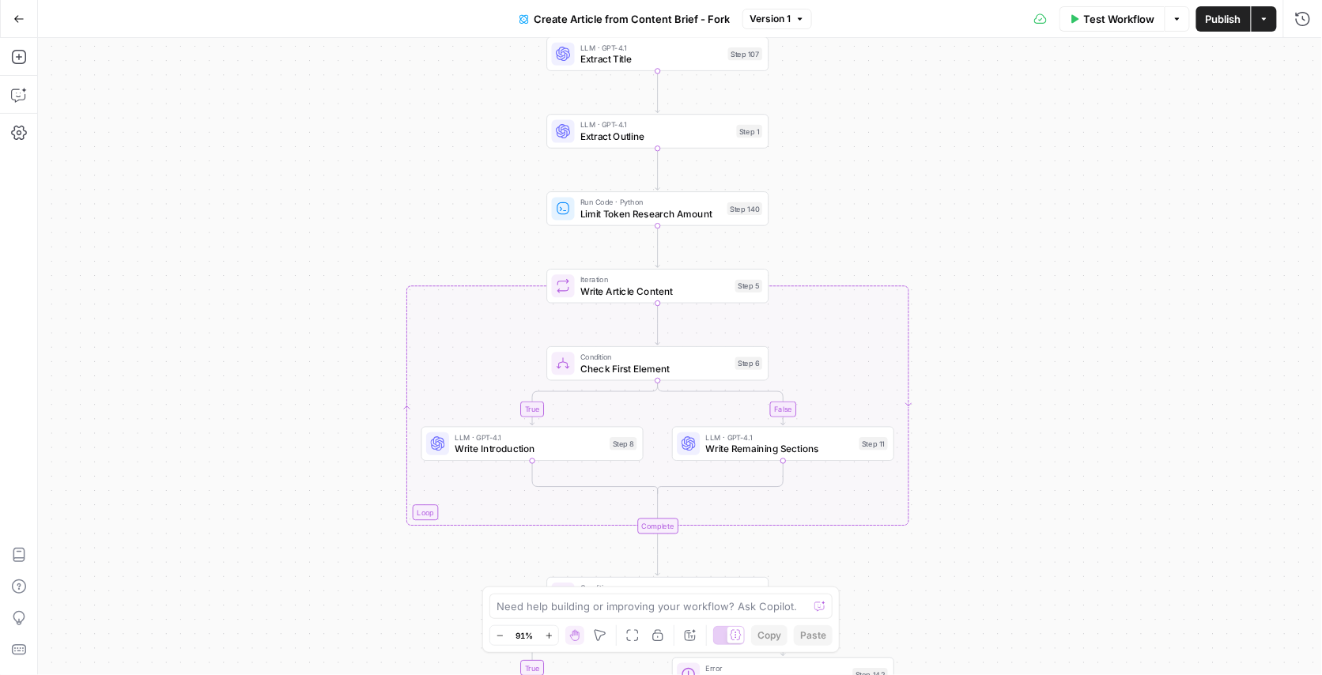
drag, startPoint x: 1095, startPoint y: 392, endPoint x: 887, endPoint y: 398, distance: 208.0
click at [887, 398] on div "true false true false Workflow Set Inputs Inputs Google Search Google Search St…" at bounding box center [680, 356] width 1284 height 637
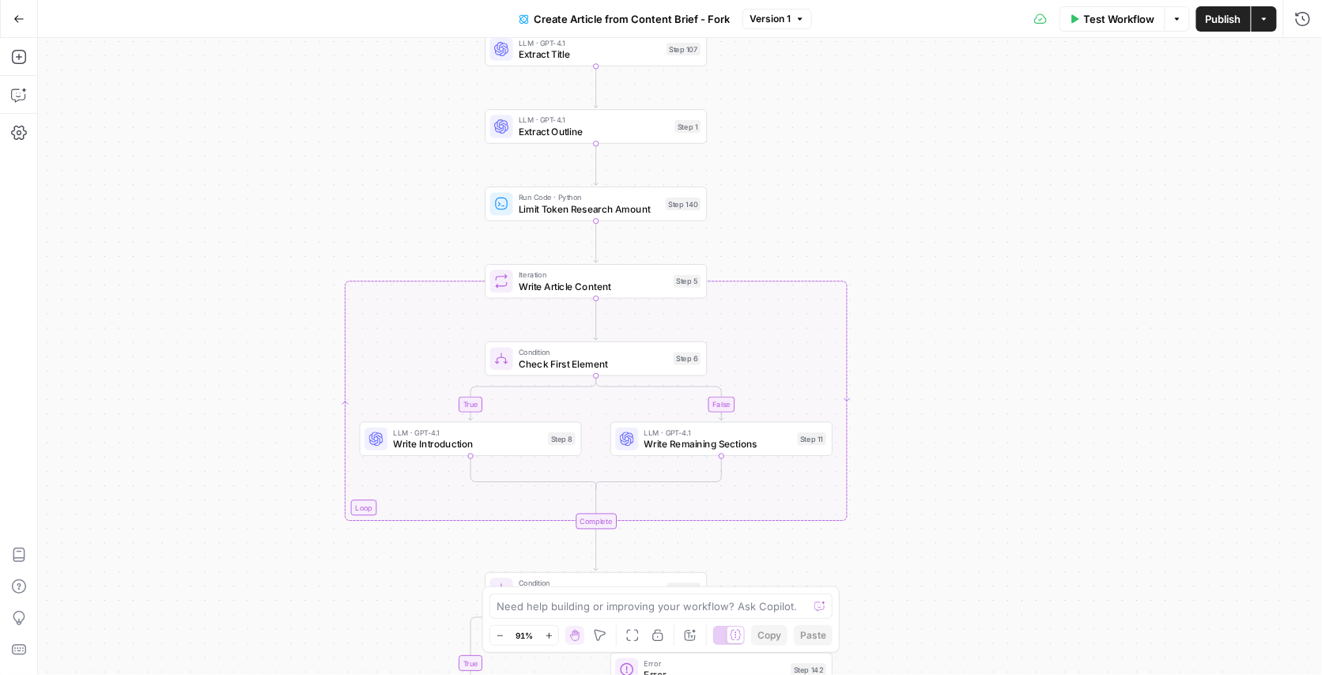
drag, startPoint x: 884, startPoint y: 398, endPoint x: 885, endPoint y: 366, distance: 32.4
click at [885, 366] on div "true false true false Workflow Set Inputs Inputs Google Search Google Search St…" at bounding box center [680, 356] width 1284 height 637
